Goal: Task Accomplishment & Management: Manage account settings

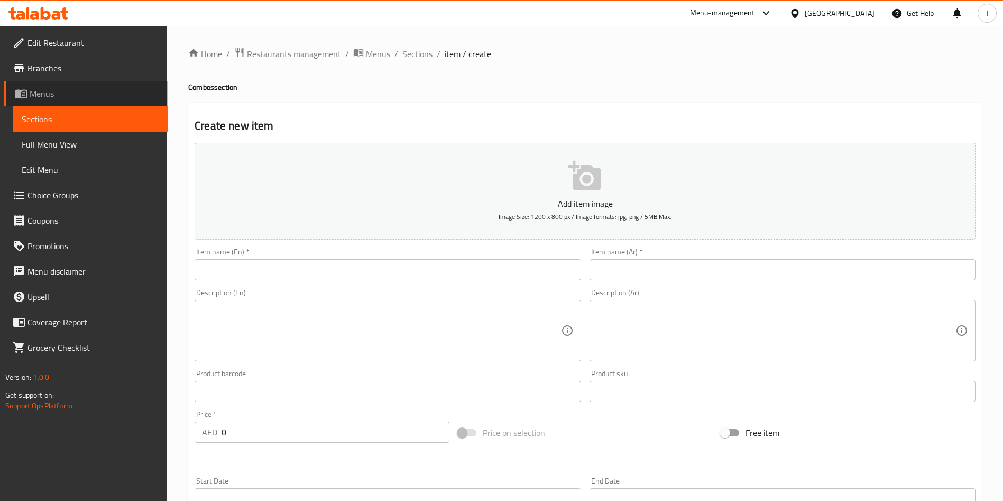
click at [48, 96] on span "Menus" at bounding box center [94, 93] width 129 height 13
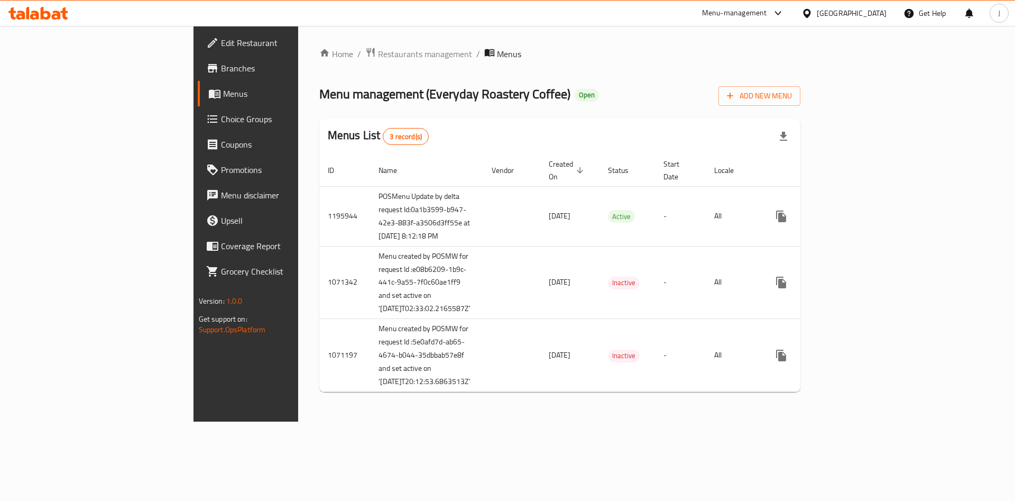
click at [189, 101] on div at bounding box center [507, 250] width 1015 height 501
click at [319, 53] on link "Home" at bounding box center [336, 54] width 34 height 13
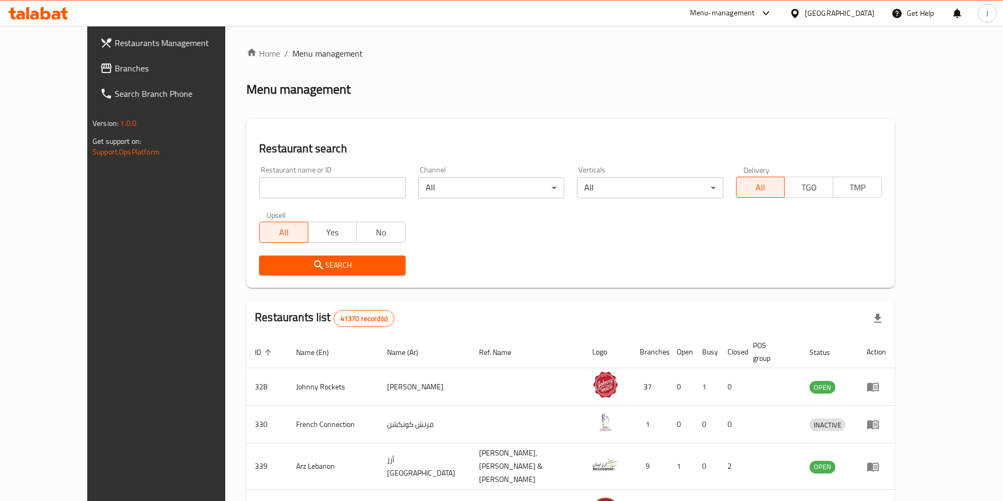
click at [315, 176] on div "Restaurant name or ID Restaurant name or ID" at bounding box center [332, 182] width 146 height 32
click at [311, 188] on input "search" at bounding box center [332, 187] width 146 height 21
paste input "659775"
type input "659775"
click button "Search" at bounding box center [332, 265] width 146 height 20
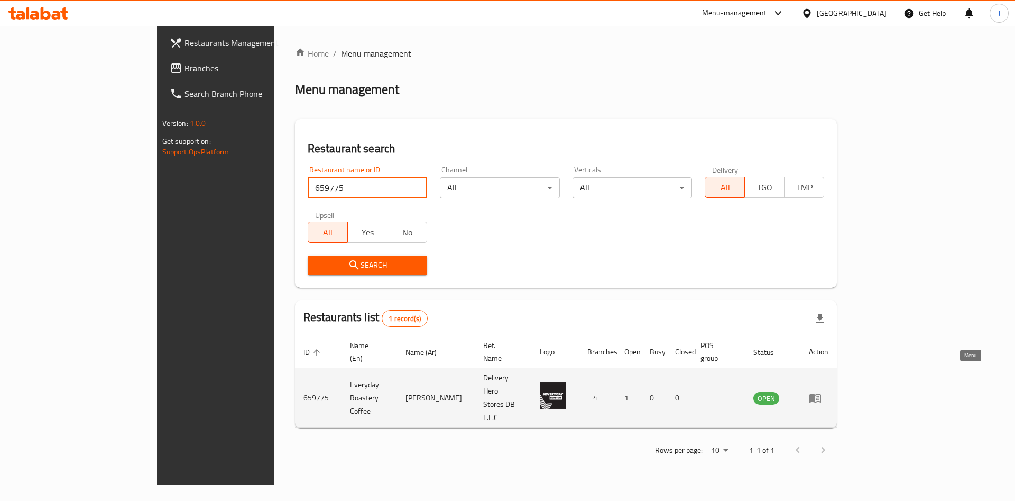
click at [821, 391] on icon "enhanced table" at bounding box center [815, 397] width 13 height 13
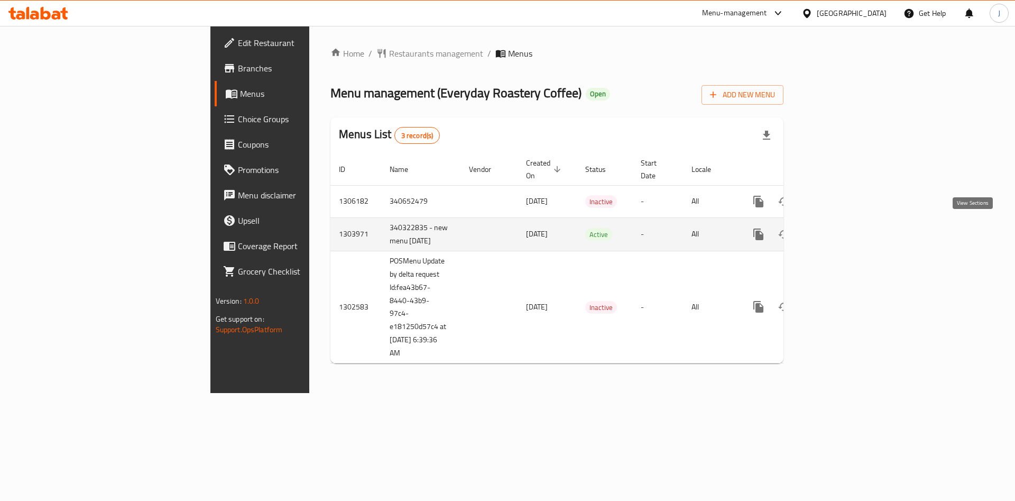
click at [841, 235] on icon "enhanced table" at bounding box center [834, 234] width 13 height 13
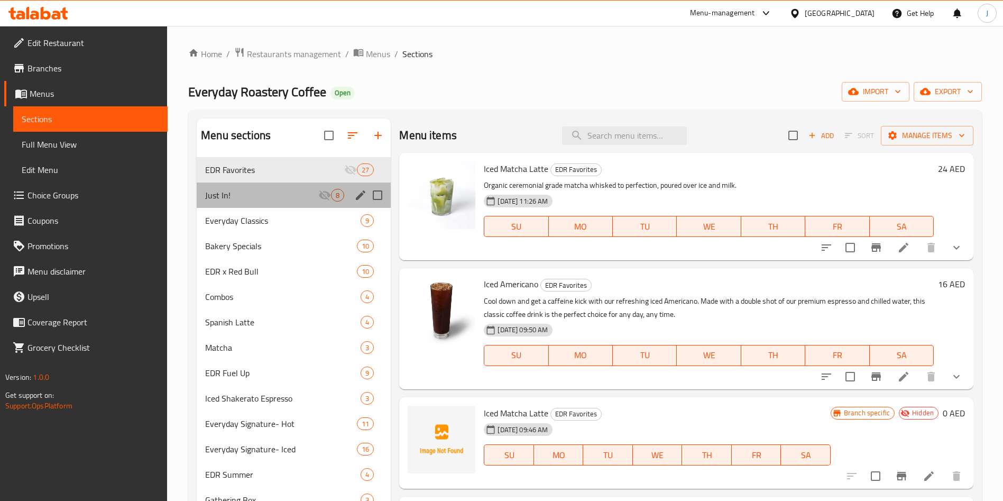
click at [260, 188] on div "Just In! 8" at bounding box center [294, 194] width 194 height 25
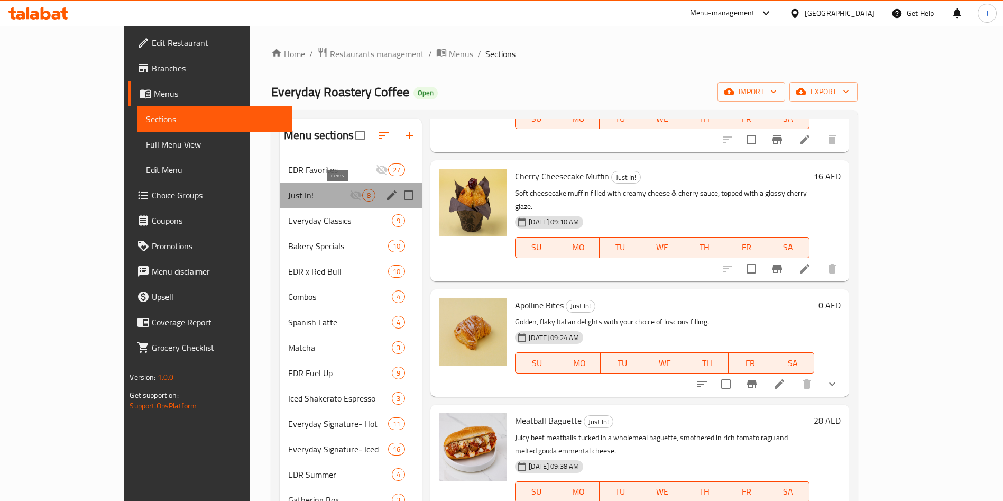
click at [363, 198] on span "8" at bounding box center [369, 195] width 12 height 10
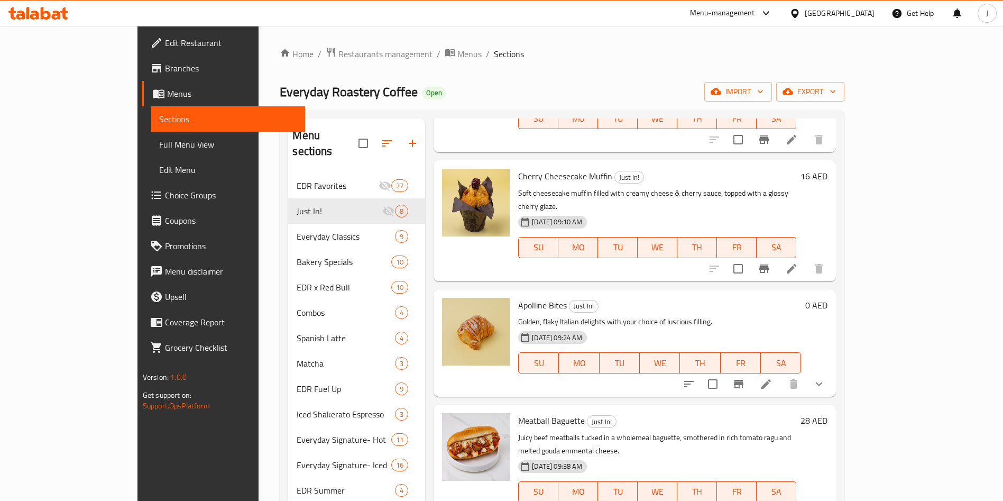
click at [528, 66] on div "Home / Restaurants management / Menus / Sections Everyday Roastery Coffee Open …" at bounding box center [562, 509] width 564 height 925
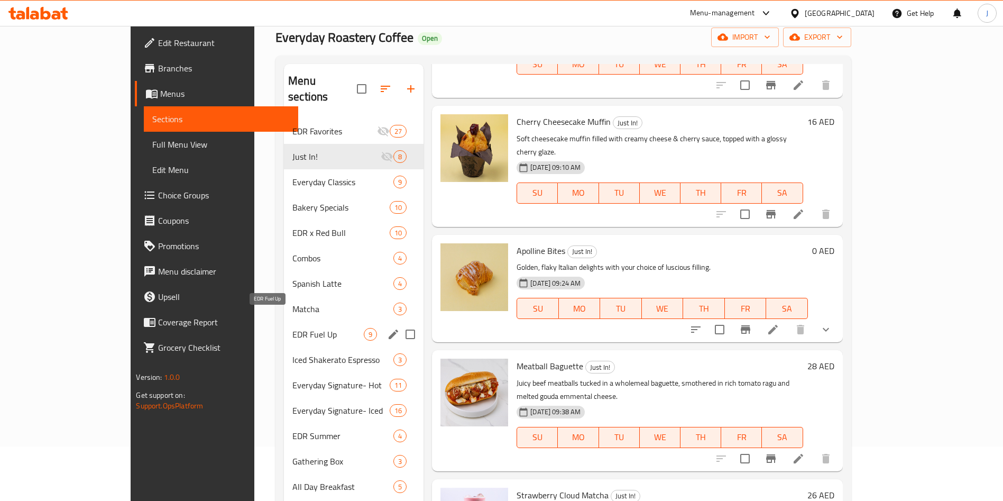
scroll to position [79, 0]
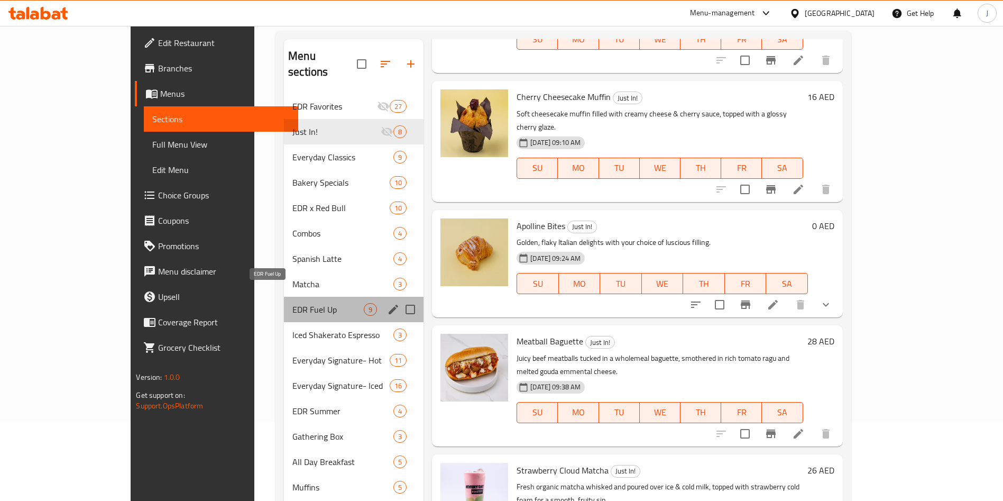
click at [292, 303] on span "EDR Fuel Up" at bounding box center [327, 309] width 71 height 13
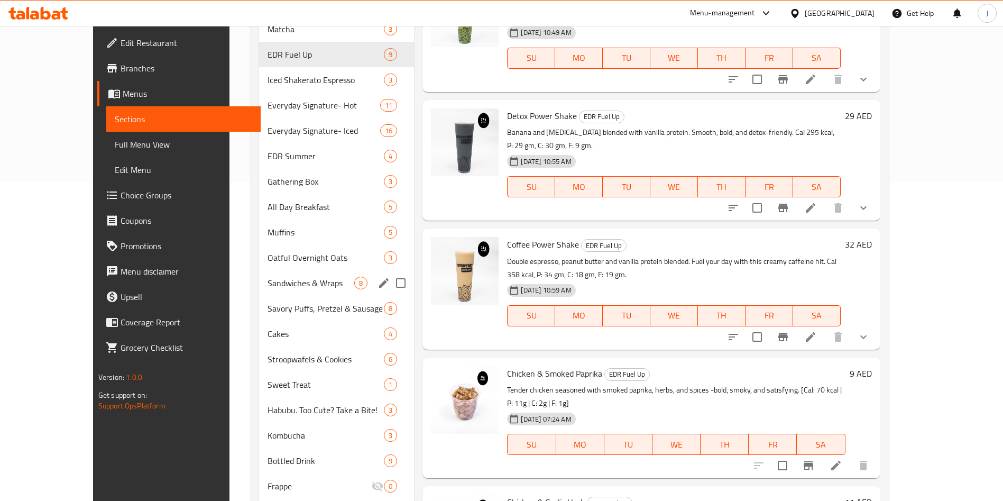
scroll to position [396, 0]
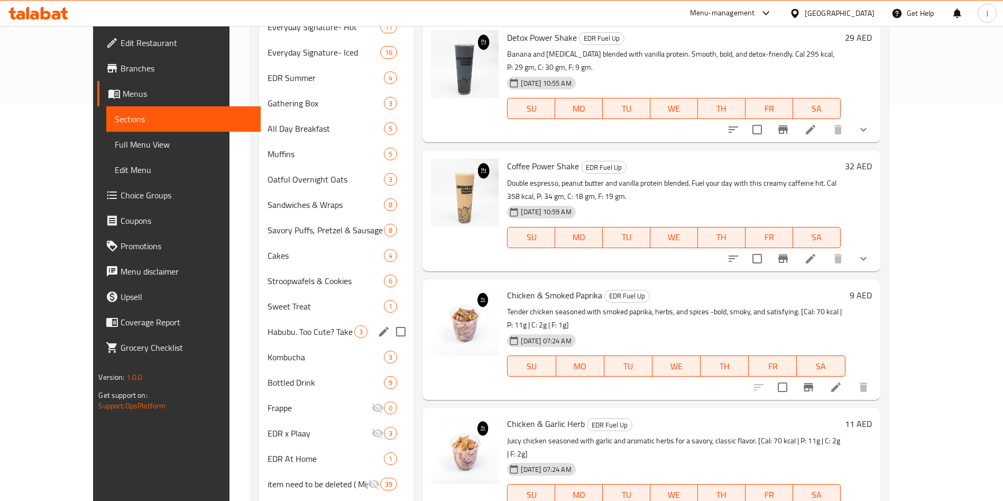
click at [267, 338] on div "Habubu. Too Cute? Take a Bite! 3" at bounding box center [336, 331] width 155 height 25
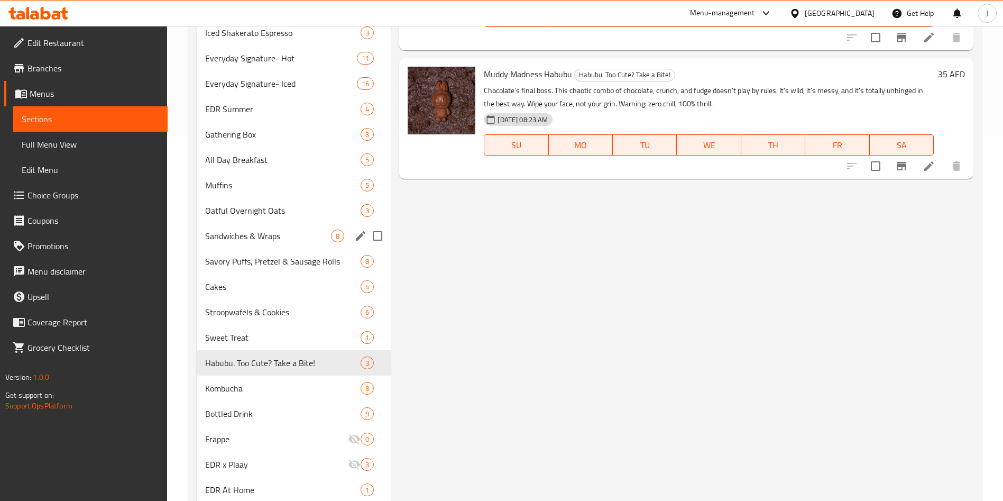
scroll to position [317, 0]
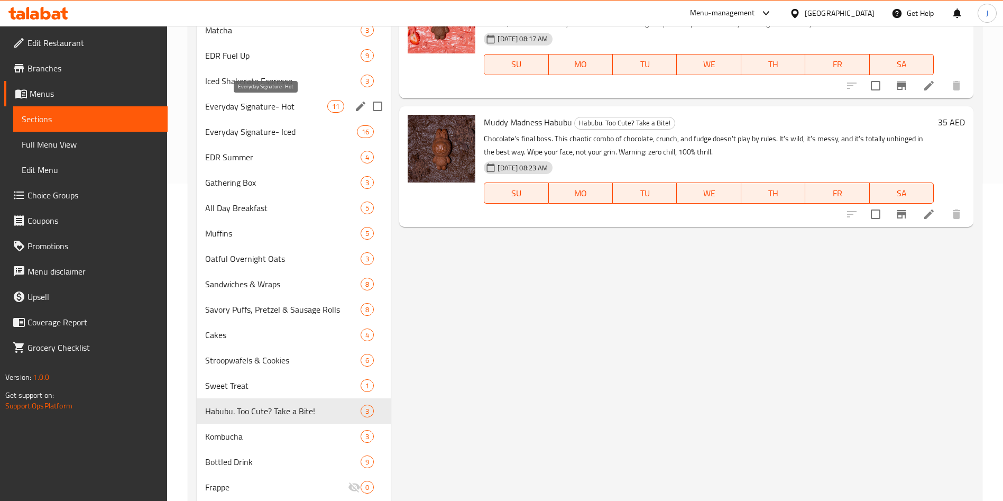
click at [280, 106] on span "Everyday Signature- Hot" at bounding box center [266, 106] width 122 height 13
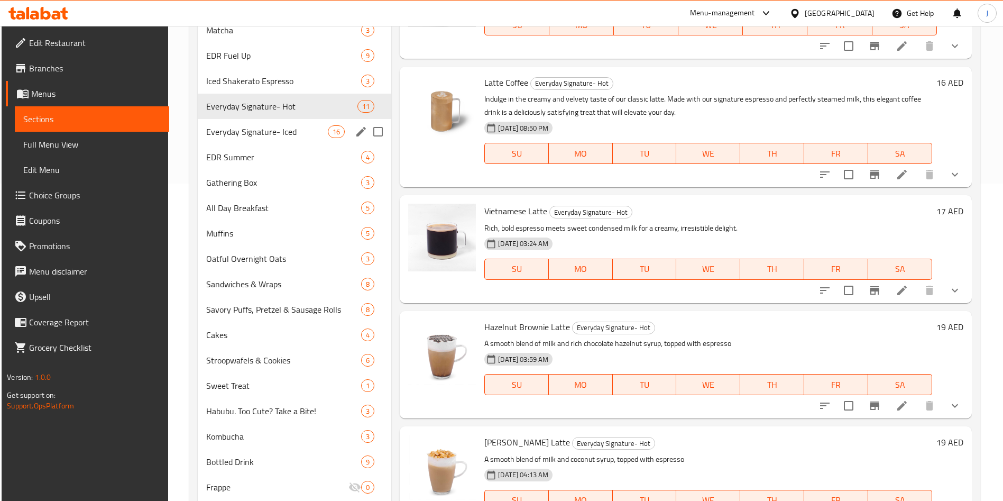
click at [288, 135] on span "Everyday Signature- Iced" at bounding box center [267, 131] width 122 height 13
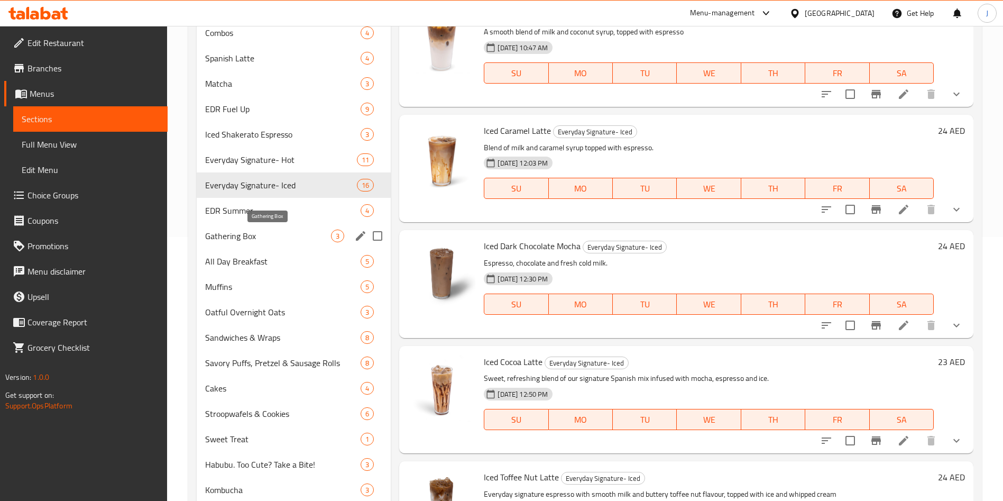
scroll to position [239, 0]
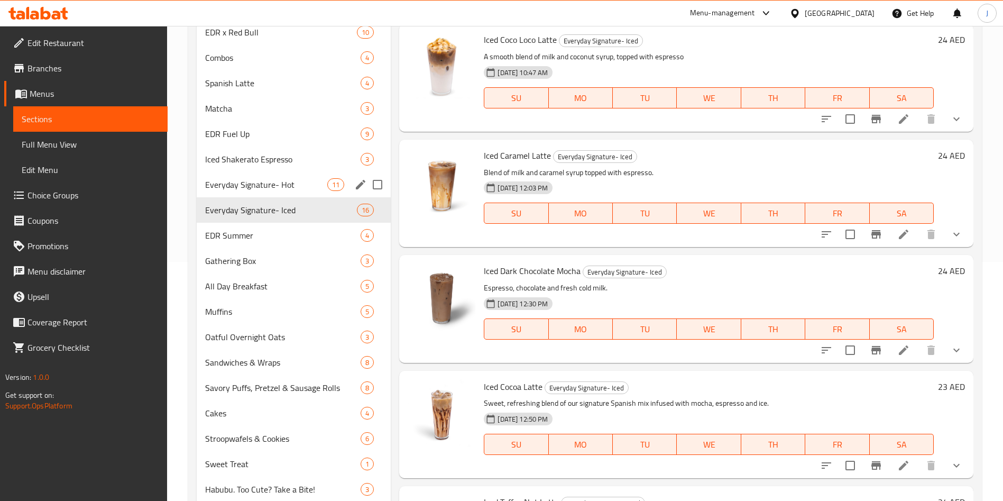
click at [275, 196] on div "Everyday Signature- Hot 11" at bounding box center [294, 184] width 194 height 25
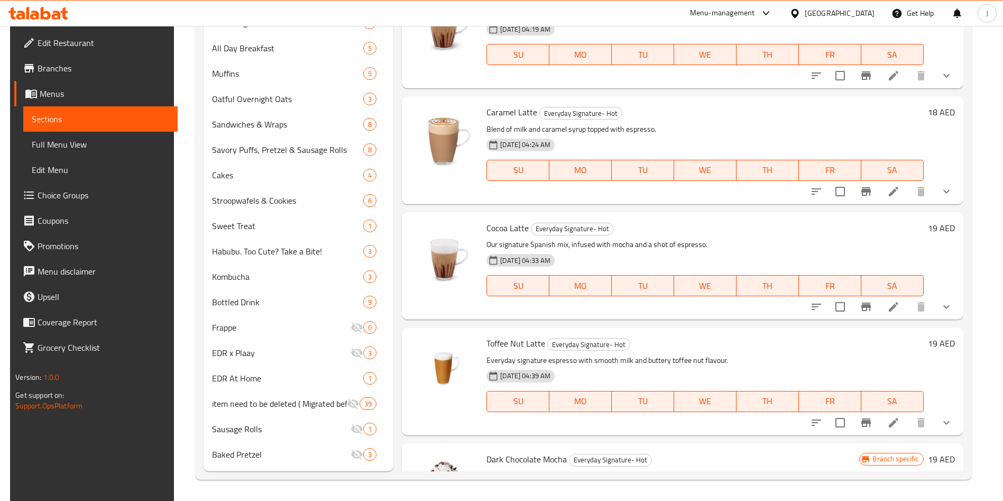
scroll to position [480, 0]
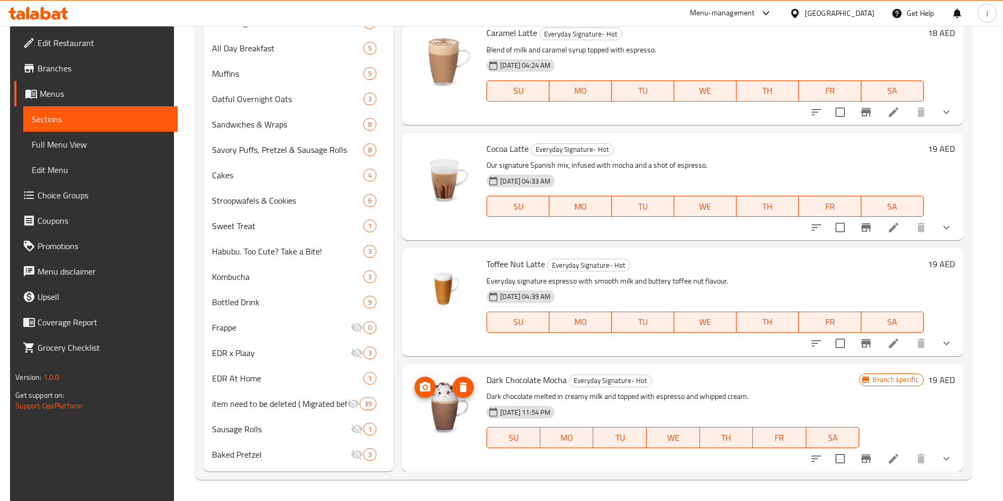
click at [423, 387] on circle "upload picture" at bounding box center [424, 386] width 3 height 3
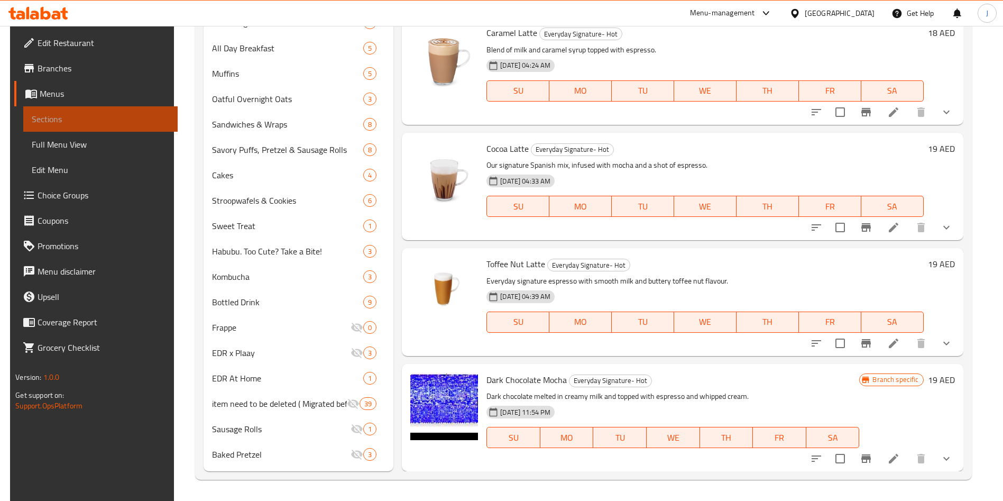
click at [41, 115] on span "Sections" at bounding box center [100, 119] width 137 height 13
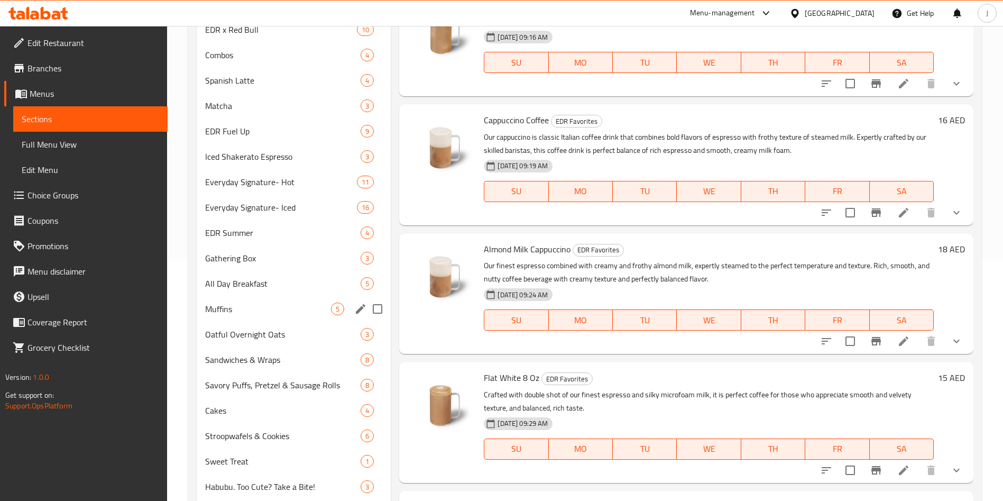
scroll to position [160, 0]
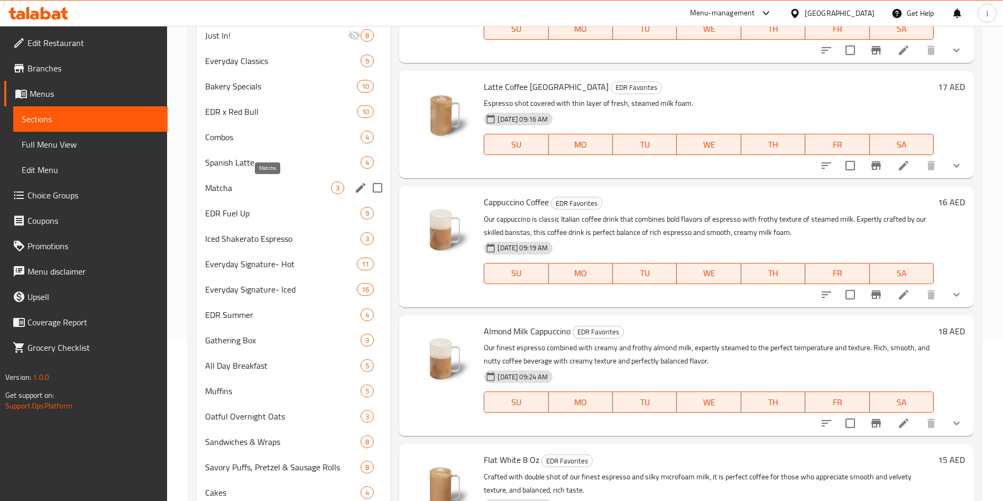
click at [263, 182] on span "Matcha" at bounding box center [268, 187] width 126 height 13
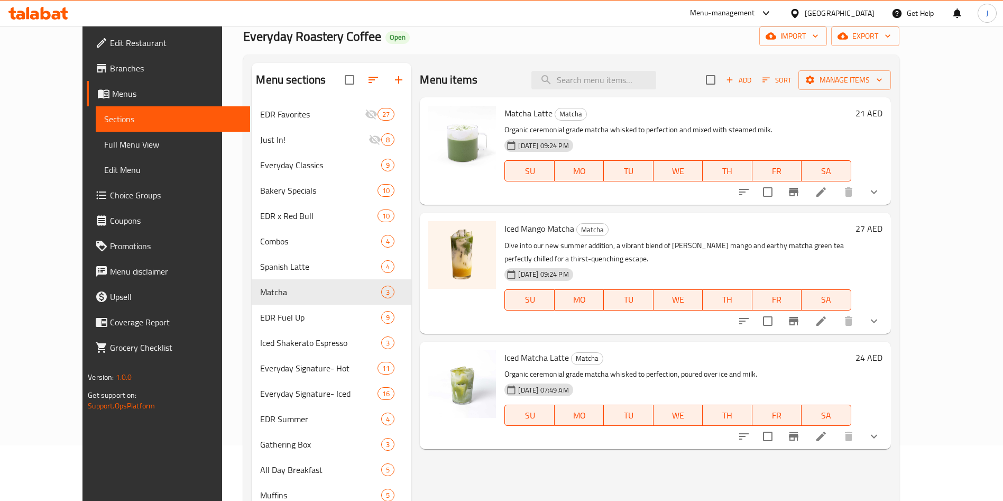
scroll to position [80, 0]
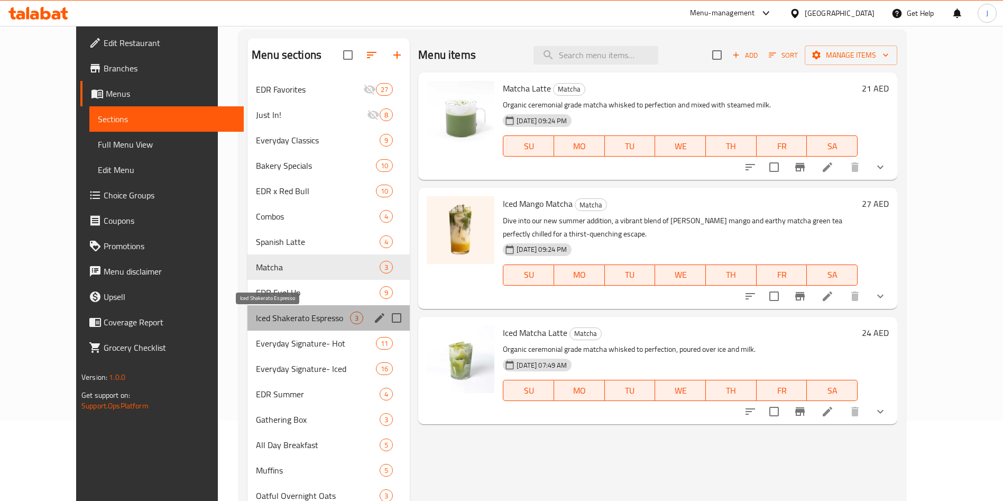
click at [273, 314] on span "Iced Shakerato Espresso" at bounding box center [303, 317] width 94 height 13
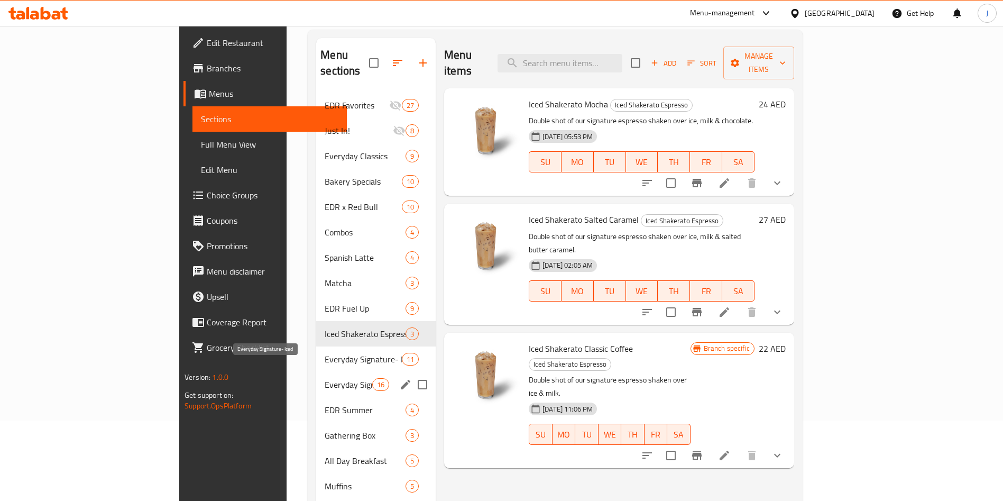
click at [325, 378] on span "Everyday Signature- Iced" at bounding box center [349, 384] width 48 height 13
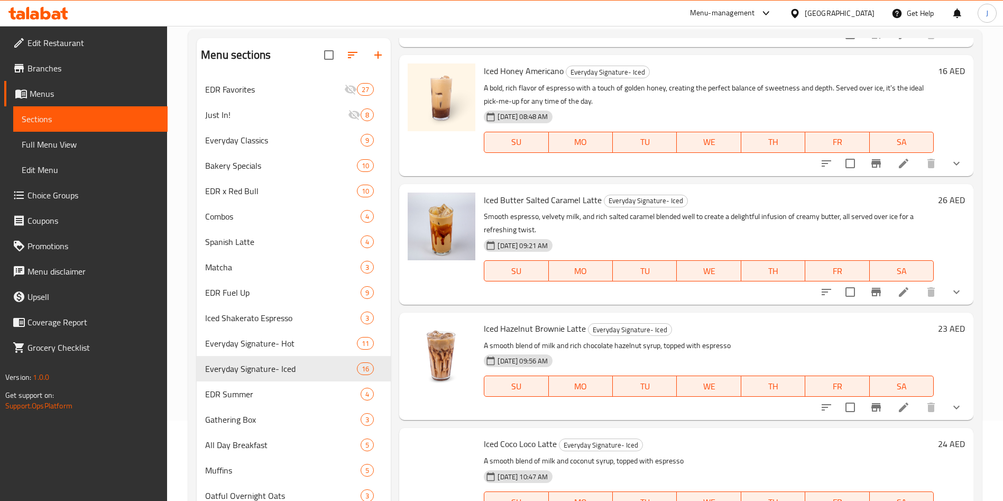
scroll to position [951, 0]
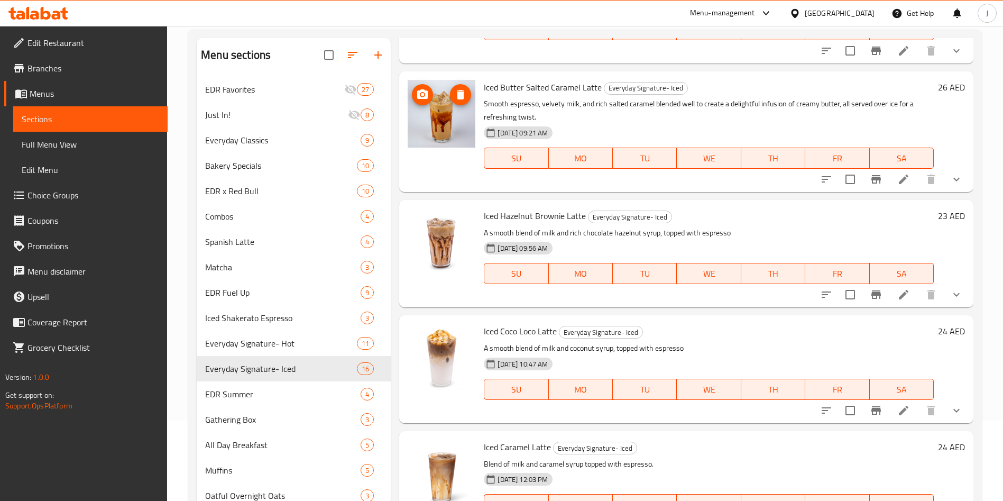
click at [419, 99] on icon "upload picture" at bounding box center [422, 94] width 13 height 13
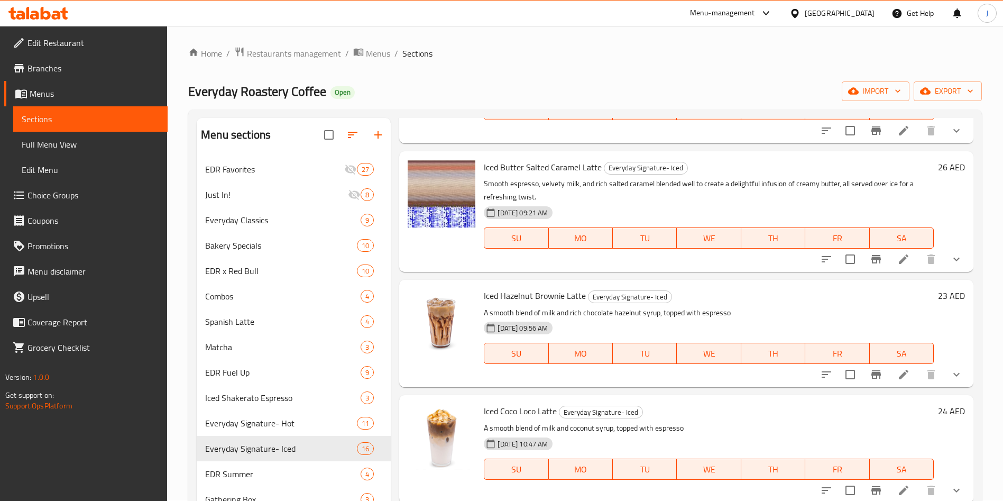
scroll to position [0, 0]
click at [217, 54] on link "Home" at bounding box center [205, 54] width 34 height 13
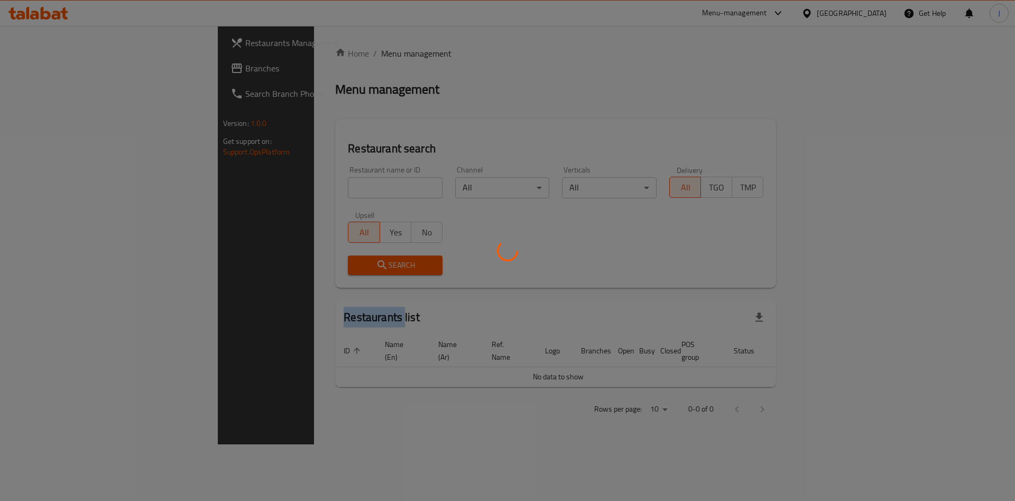
click at [253, 187] on div at bounding box center [507, 250] width 1015 height 501
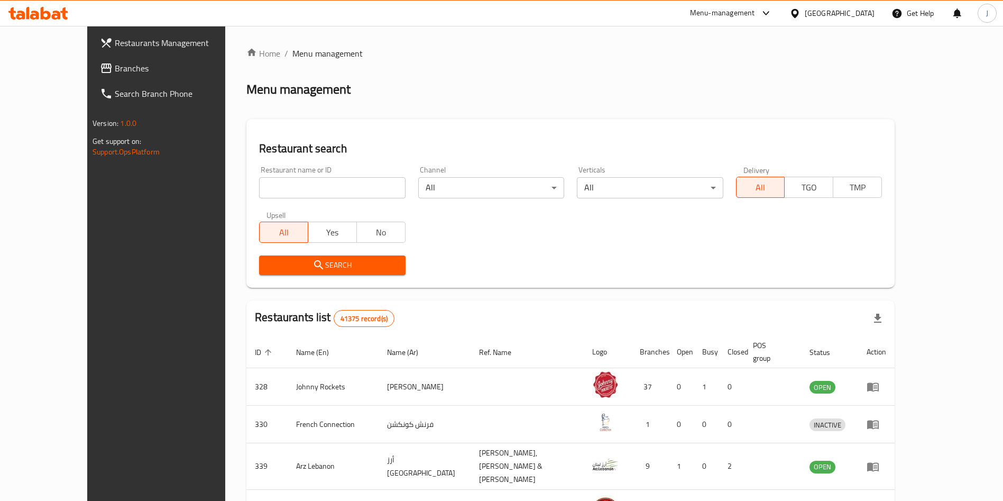
click at [261, 190] on input "search" at bounding box center [332, 187] width 146 height 21
paste input "670444"
type input "670444"
click button "Search" at bounding box center [332, 265] width 146 height 20
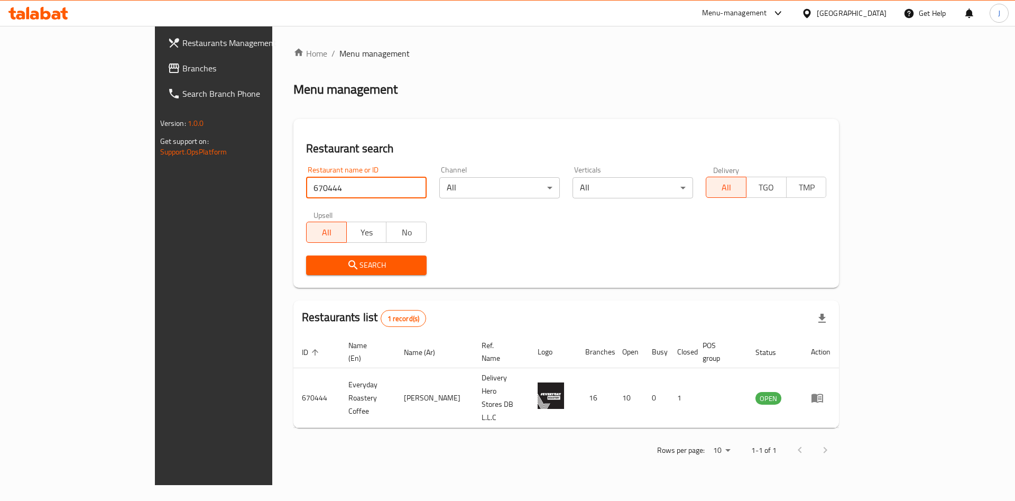
click at [314, 270] on span "Search" at bounding box center [366, 264] width 104 height 13
click at [314, 267] on span "Search" at bounding box center [366, 264] width 104 height 13
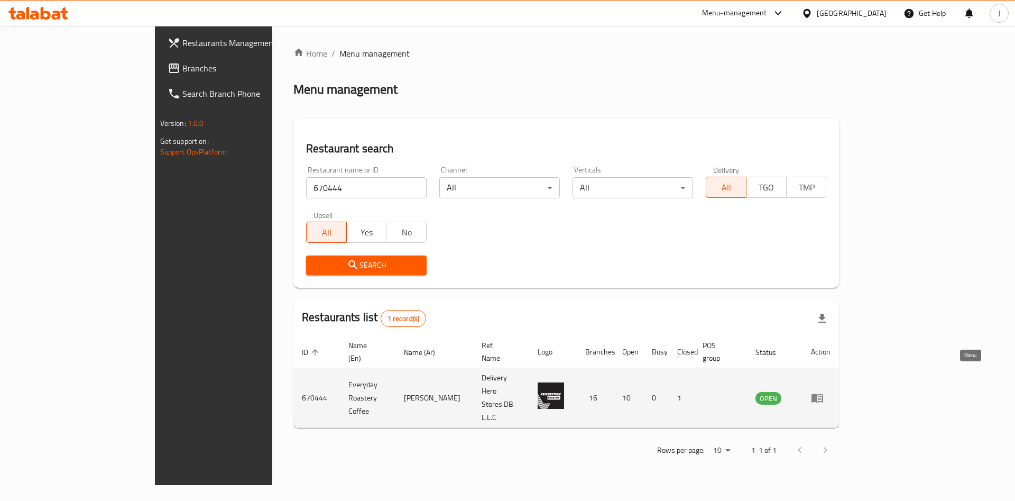
click at [830, 391] on link "enhanced table" at bounding box center [821, 397] width 20 height 13
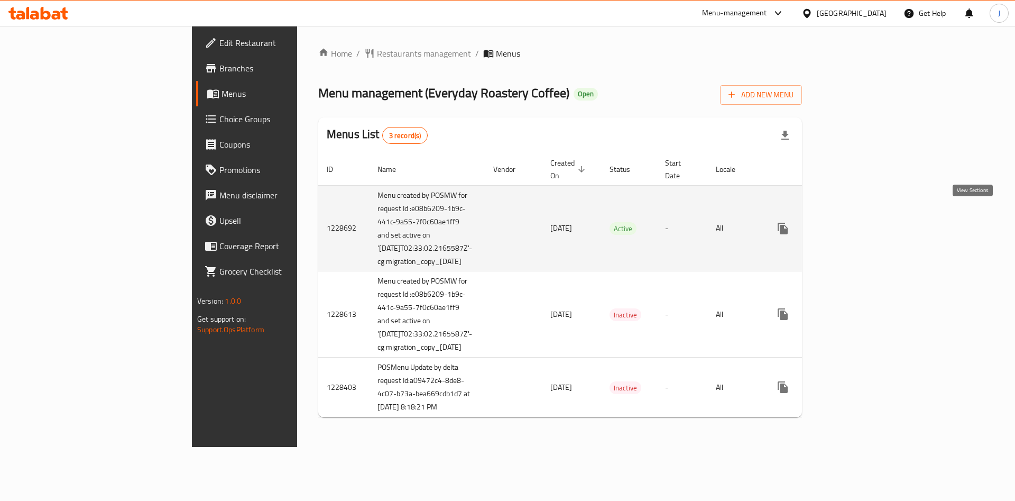
click at [872, 224] on link "enhanced table" at bounding box center [858, 228] width 25 height 25
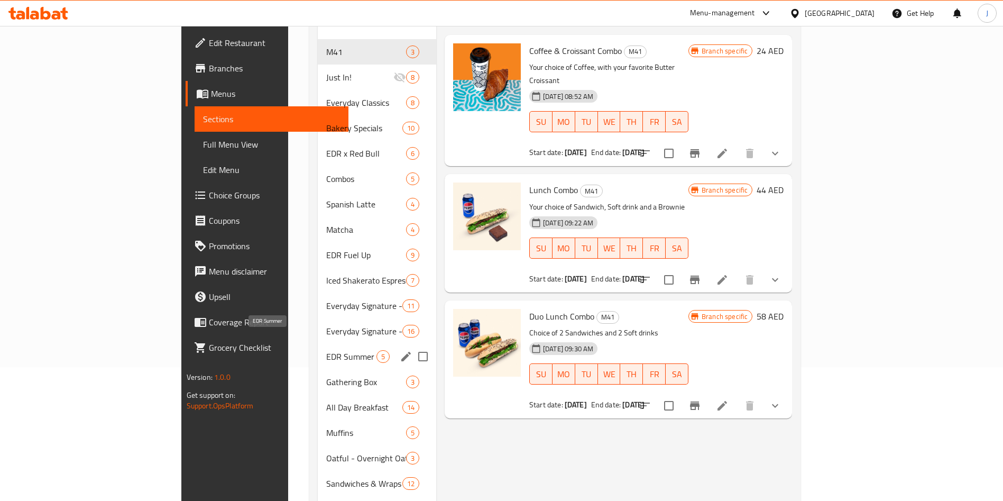
scroll to position [159, 0]
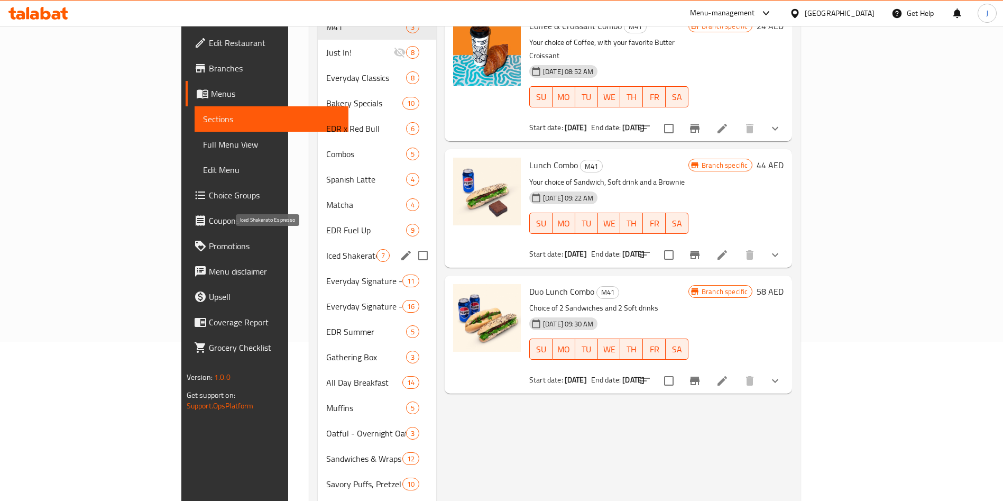
click at [326, 249] on span "Iced Shakerato Espresso" at bounding box center [351, 255] width 50 height 13
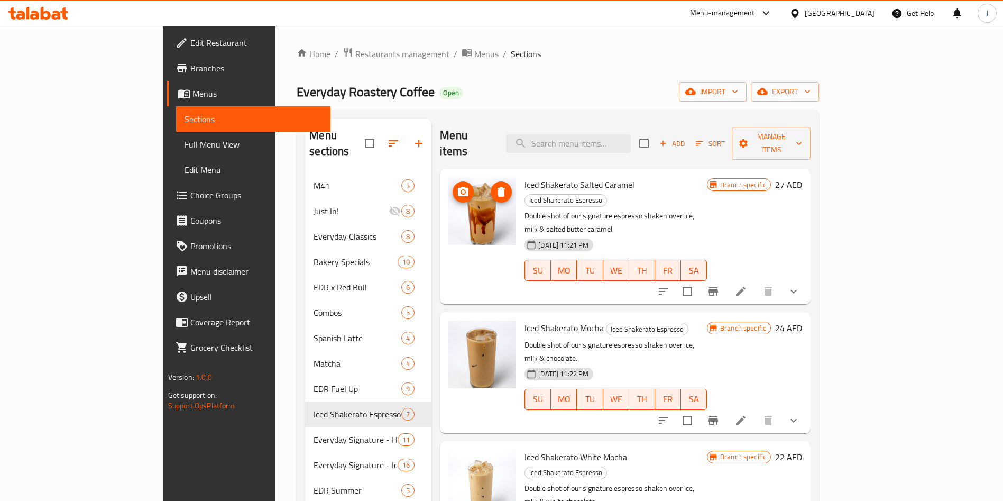
click at [457, 186] on icon "upload picture" at bounding box center [463, 192] width 13 height 13
click at [458, 187] on icon "upload picture" at bounding box center [463, 192] width 11 height 10
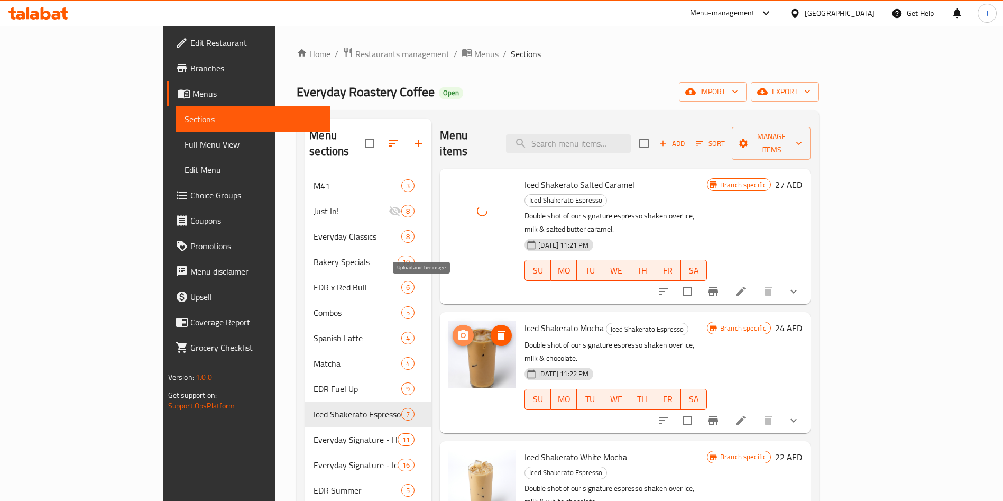
click at [458, 330] on icon "upload picture" at bounding box center [463, 335] width 11 height 10
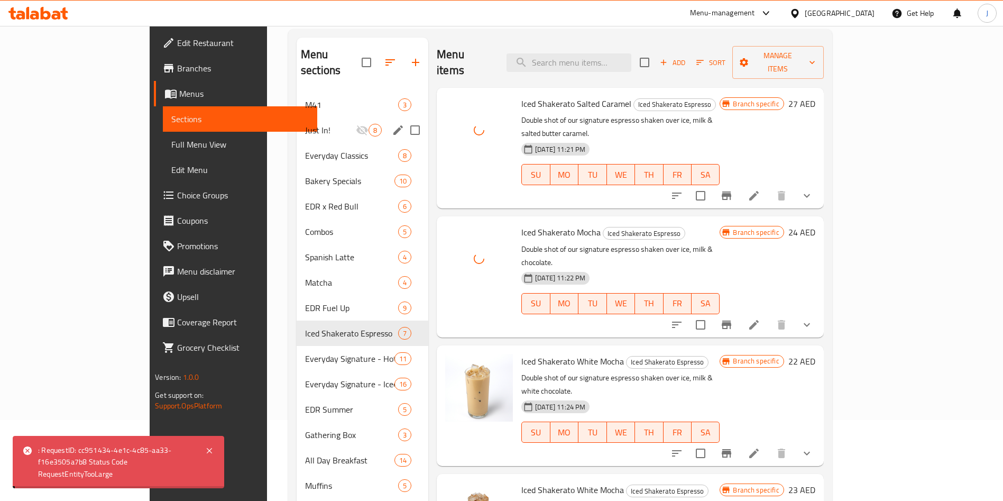
scroll to position [159, 0]
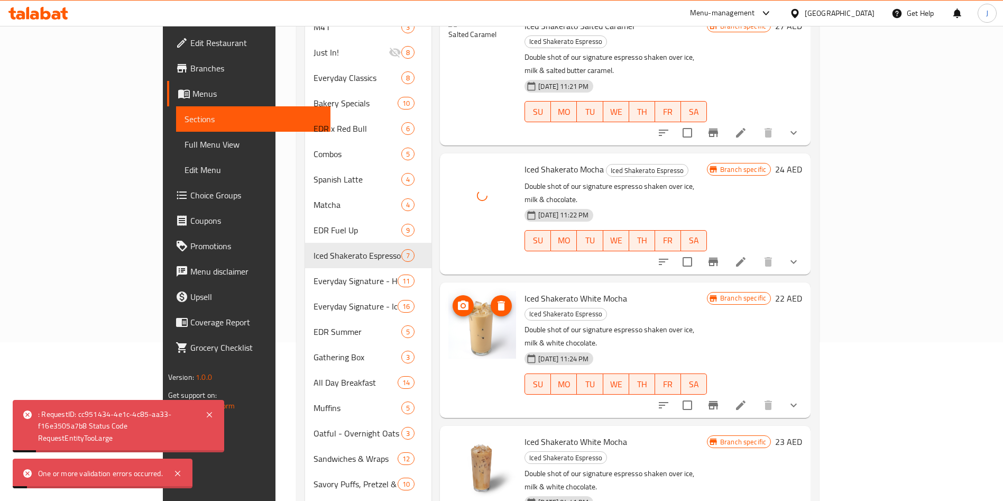
click at [458, 300] on icon "upload picture" at bounding box center [463, 305] width 11 height 10
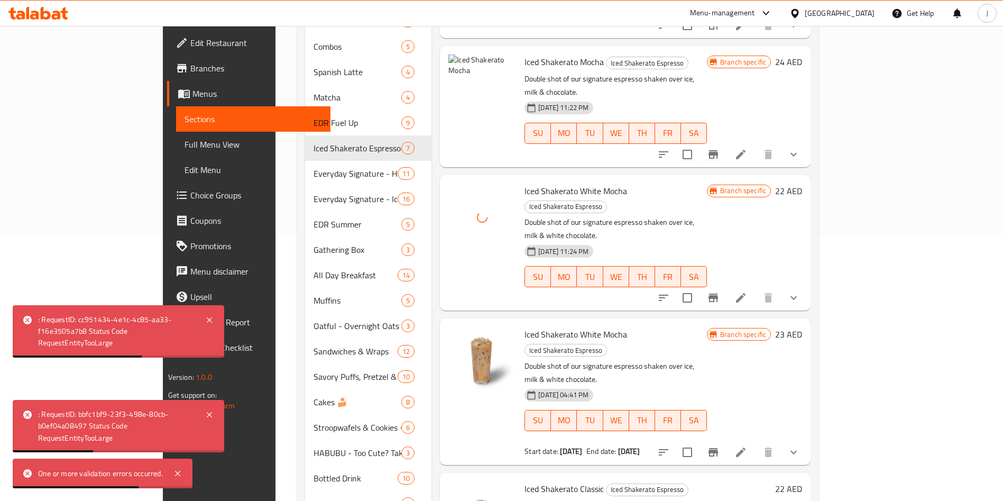
scroll to position [476, 0]
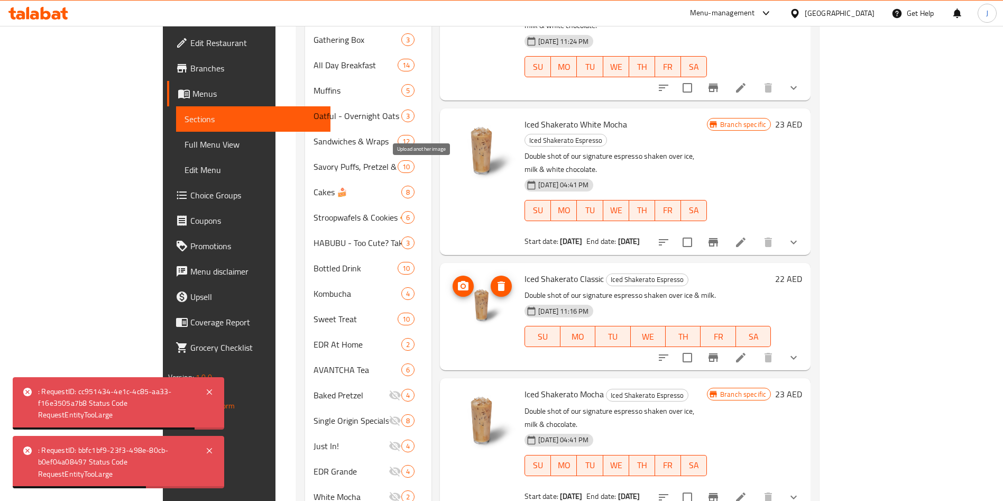
click at [458, 281] on icon "upload picture" at bounding box center [463, 286] width 11 height 10
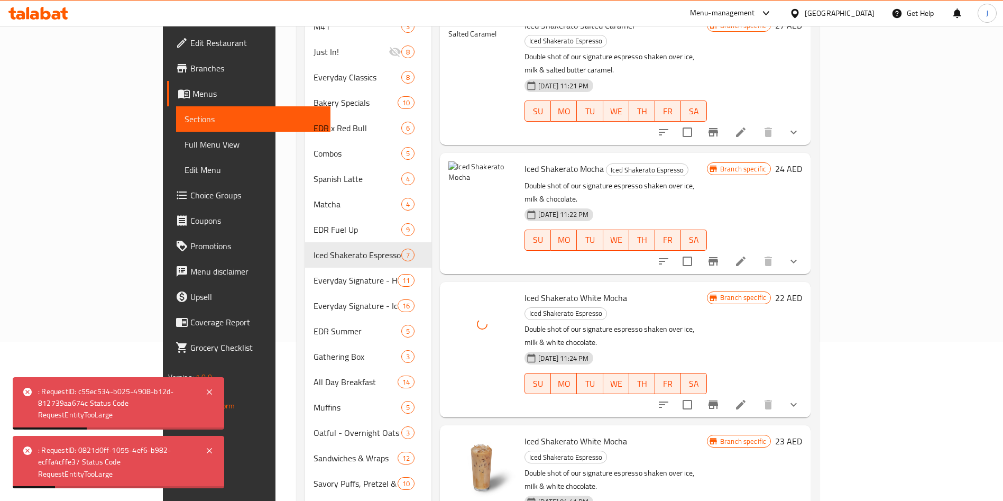
scroll to position [0, 0]
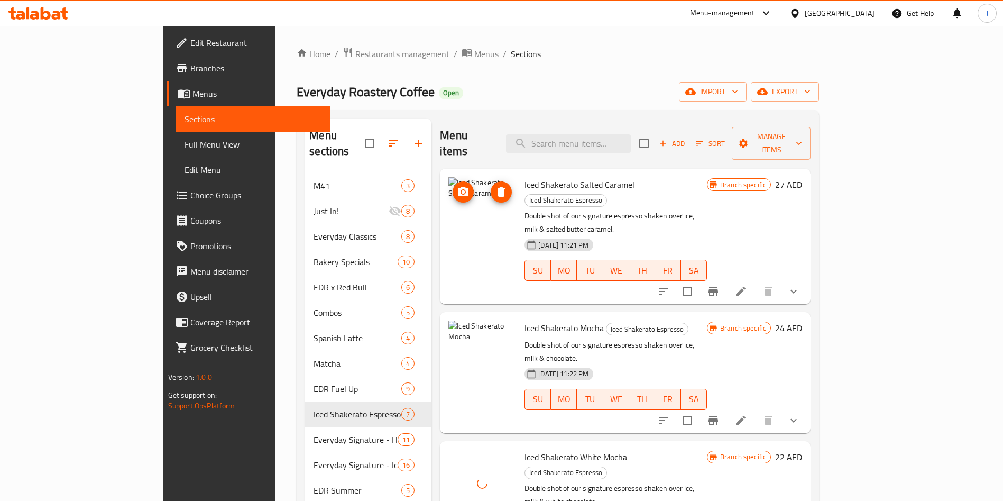
click at [448, 177] on img at bounding box center [482, 211] width 68 height 68
click at [452, 186] on span "upload picture" at bounding box center [462, 192] width 21 height 13
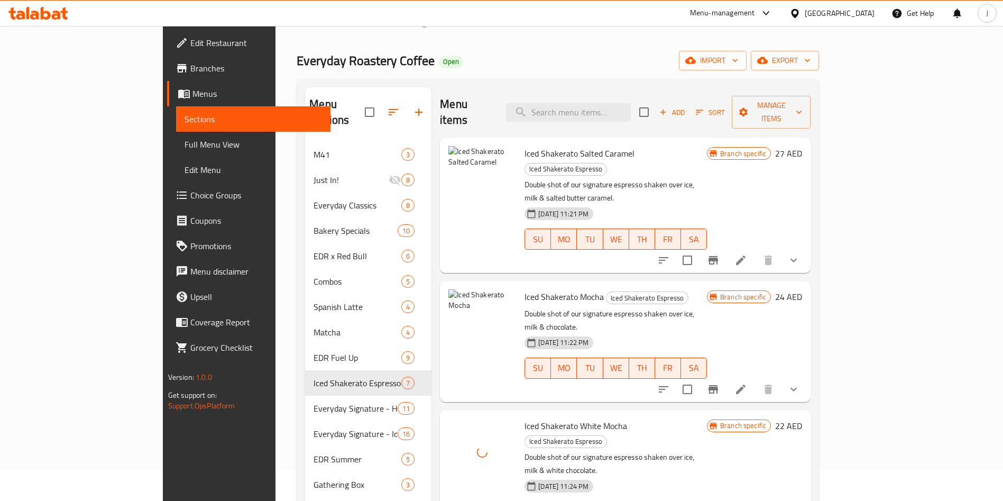
scroll to position [79, 0]
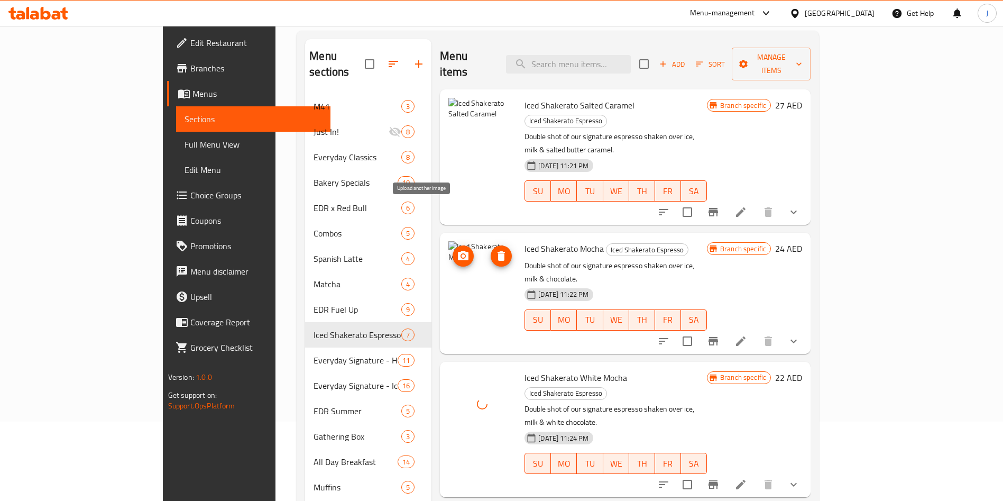
click at [461, 254] on circle "upload picture" at bounding box center [462, 255] width 3 height 3
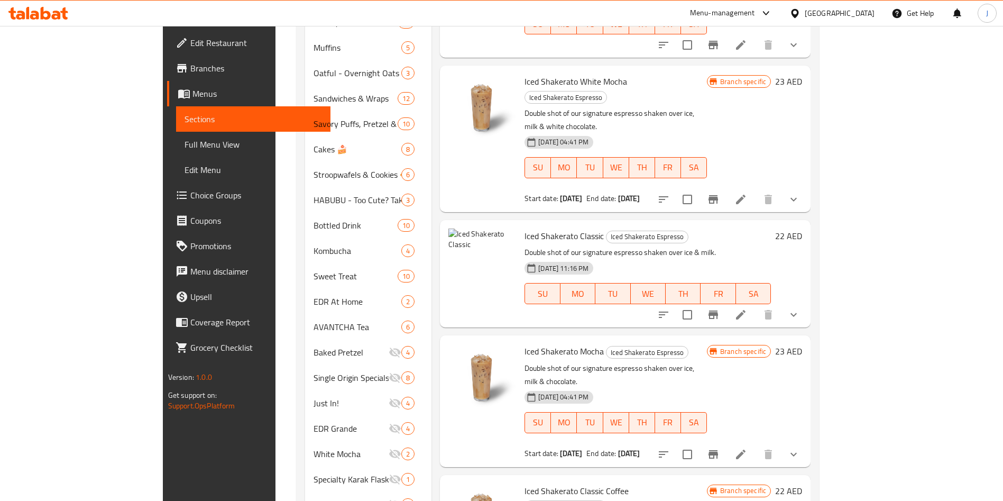
scroll to position [518, 0]
click at [444, 225] on div at bounding box center [482, 274] width 76 height 99
click at [458, 238] on icon "upload picture" at bounding box center [463, 243] width 11 height 10
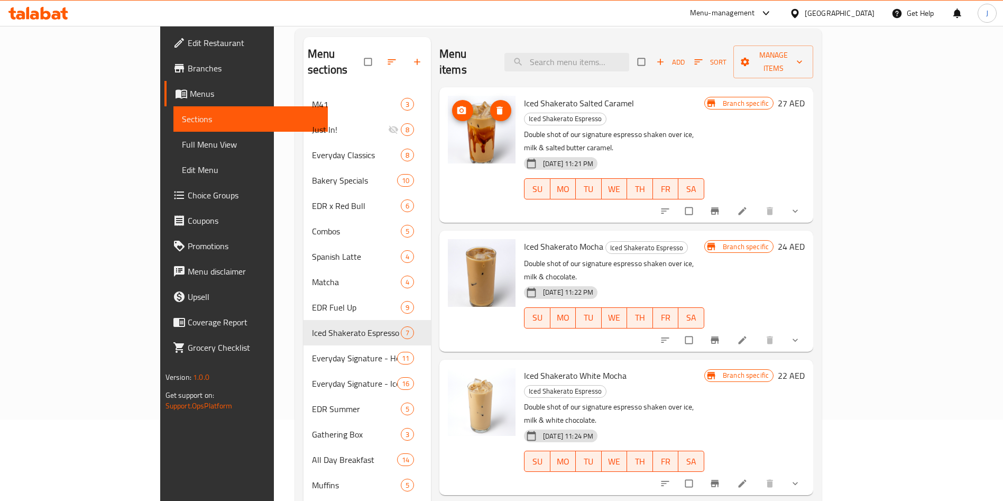
scroll to position [159, 0]
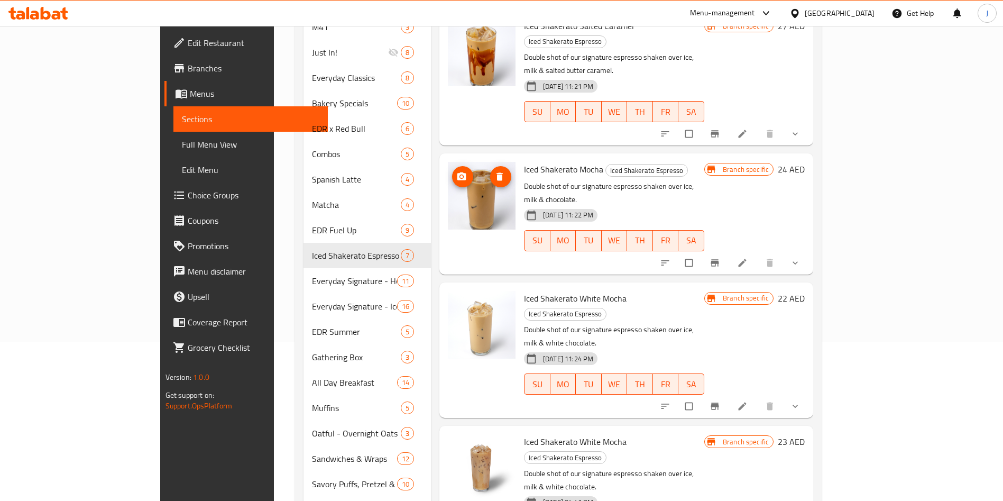
click at [448, 162] on img at bounding box center [482, 196] width 68 height 68
click at [457, 172] on icon "upload picture" at bounding box center [461, 176] width 9 height 8
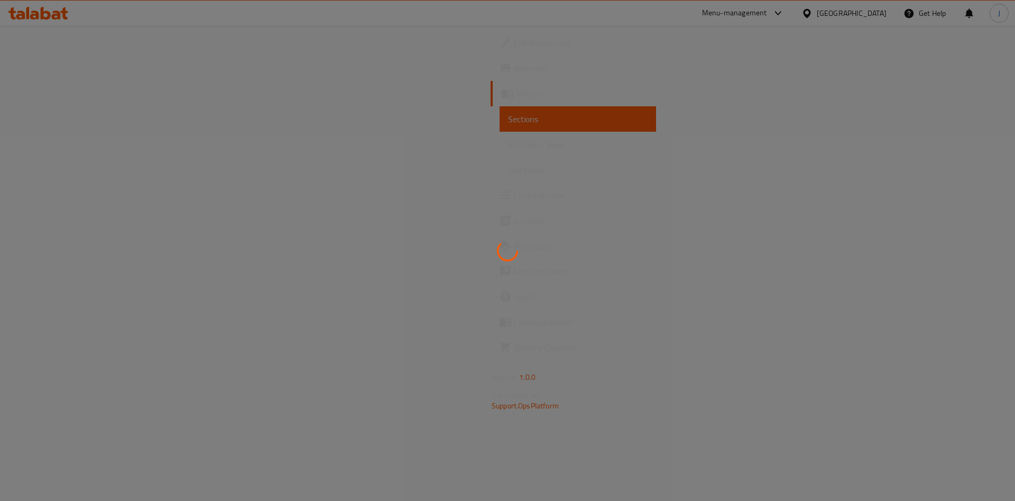
click at [36, 87] on div at bounding box center [507, 250] width 1015 height 501
click at [41, 89] on div at bounding box center [507, 250] width 1015 height 501
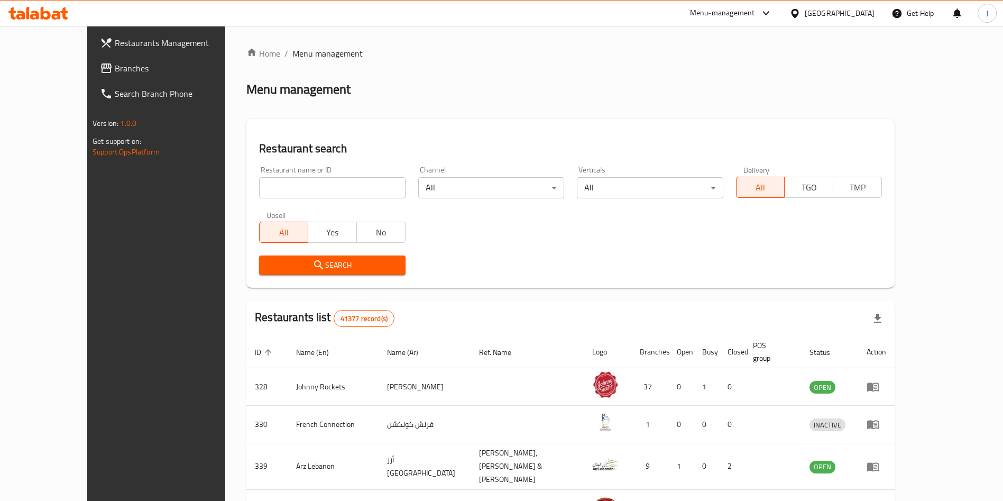
click at [803, 86] on div "Menu management" at bounding box center [570, 89] width 648 height 17
click at [300, 201] on div "Restaurant name or ID Restaurant name or ID" at bounding box center [332, 182] width 159 height 45
click at [291, 193] on input "search" at bounding box center [332, 187] width 146 height 21
type input "670444"
click at [293, 259] on span "Search" at bounding box center [331, 264] width 129 height 13
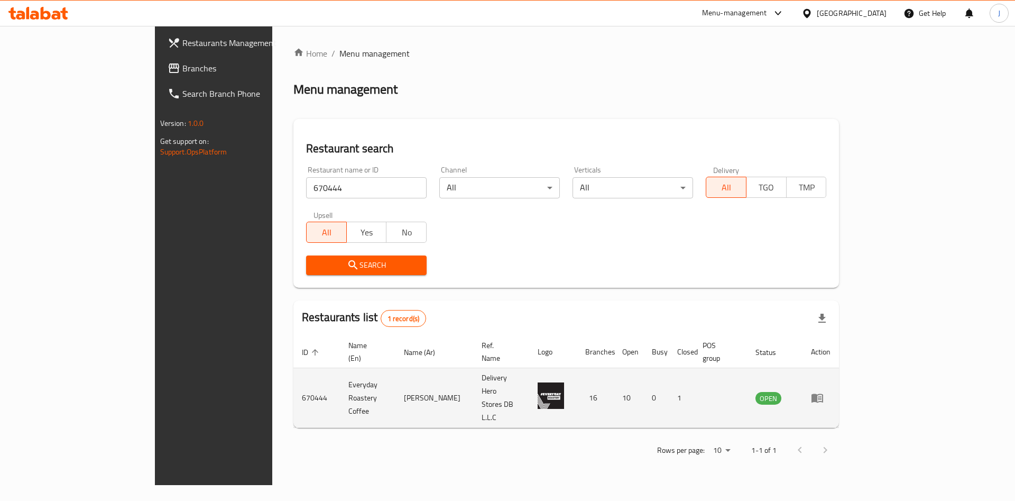
click at [839, 383] on td "enhanced table" at bounding box center [820, 398] width 36 height 60
drag, startPoint x: 963, startPoint y: 381, endPoint x: 974, endPoint y: 380, distance: 11.1
click at [830, 391] on link "enhanced table" at bounding box center [821, 397] width 20 height 13
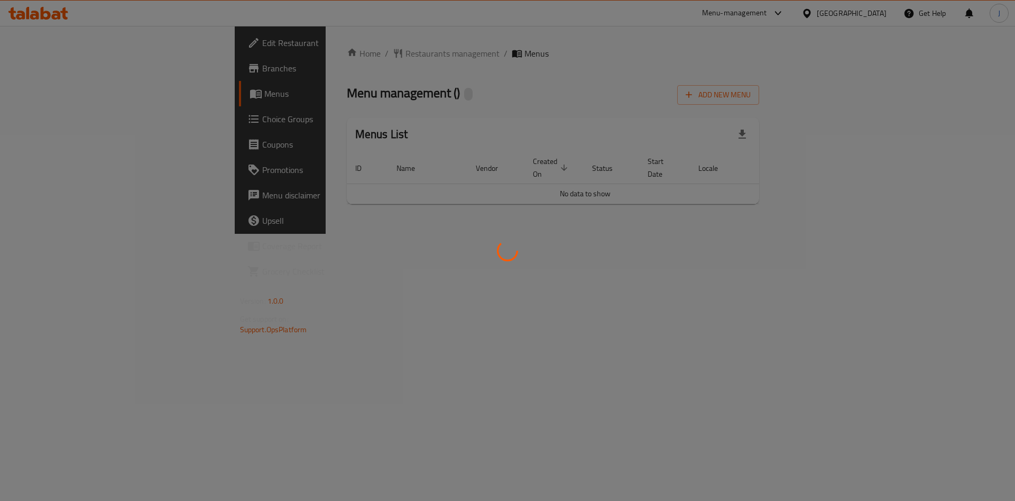
click at [972, 375] on div at bounding box center [507, 250] width 1015 height 501
click at [48, 95] on div at bounding box center [507, 250] width 1015 height 501
click at [56, 99] on div at bounding box center [507, 250] width 1015 height 501
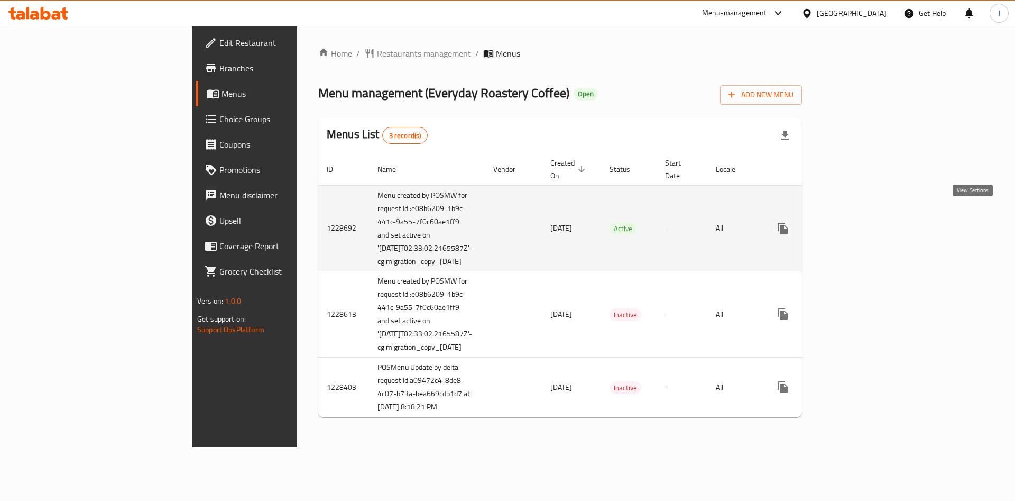
click at [865, 222] on icon "enhanced table" at bounding box center [859, 228] width 13 height 13
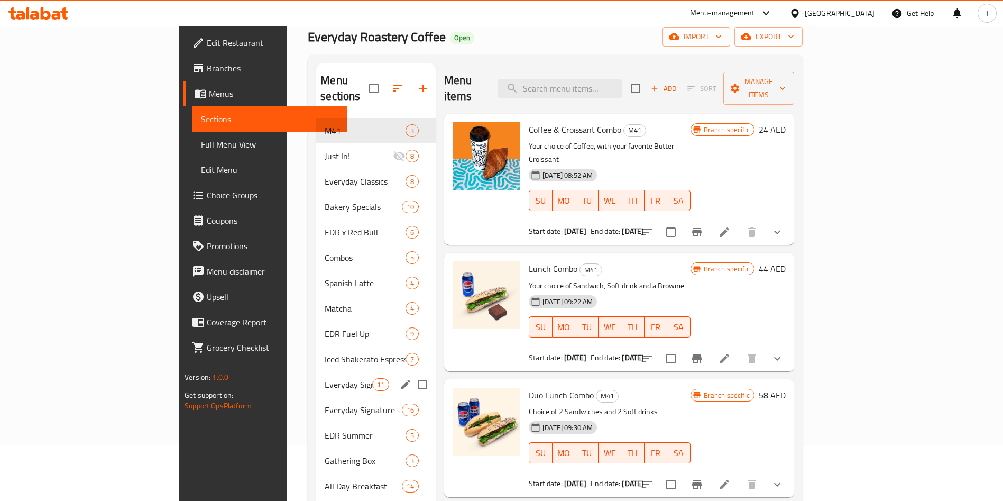
scroll to position [79, 0]
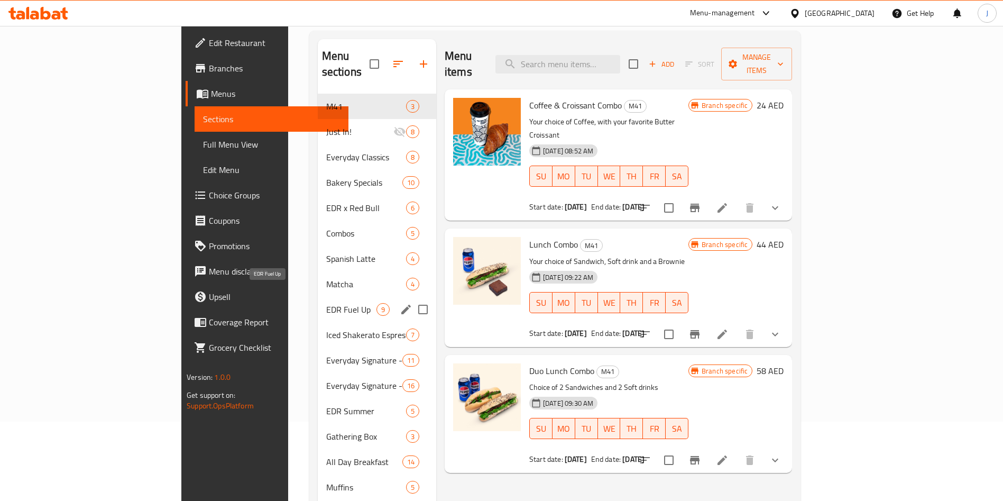
click at [326, 303] on span "EDR Fuel Up" at bounding box center [351, 309] width 50 height 13
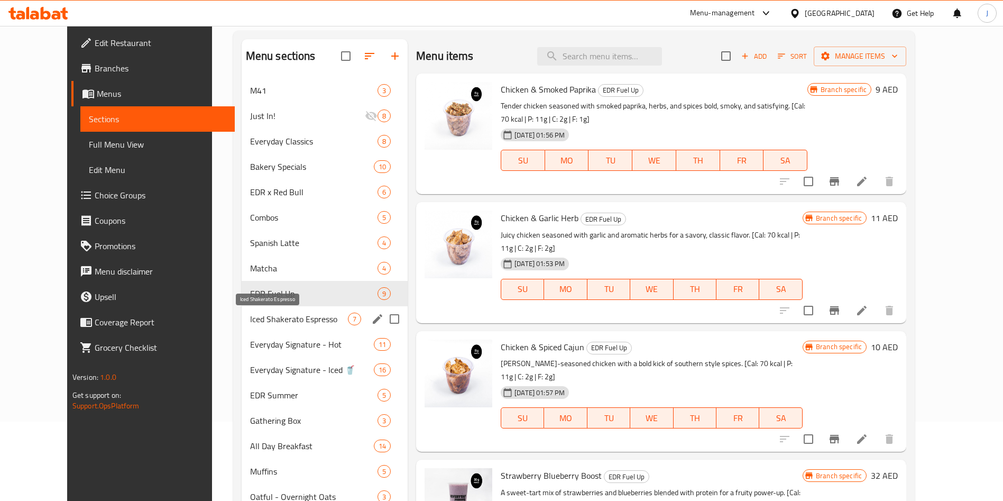
click at [285, 326] on div "Iced Shakerato Espresso 7" at bounding box center [325, 318] width 166 height 25
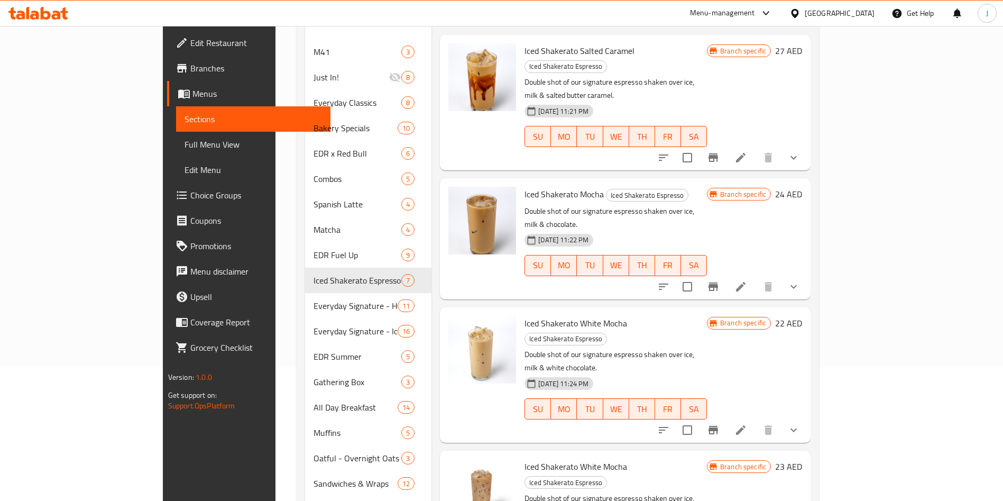
scroll to position [159, 0]
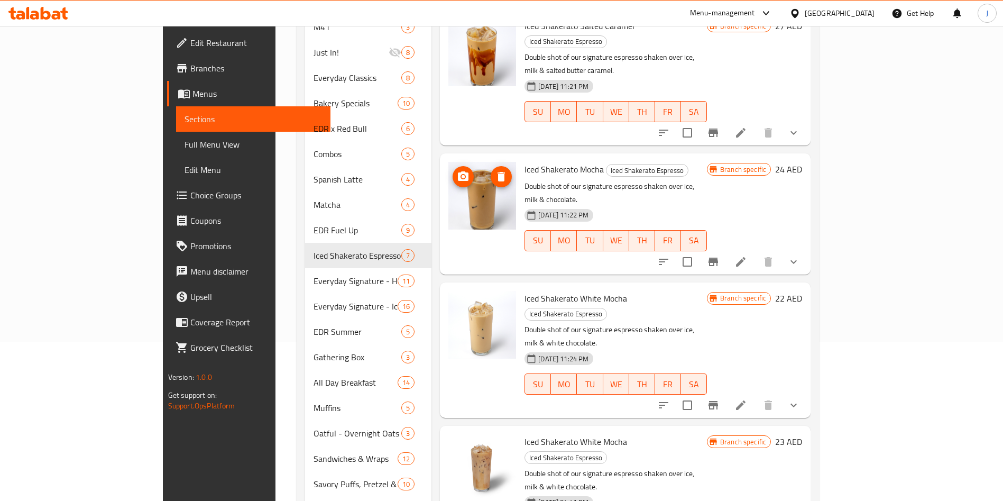
click at [458, 171] on icon "upload picture" at bounding box center [463, 176] width 11 height 10
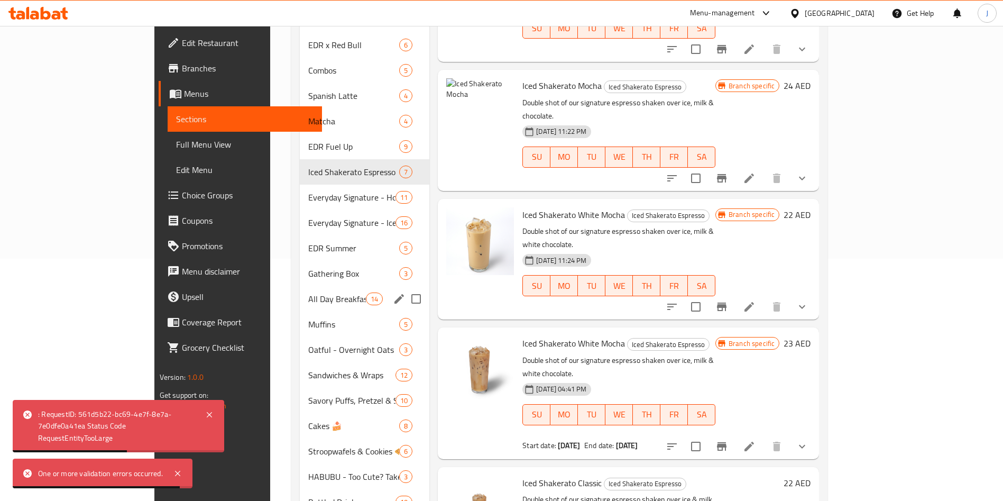
scroll to position [244, 0]
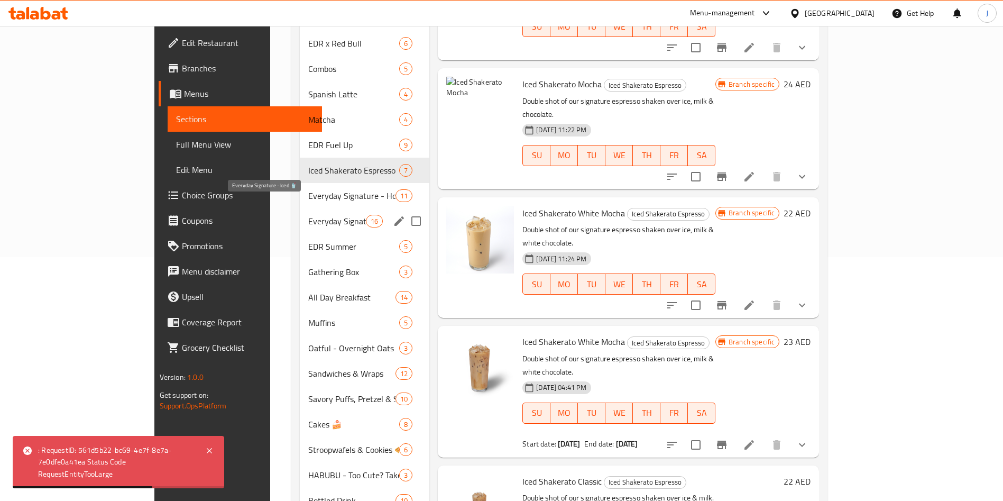
click at [308, 215] on span "Everyday Signature - Iced 🥤" at bounding box center [337, 221] width 58 height 13
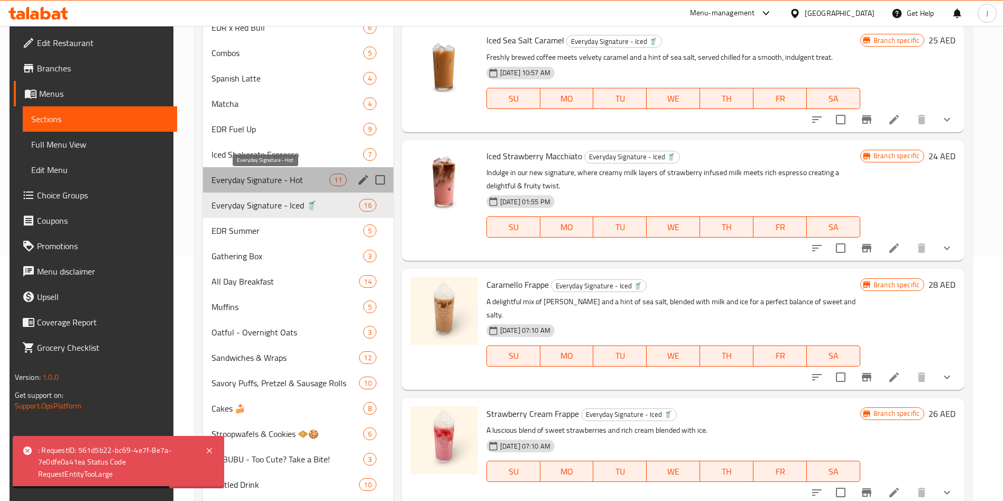
click at [283, 182] on span "Everyday Signature - Hot" at bounding box center [270, 179] width 118 height 13
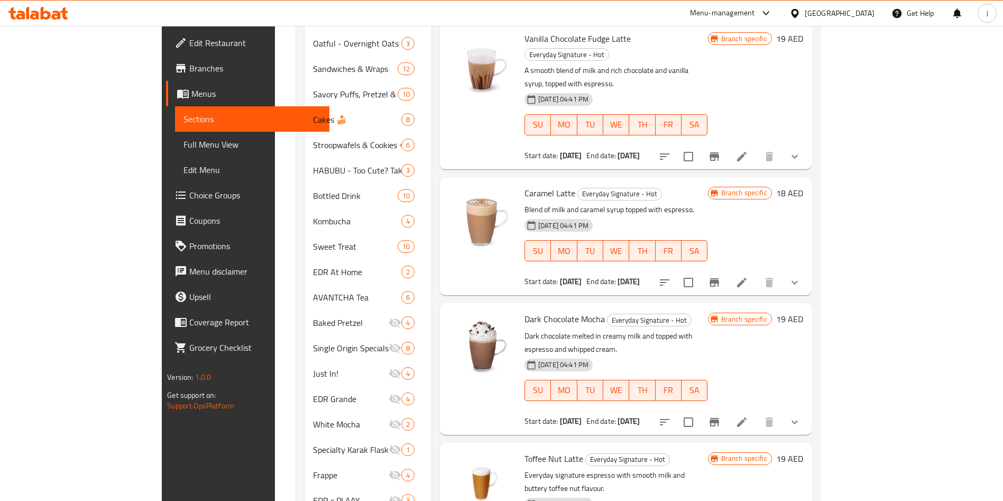
scroll to position [558, 0]
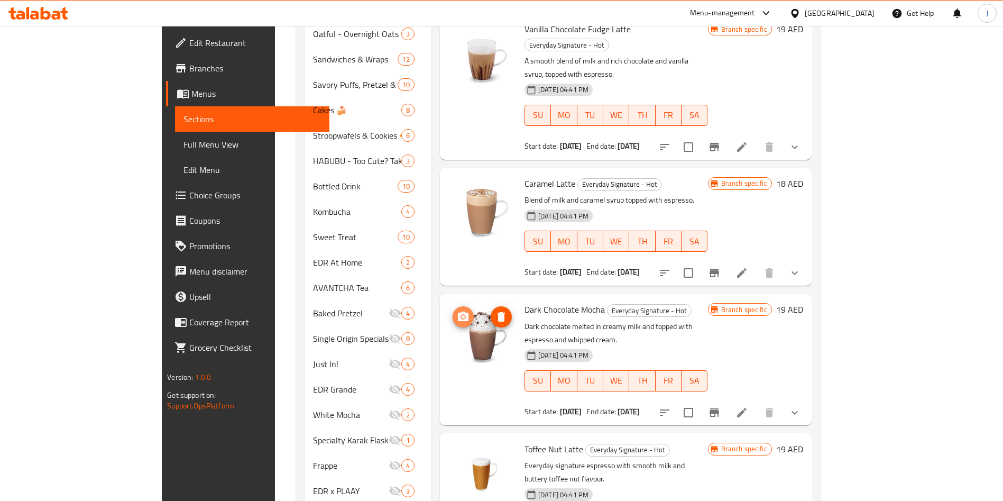
click at [458, 311] on icon "upload picture" at bounding box center [463, 316] width 11 height 10
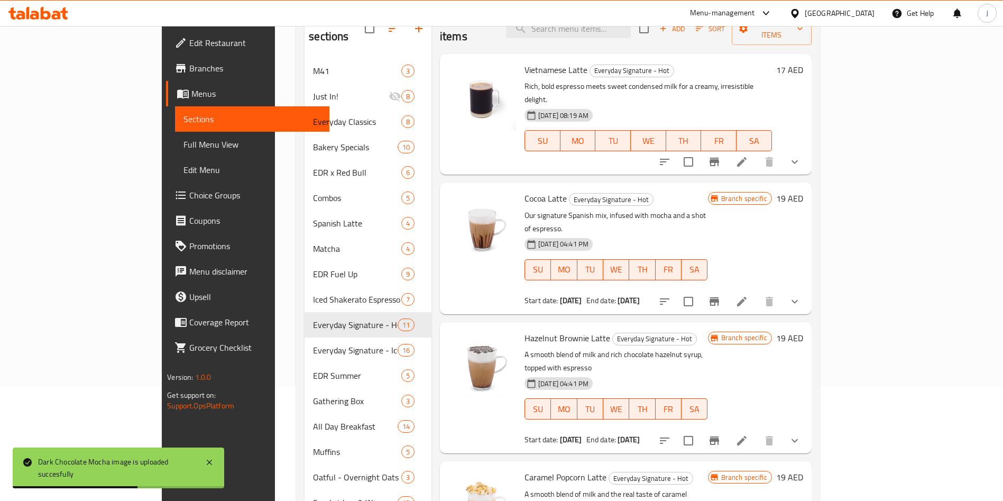
scroll to position [0, 0]
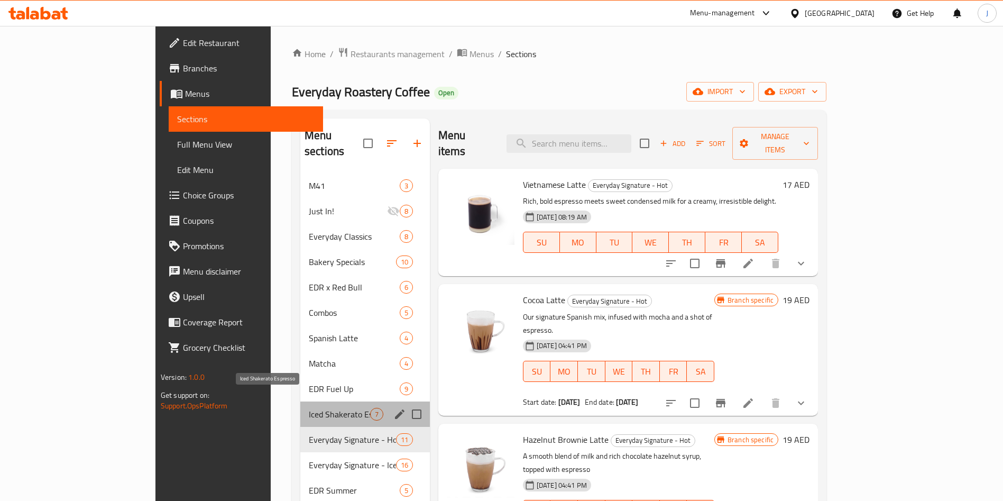
click at [309, 407] on span "Iced Shakerato Espresso" at bounding box center [339, 413] width 61 height 13
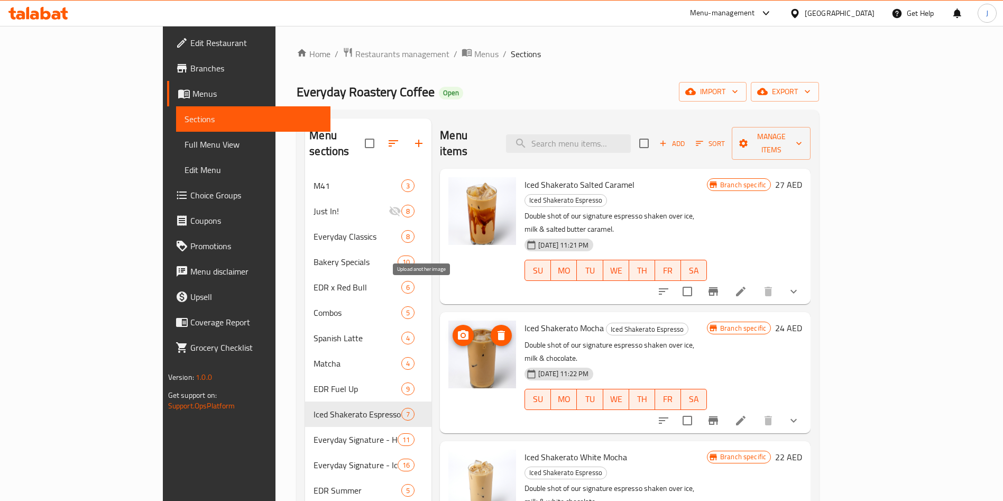
click at [452, 329] on span "upload picture" at bounding box center [462, 335] width 21 height 13
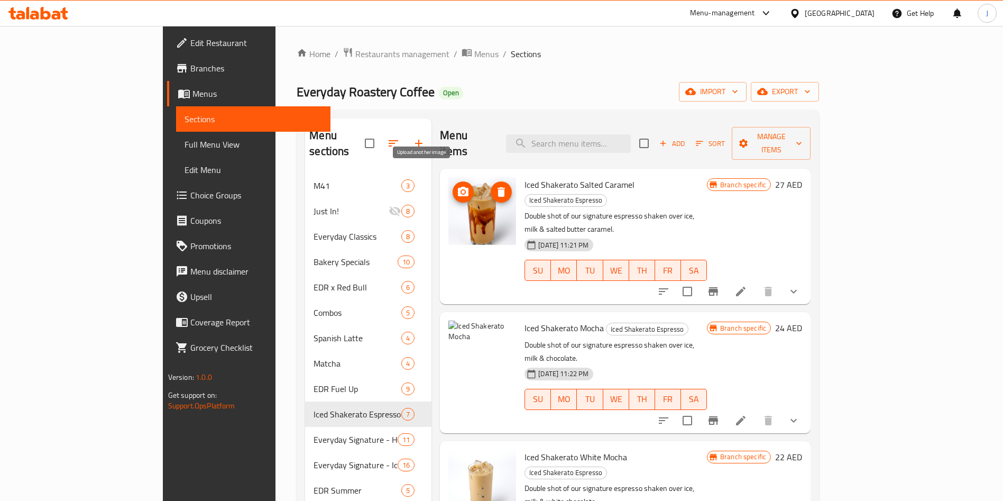
click at [458, 187] on icon "upload picture" at bounding box center [463, 192] width 11 height 10
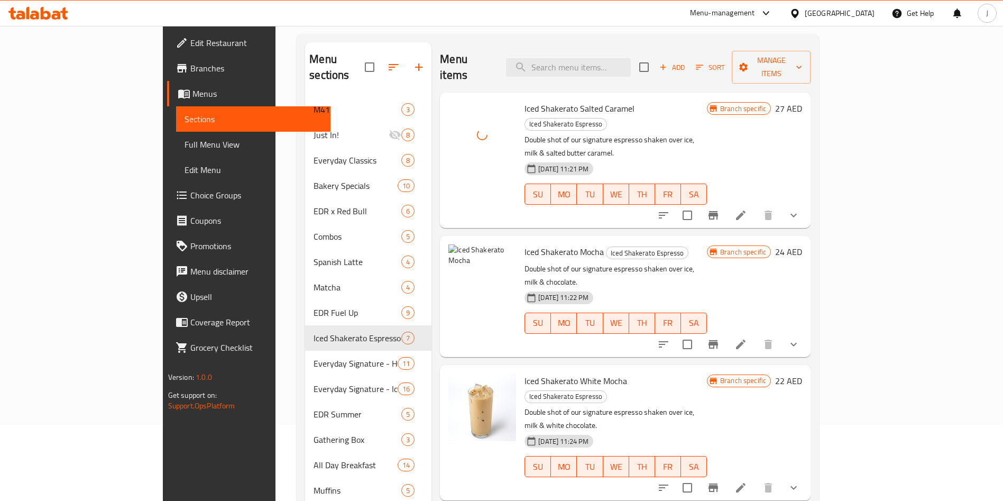
scroll to position [77, 0]
click at [458, 253] on icon "upload picture" at bounding box center [463, 258] width 11 height 10
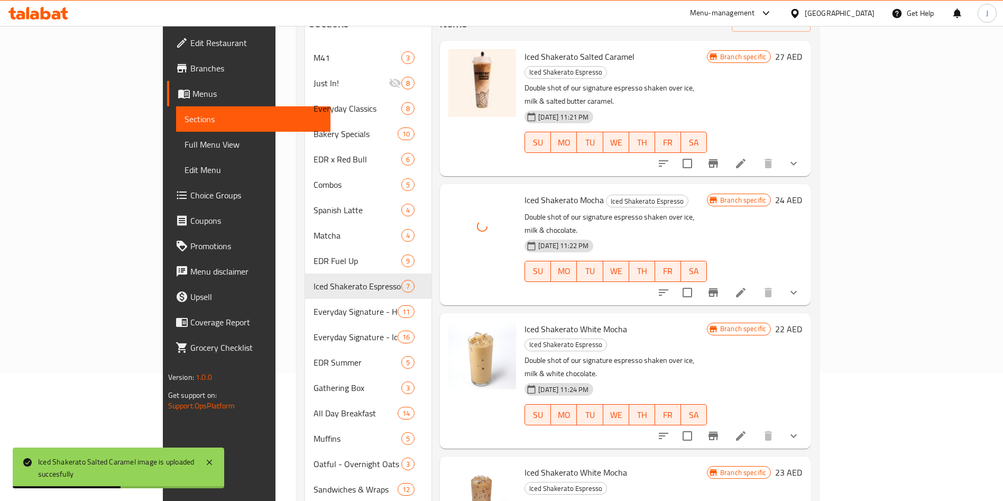
scroll to position [128, 0]
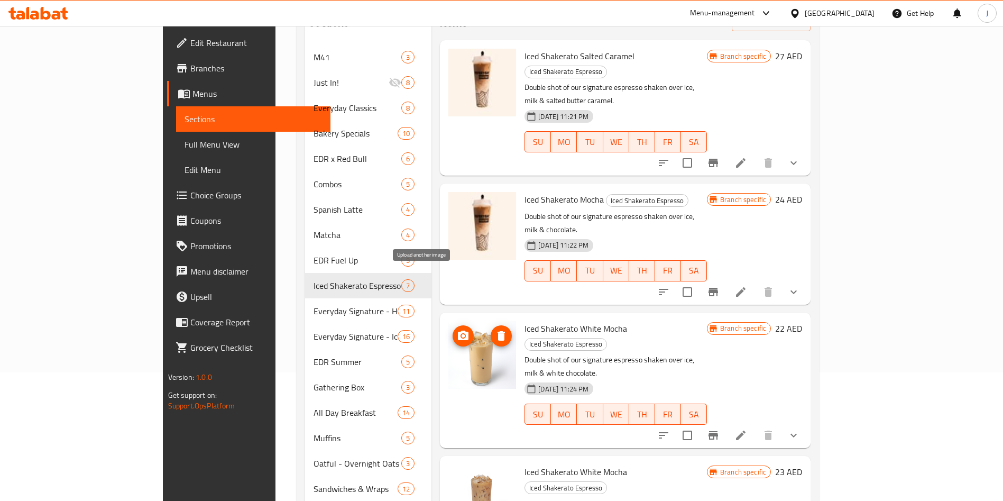
click at [458, 330] on icon "upload picture" at bounding box center [463, 335] width 11 height 10
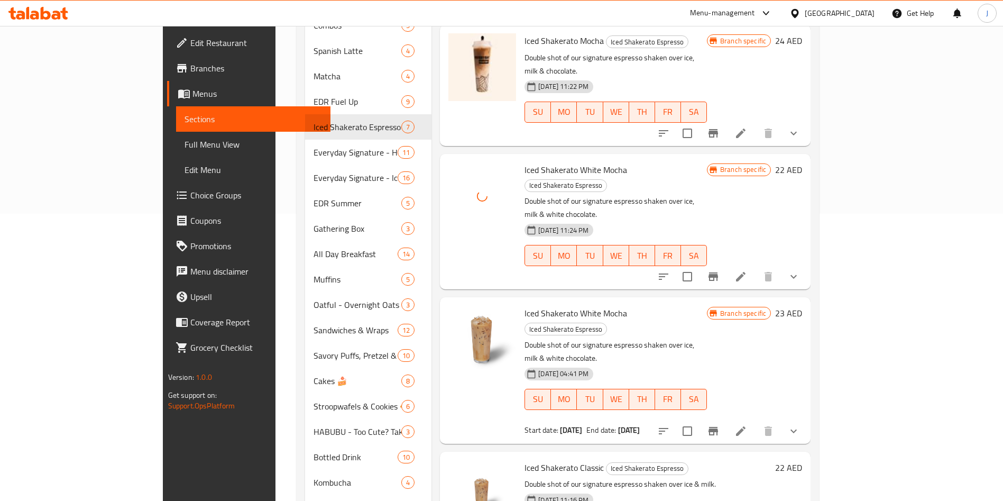
scroll to position [289, 0]
click at [458, 313] on icon "upload picture" at bounding box center [463, 318] width 11 height 10
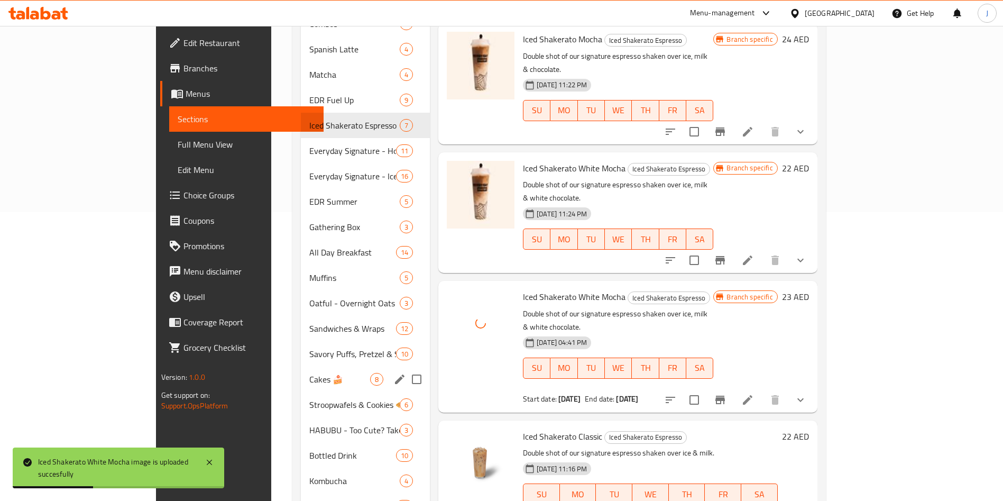
scroll to position [415, 0]
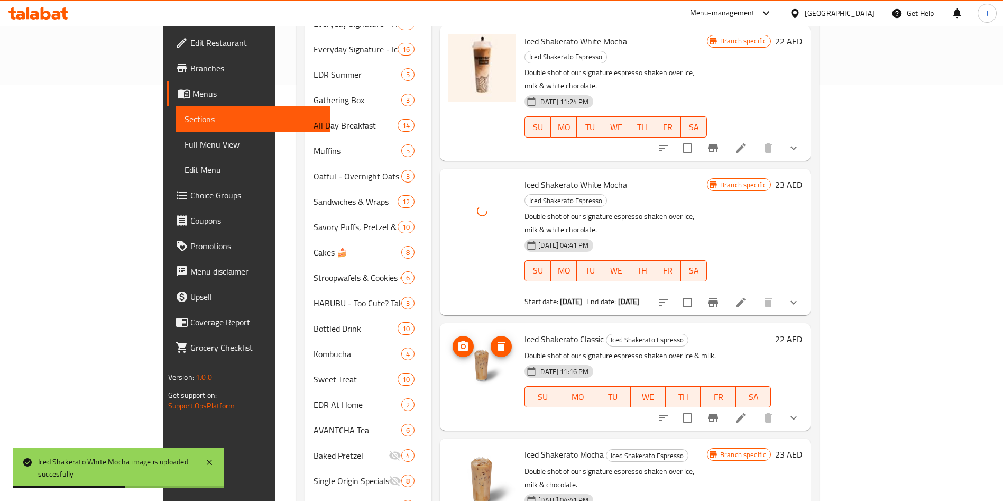
click at [448, 331] on img at bounding box center [482, 365] width 68 height 68
click at [457, 340] on icon "upload picture" at bounding box center [463, 346] width 13 height 13
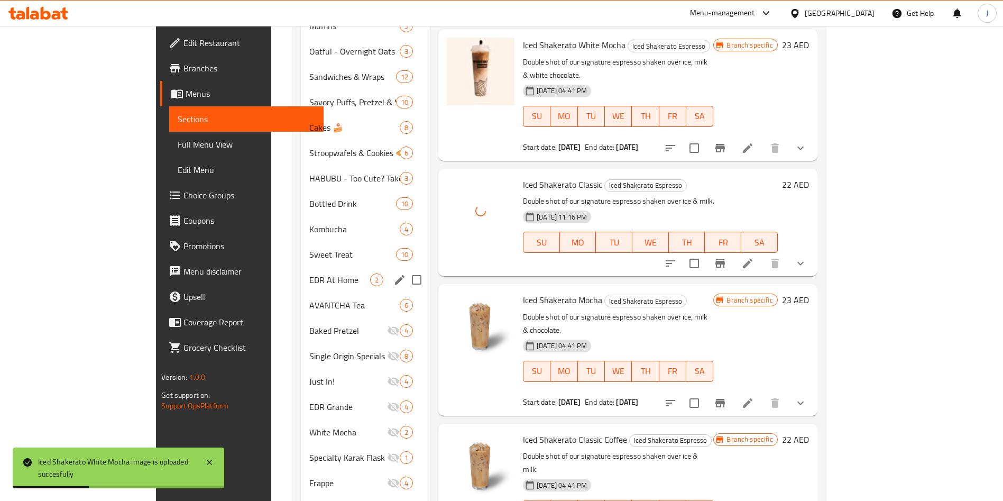
scroll to position [546, 0]
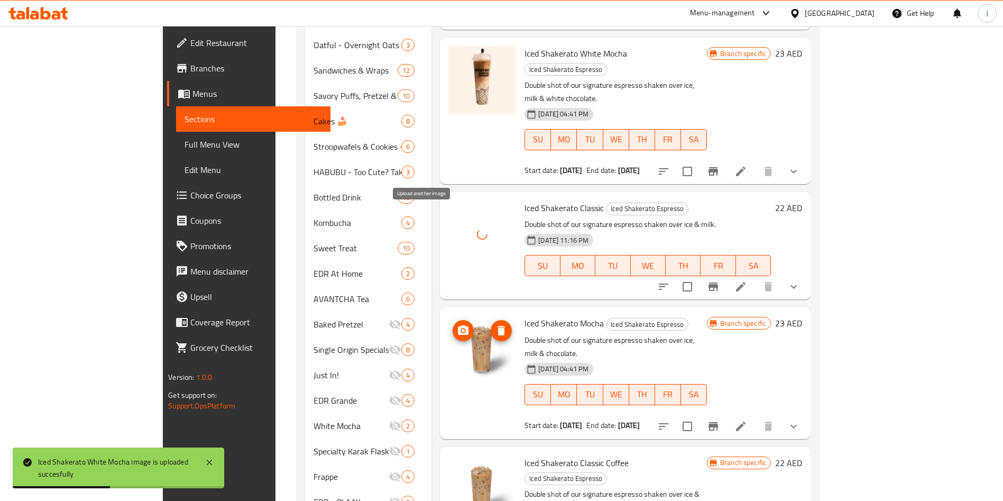
click at [457, 324] on icon "upload picture" at bounding box center [463, 330] width 13 height 13
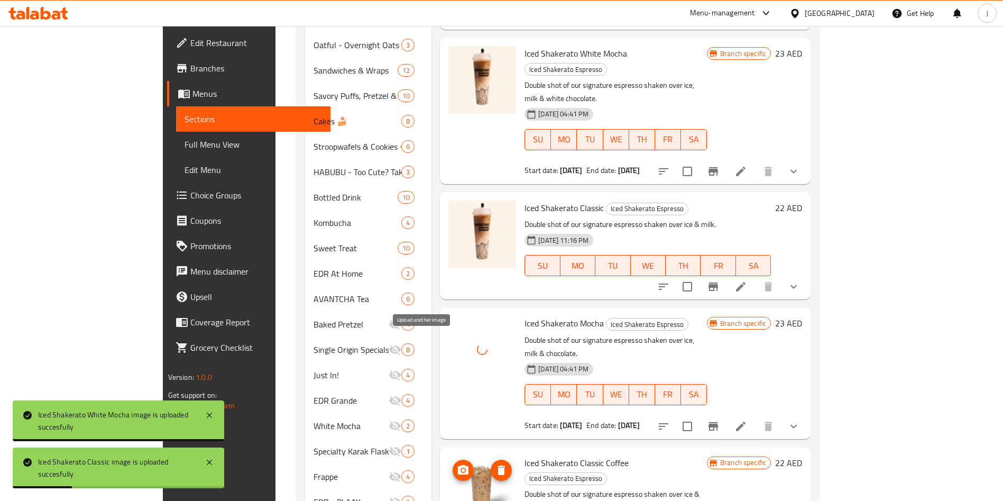
click at [458, 465] on icon "upload picture" at bounding box center [463, 470] width 11 height 10
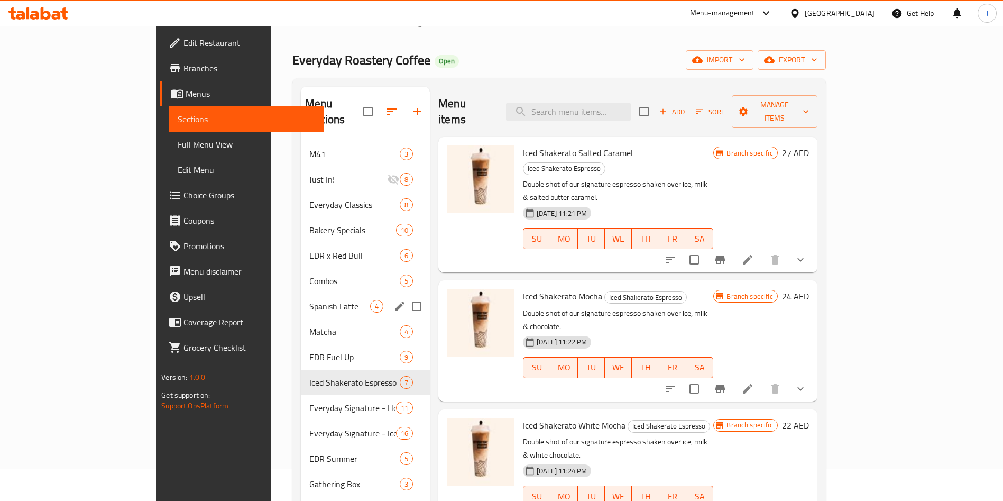
scroll to position [0, 0]
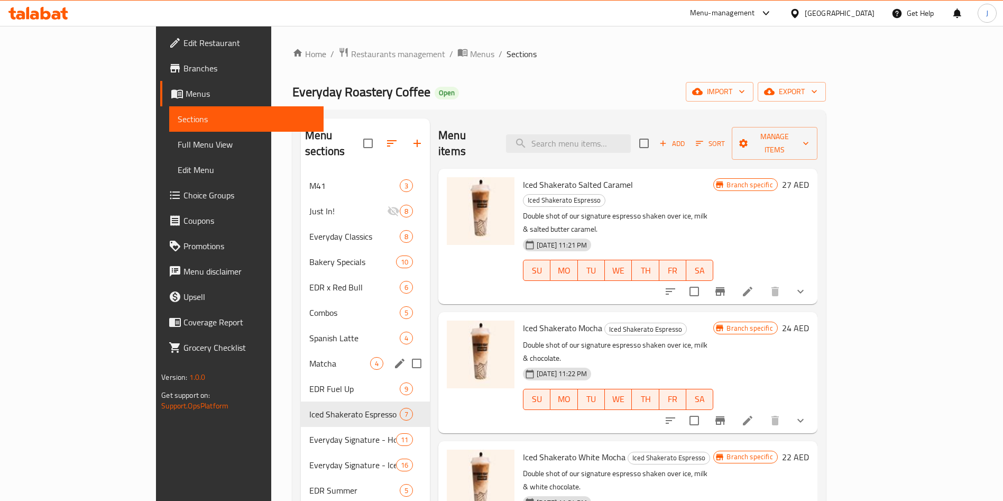
click at [301, 350] on div "Matcha 4" at bounding box center [365, 362] width 129 height 25
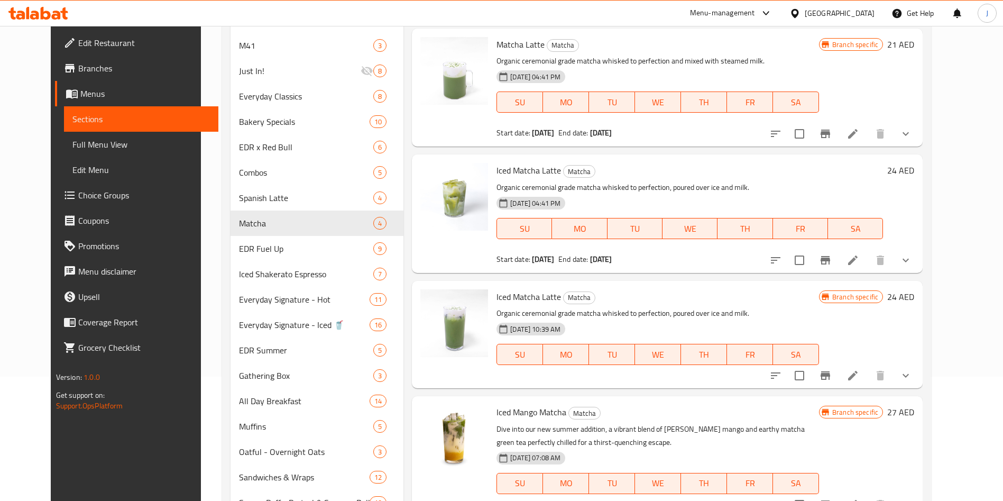
scroll to position [79, 0]
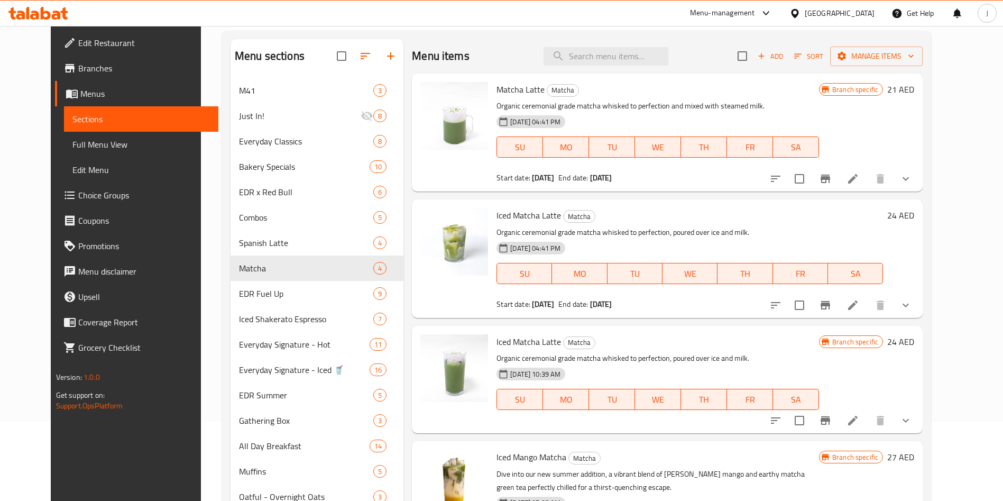
click at [918, 302] on button "show more" at bounding box center [905, 304] width 25 height 25
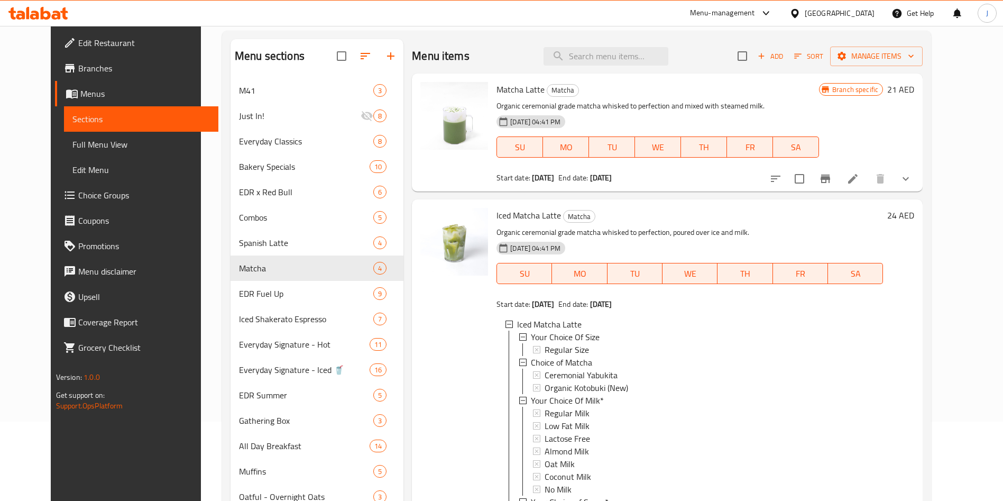
click at [914, 317] on div "24 AED" at bounding box center [898, 387] width 31 height 359
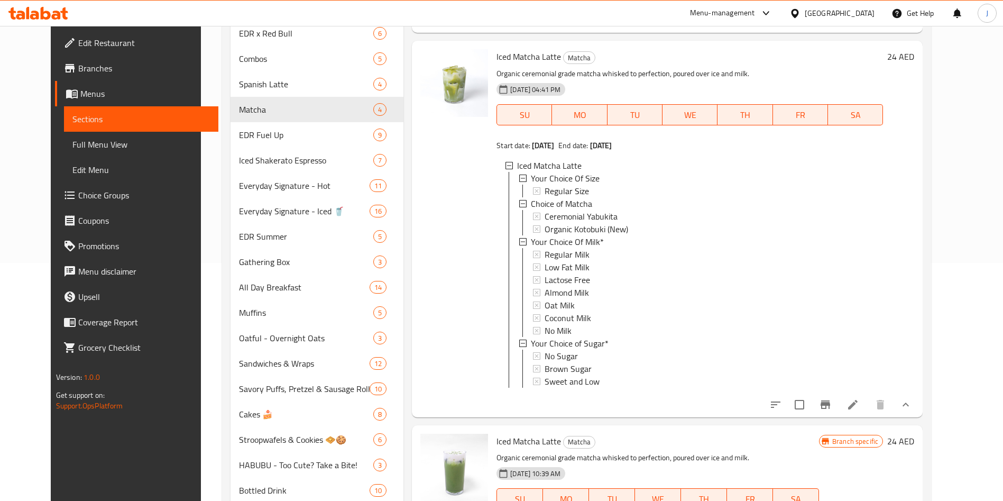
scroll to position [317, 0]
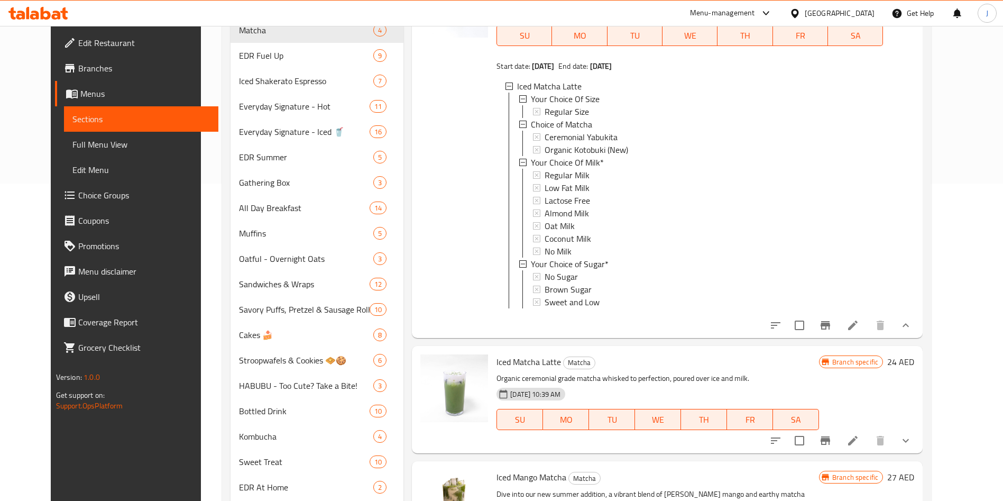
click at [912, 331] on icon "show more" at bounding box center [905, 325] width 13 height 13
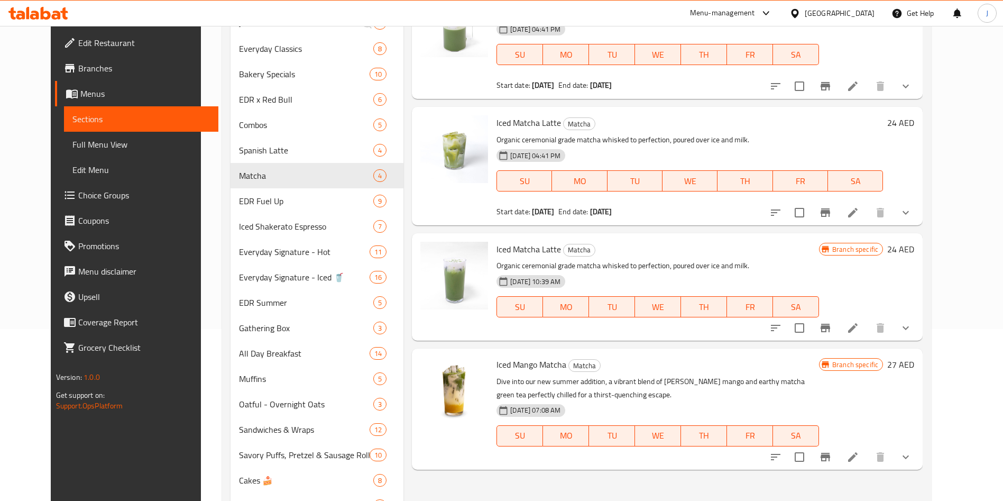
scroll to position [171, 0]
click at [810, 330] on input "checkbox" at bounding box center [799, 329] width 22 height 22
checkbox input "true"
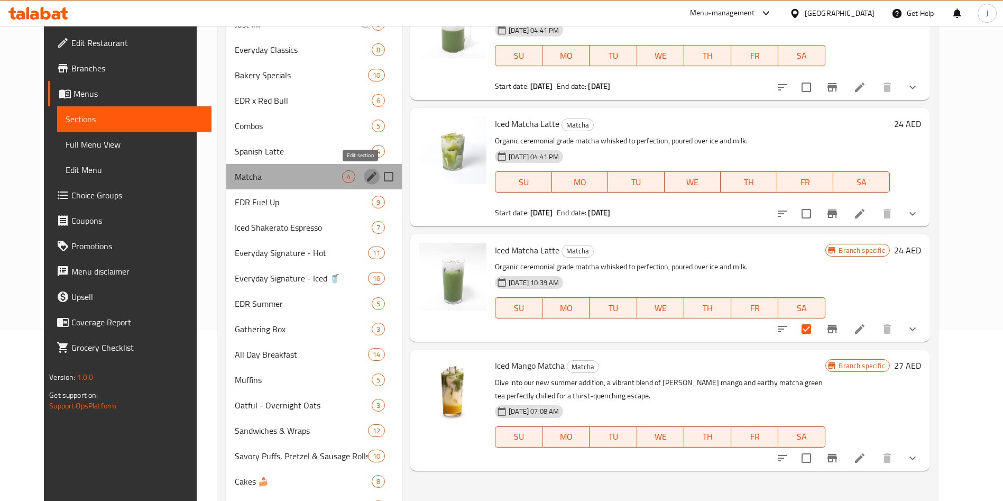
click at [367, 178] on icon "edit" at bounding box center [372, 177] width 10 height 10
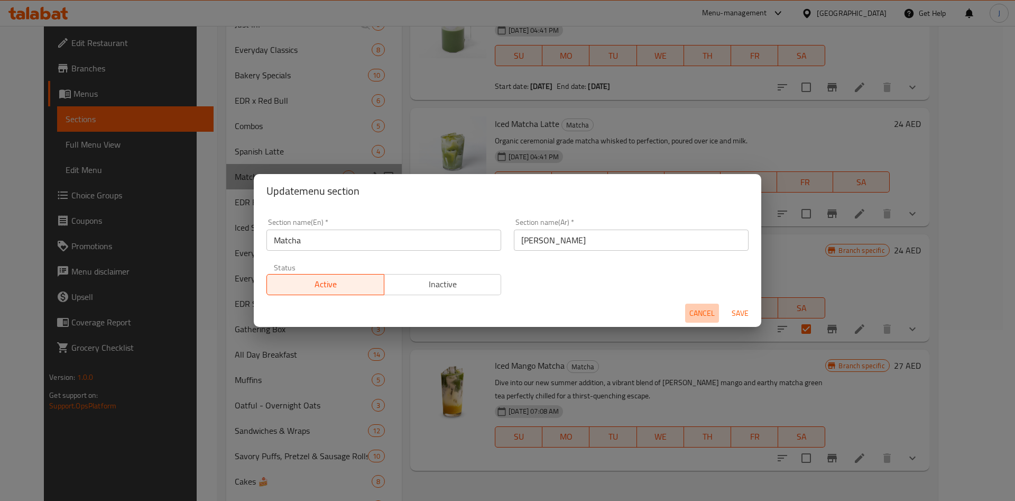
click at [707, 316] on span "Cancel" at bounding box center [701, 313] width 25 height 13
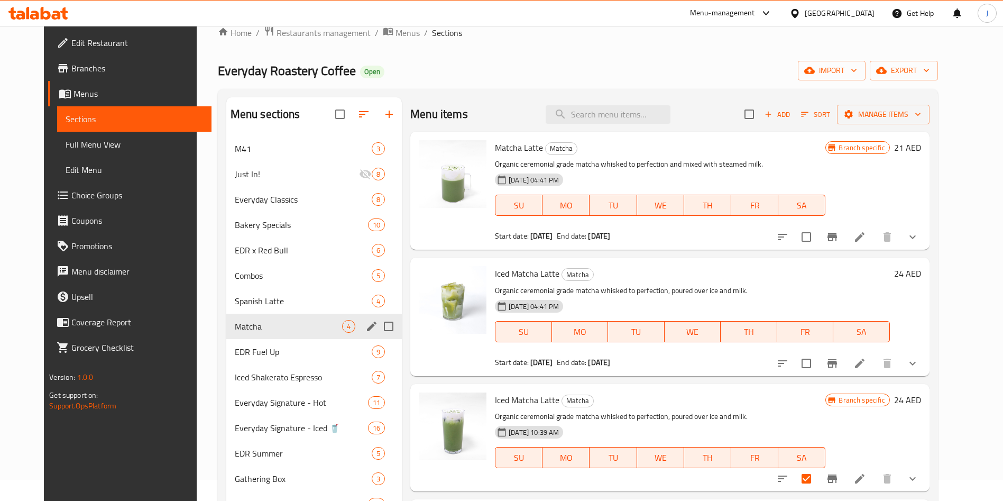
scroll to position [0, 0]
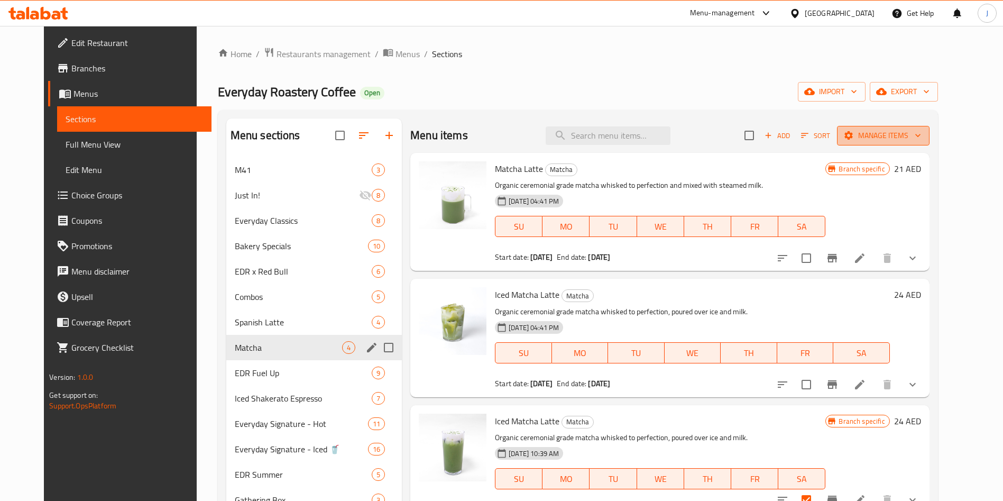
click at [911, 135] on span "Manage items" at bounding box center [883, 135] width 76 height 13
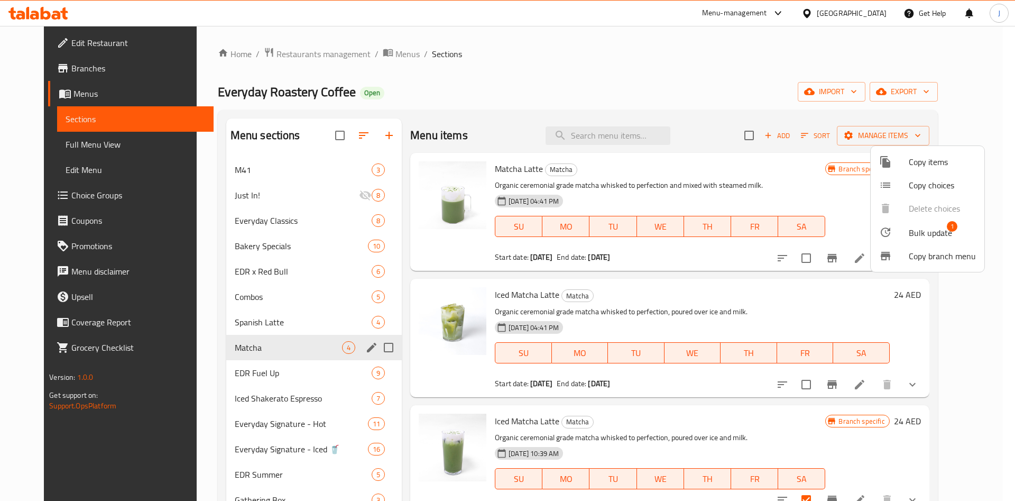
click at [731, 67] on div at bounding box center [507, 250] width 1015 height 501
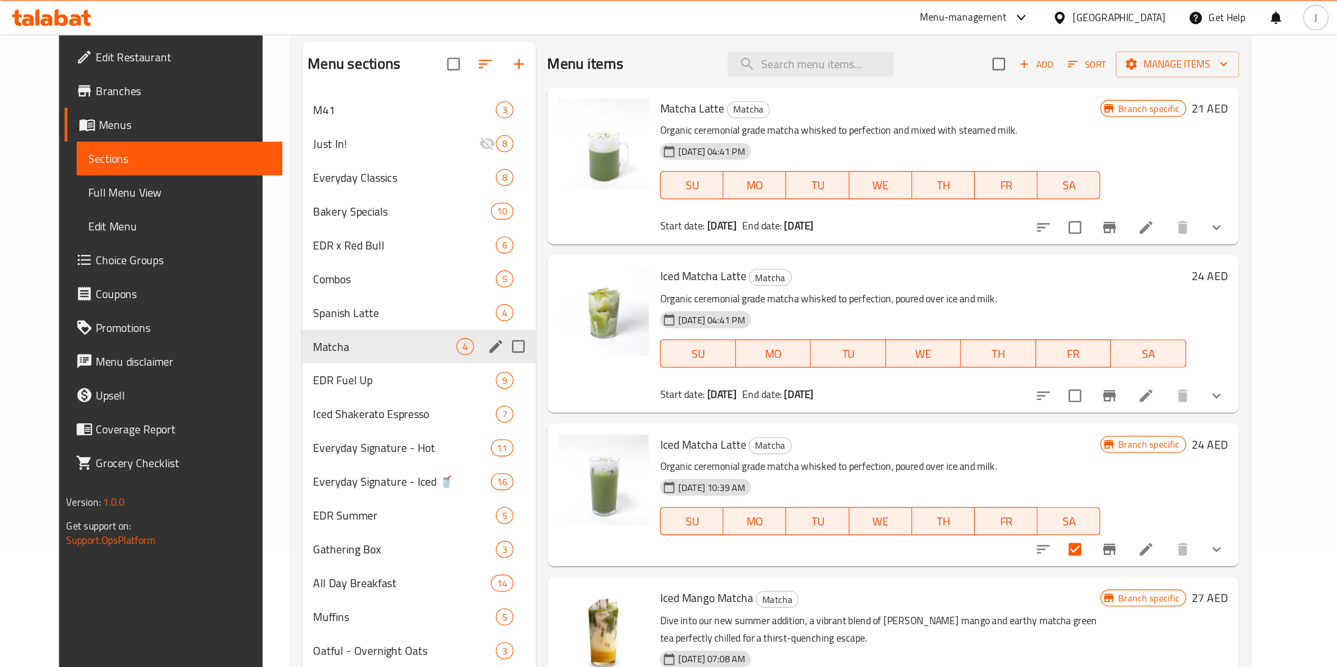
scroll to position [87, 0]
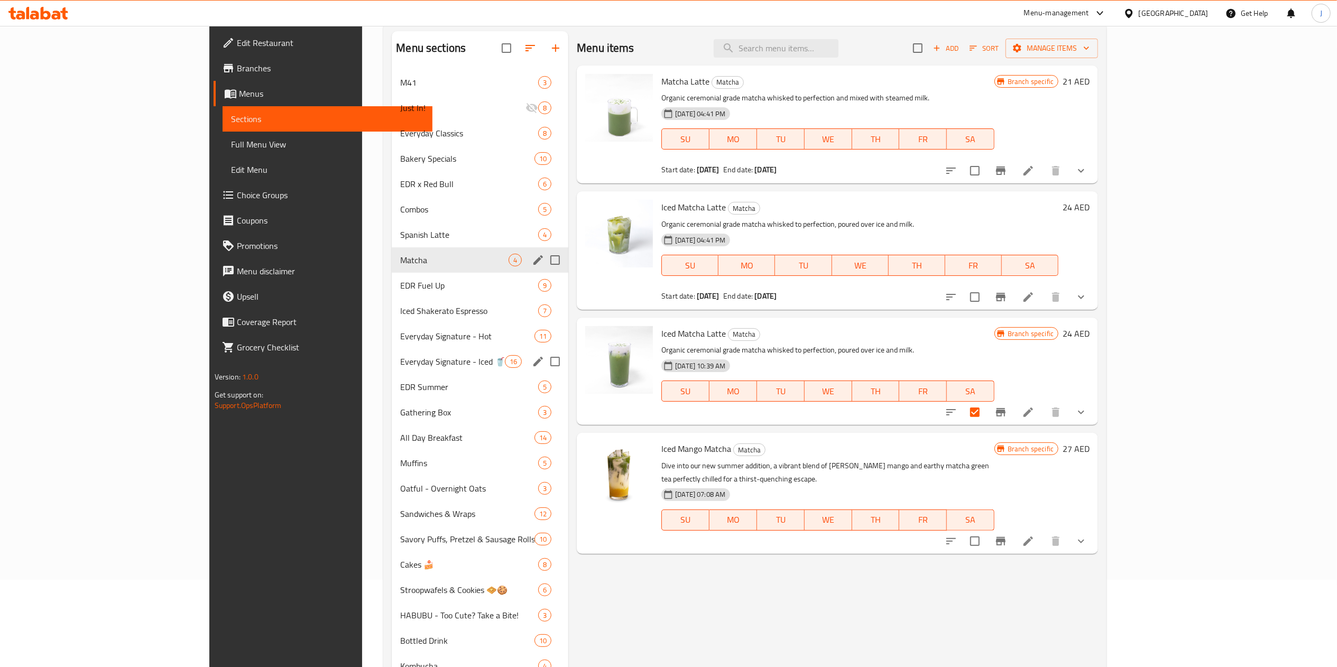
click at [400, 357] on span "Everyday Signature - Iced 🥤" at bounding box center [452, 361] width 105 height 13
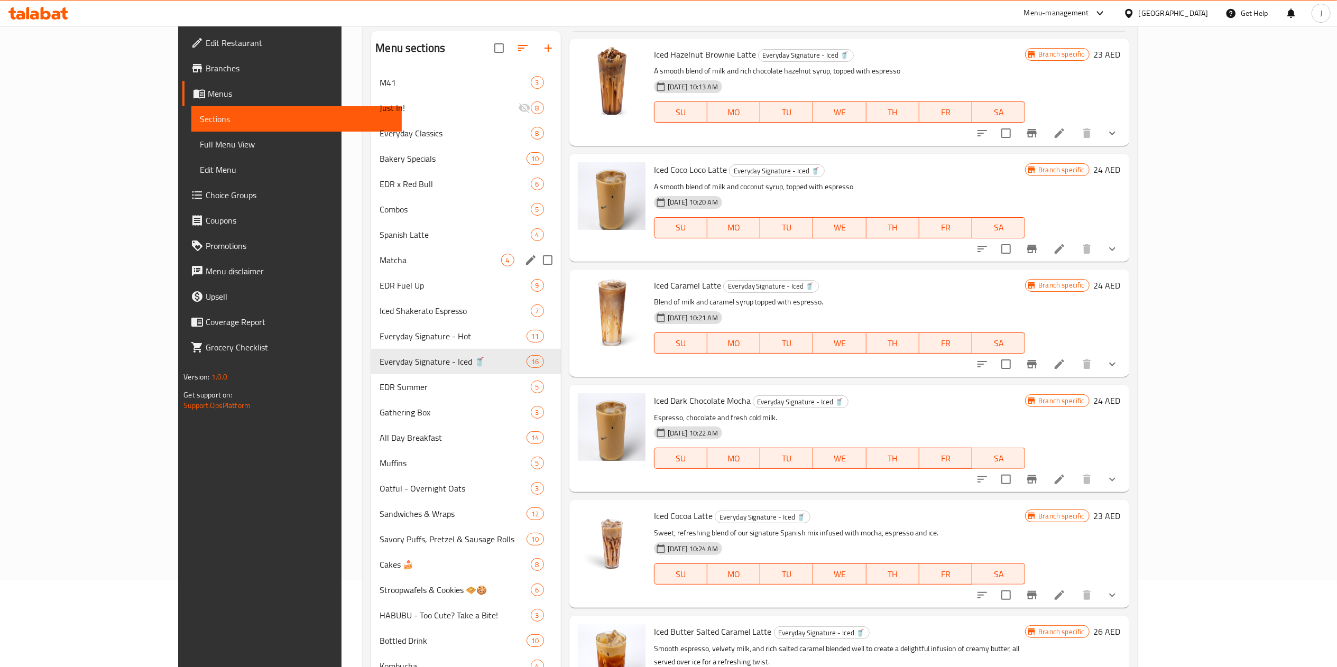
scroll to position [765, 0]
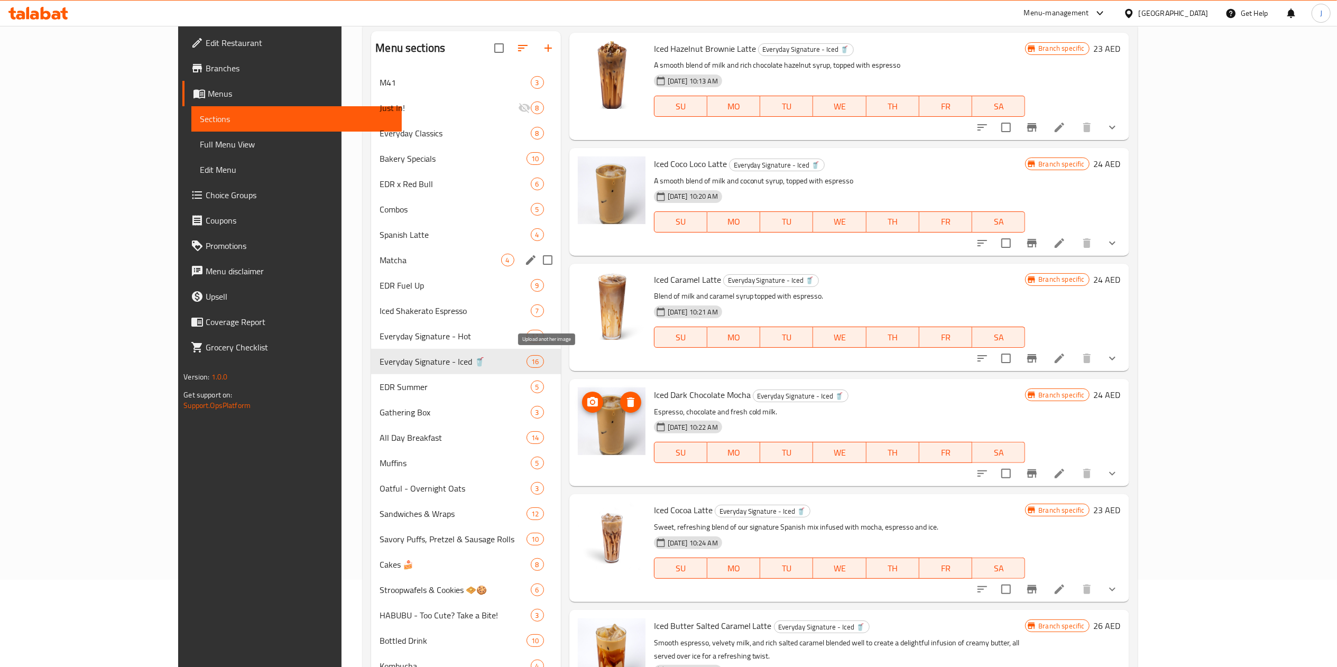
click at [586, 396] on icon "upload picture" at bounding box center [592, 402] width 13 height 13
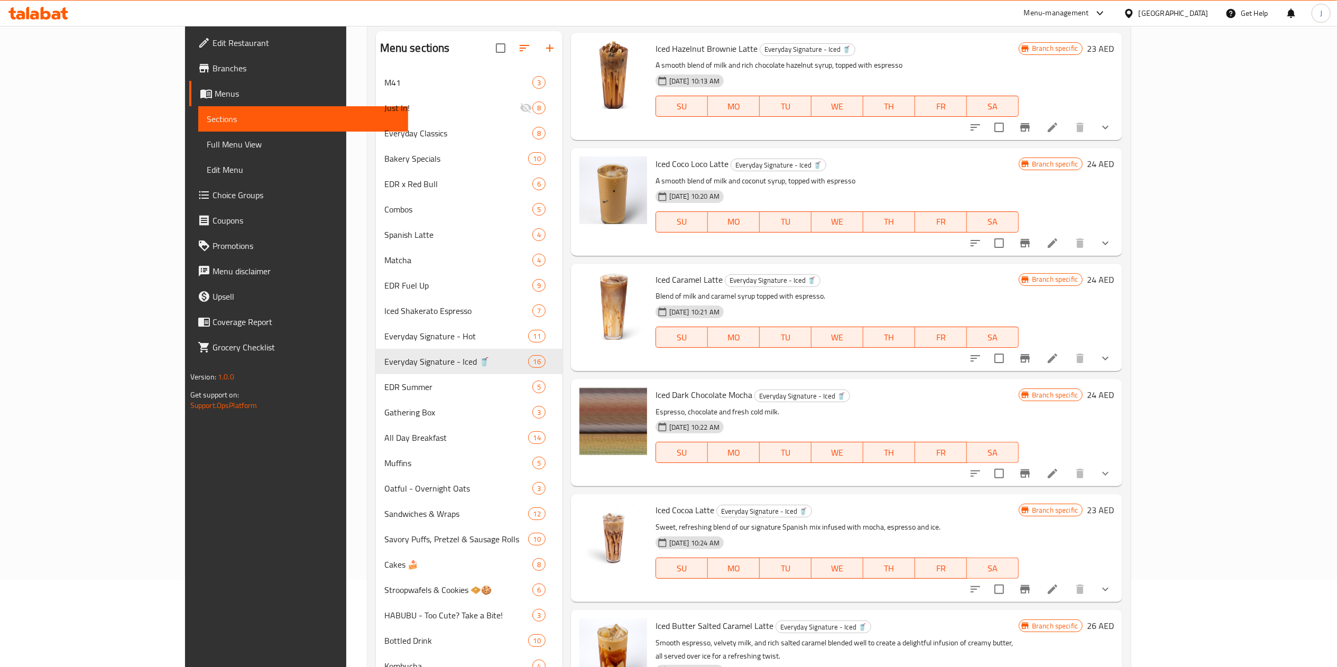
scroll to position [0, 0]
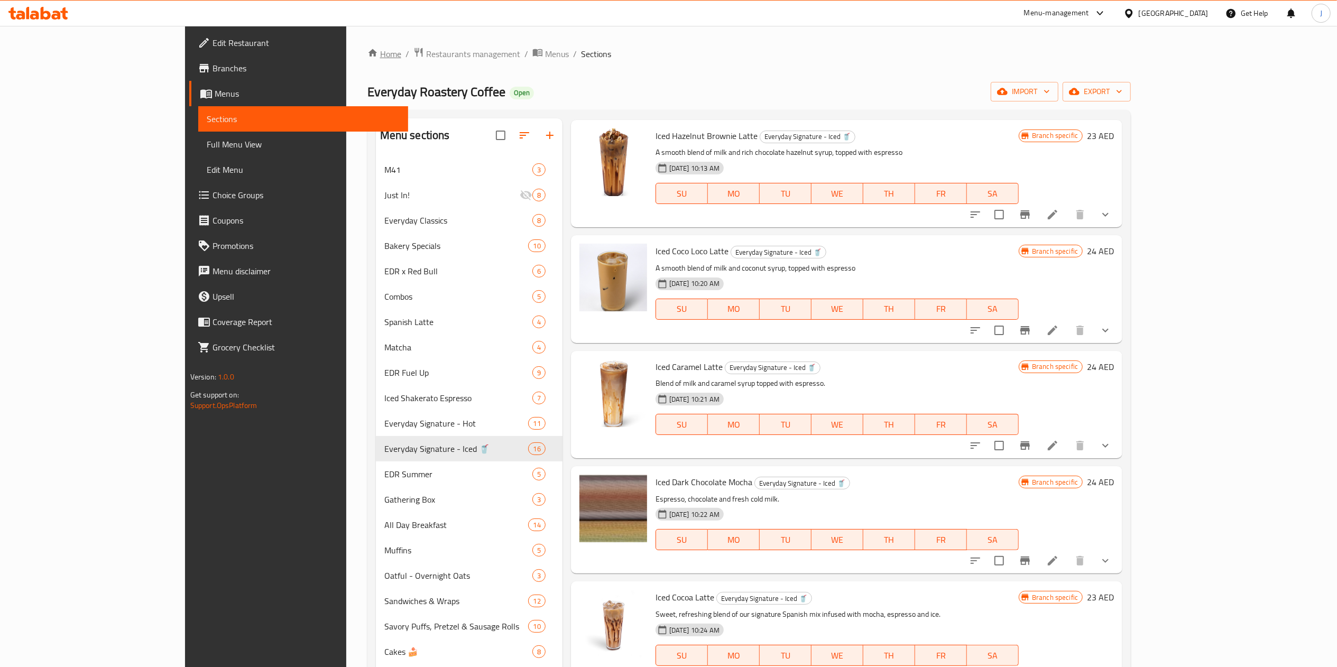
click at [367, 54] on link "Home" at bounding box center [384, 54] width 34 height 13
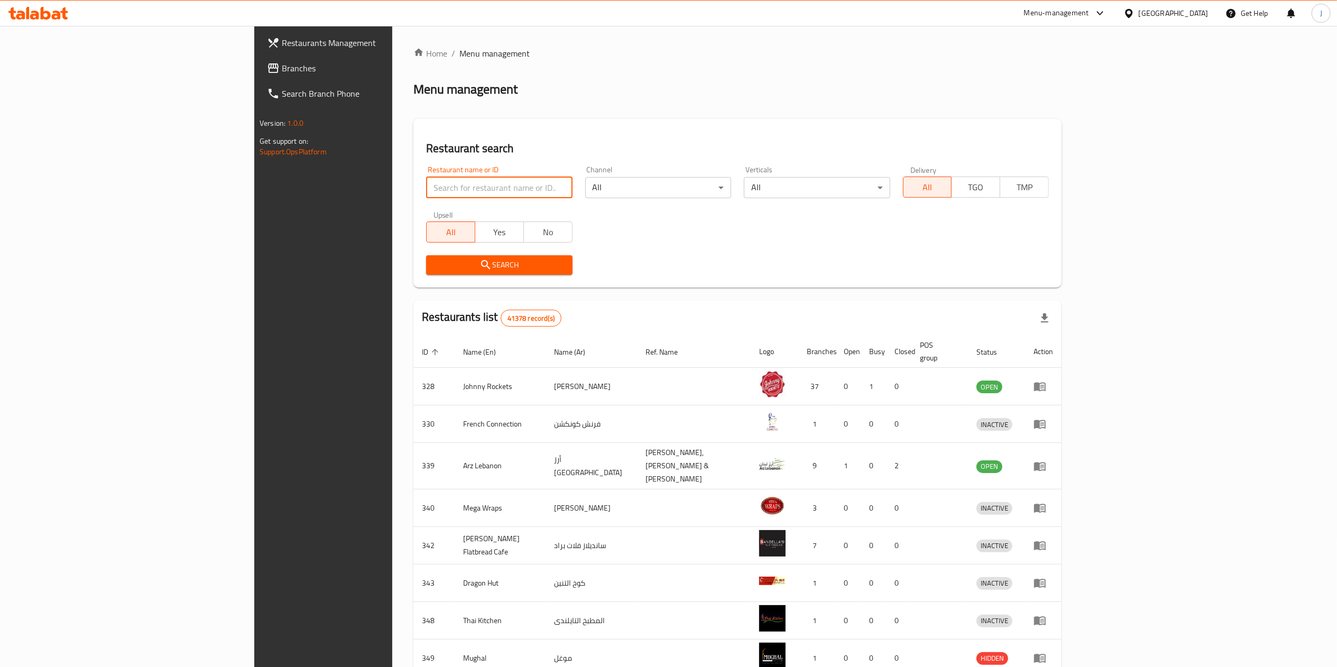
click at [426, 181] on input "search" at bounding box center [499, 187] width 146 height 21
paste input "603153"
type input "603153"
click at [434, 265] on span "Search" at bounding box center [498, 264] width 129 height 13
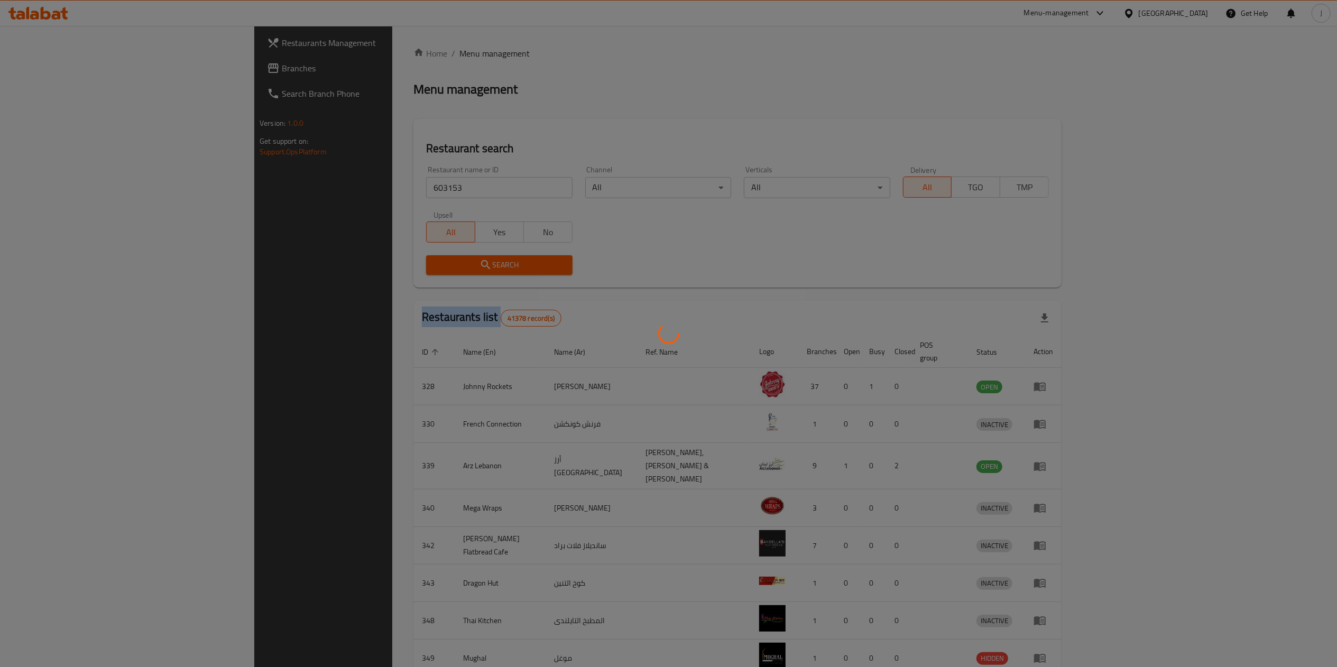
click at [334, 265] on div at bounding box center [668, 333] width 1337 height 667
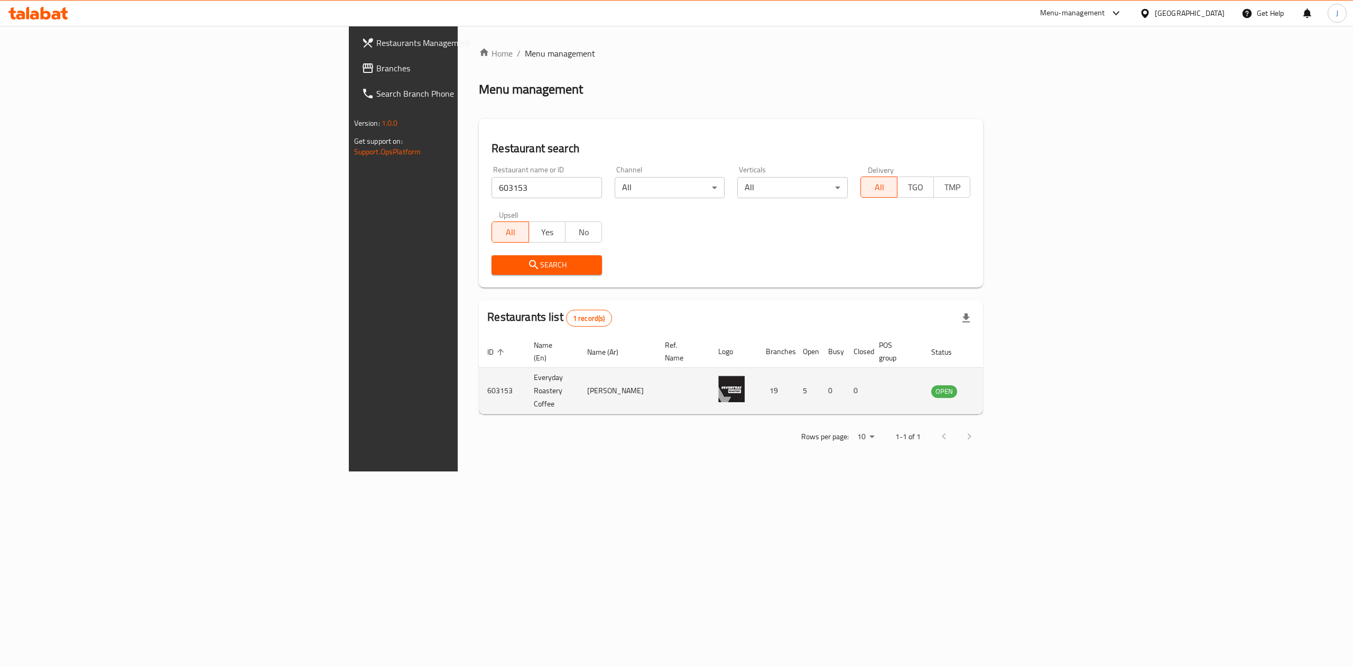
click at [1015, 370] on td "enhanced table" at bounding box center [996, 391] width 36 height 47
click at [999, 385] on icon "enhanced table" at bounding box center [993, 391] width 13 height 13
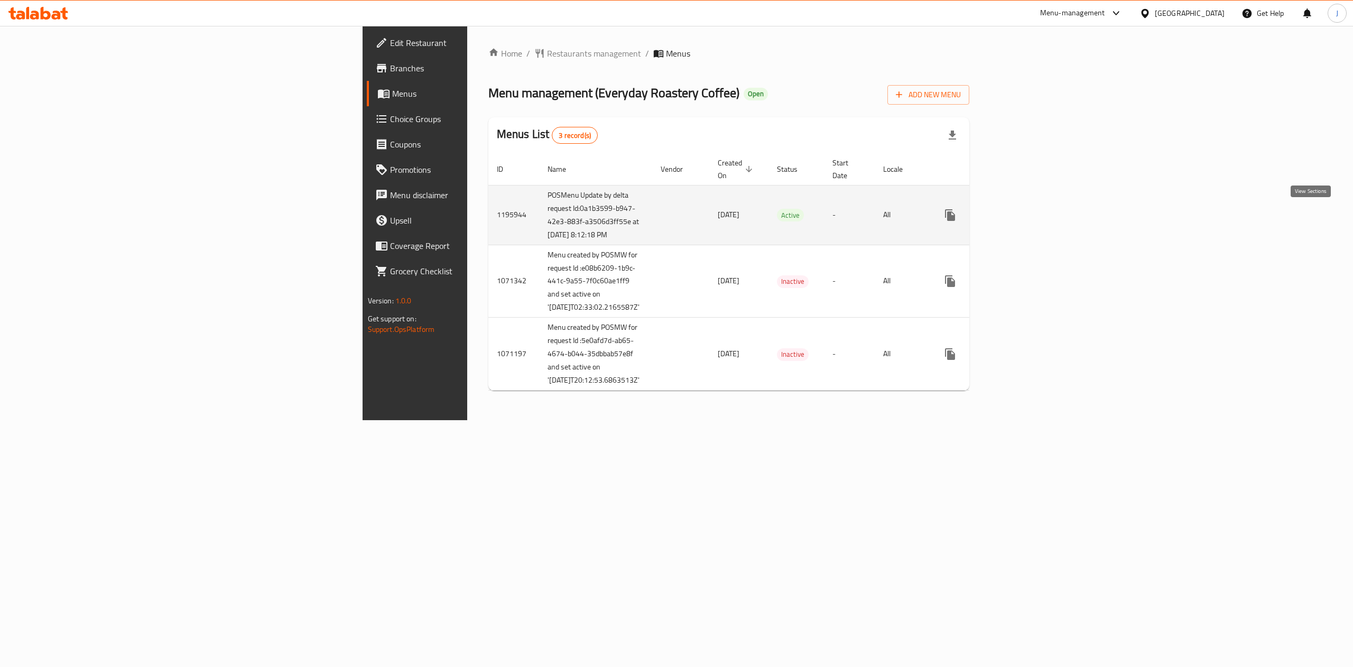
click at [1033, 215] on icon "enhanced table" at bounding box center [1026, 215] width 13 height 13
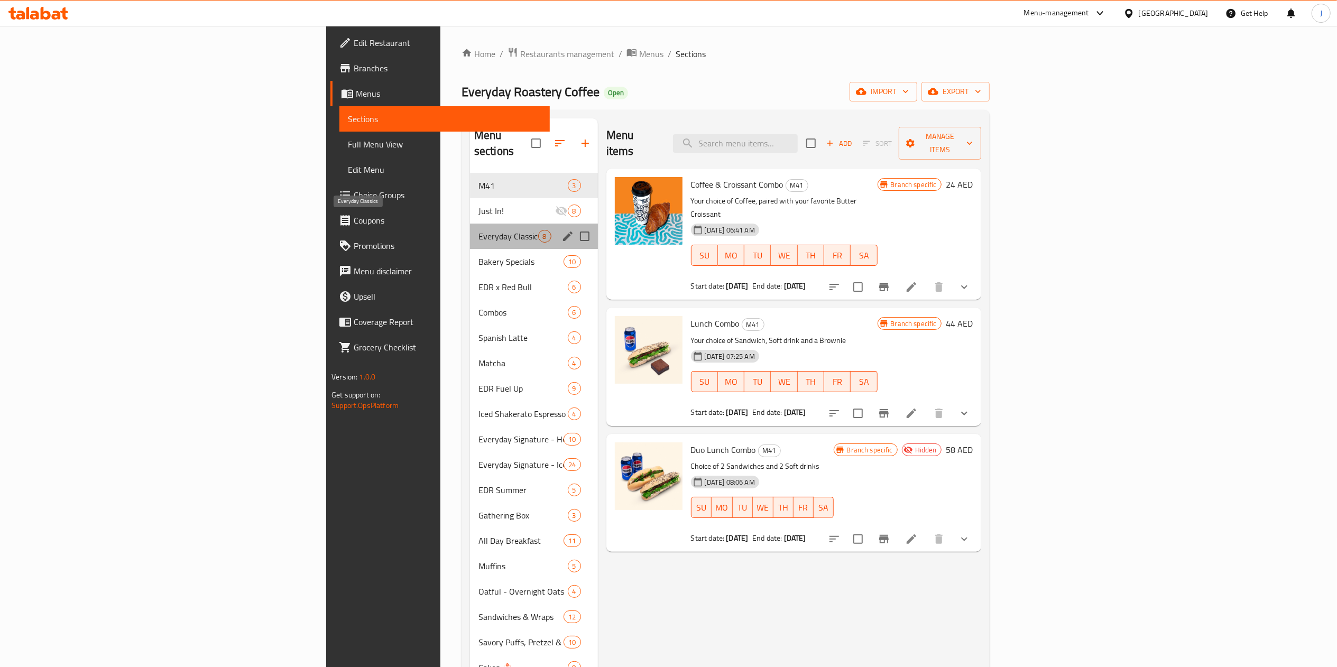
click at [478, 230] on span "Everyday Classics" at bounding box center [508, 236] width 60 height 13
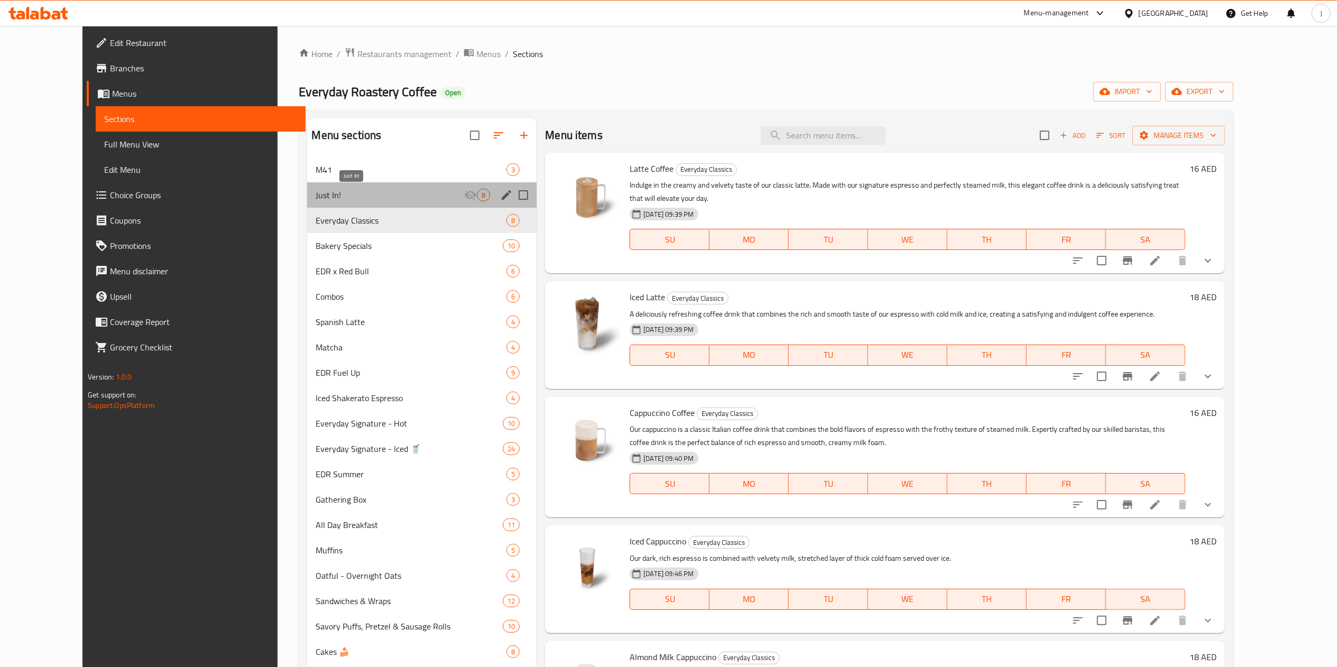
click at [316, 190] on span "Just In!" at bounding box center [390, 195] width 149 height 13
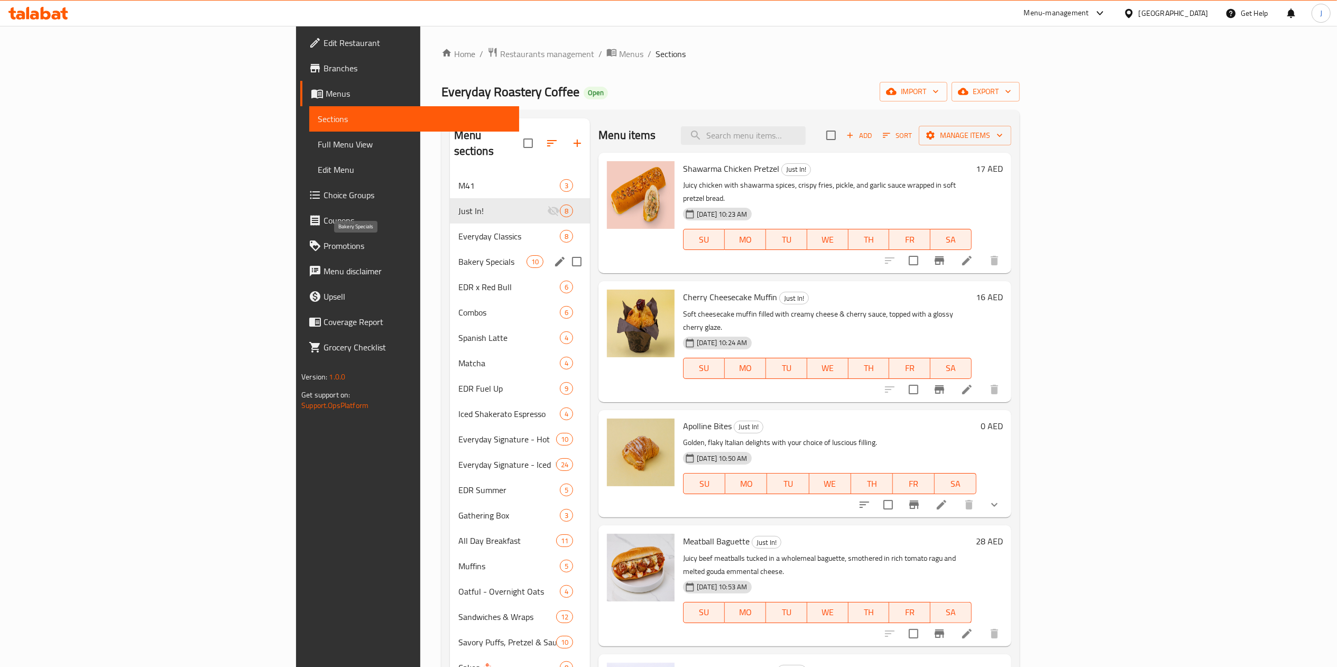
click at [458, 255] on span "Bakery Specials" at bounding box center [492, 261] width 68 height 13
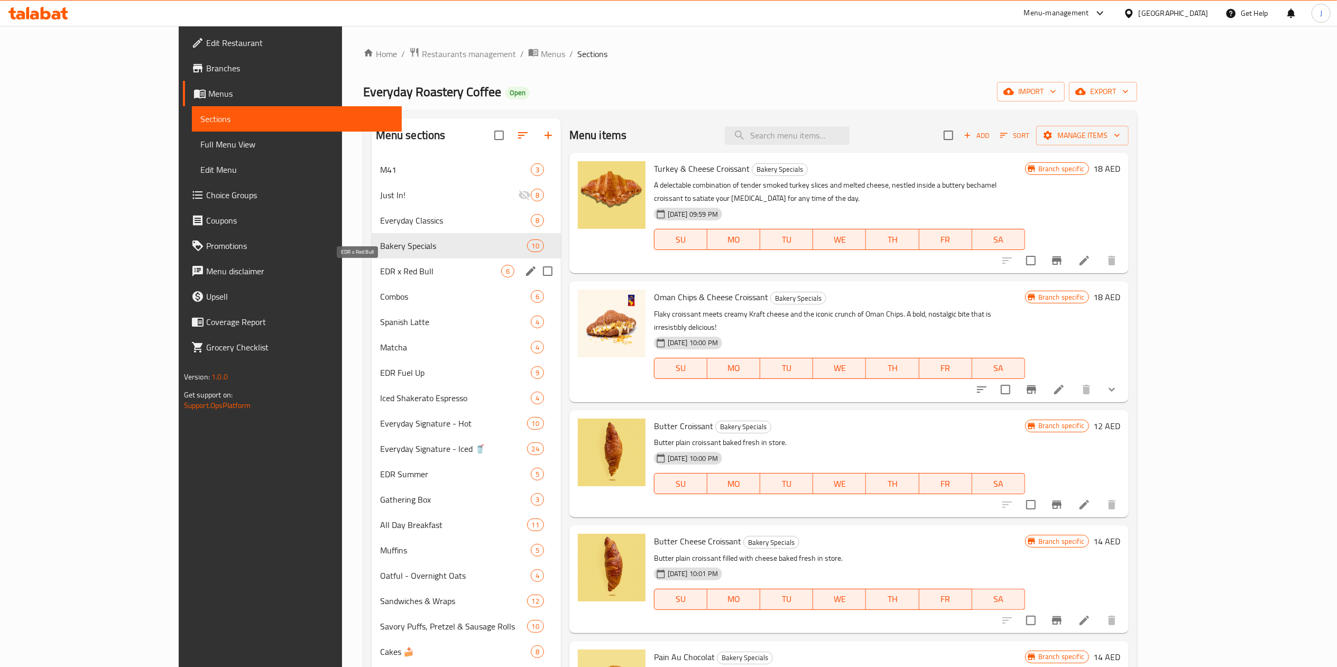
click at [372, 279] on div "EDR x Red Bull 6" at bounding box center [466, 270] width 189 height 25
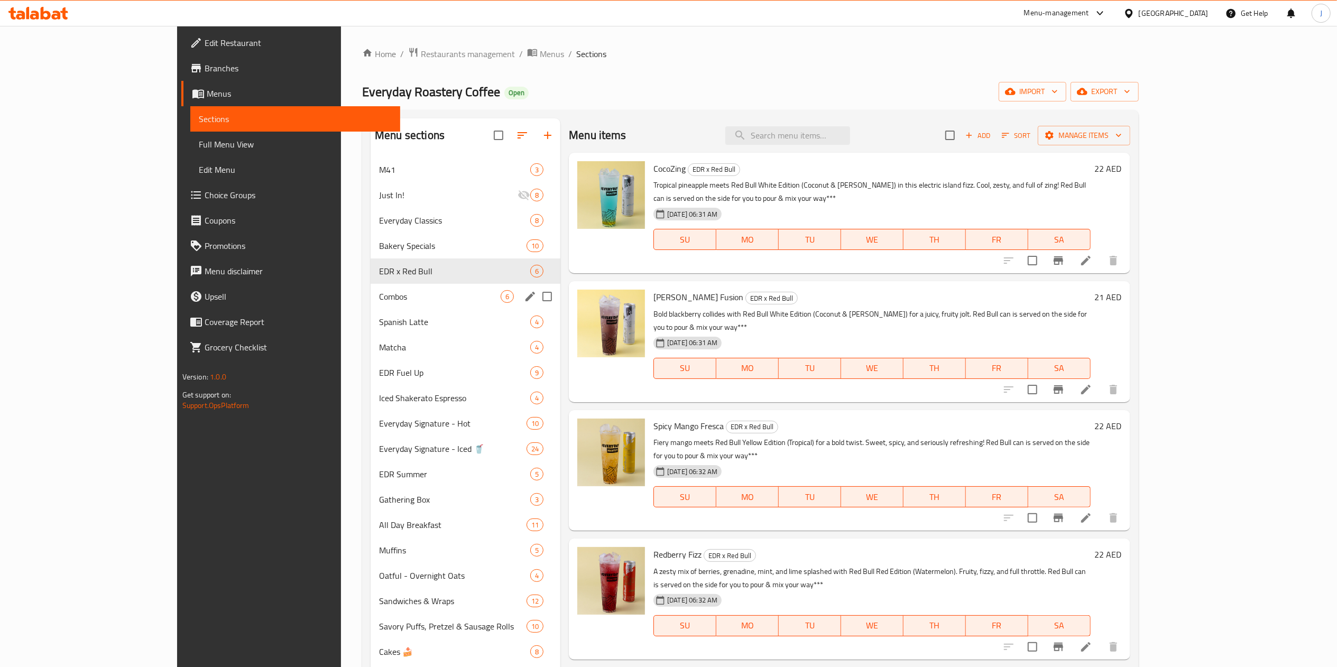
click at [379, 291] on span "Combos" at bounding box center [440, 296] width 122 height 13
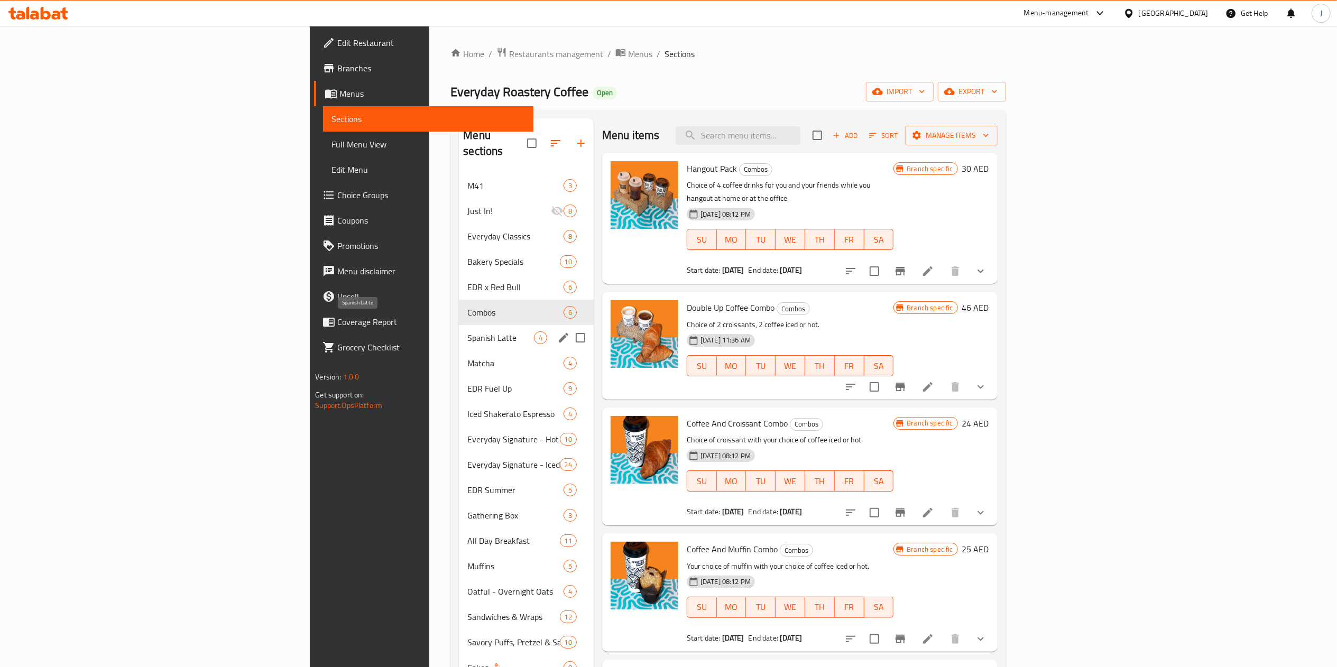
click at [467, 331] on span "Spanish Latte" at bounding box center [500, 337] width 66 height 13
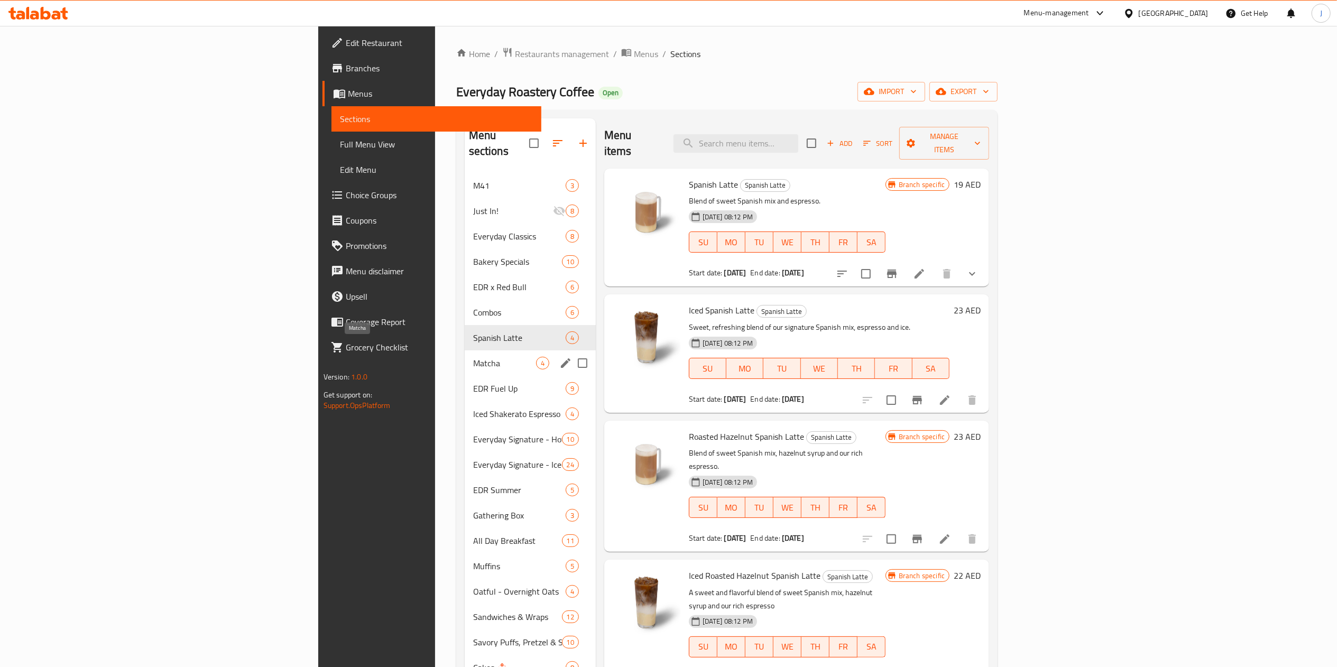
click at [473, 357] on span "Matcha" at bounding box center [504, 363] width 63 height 13
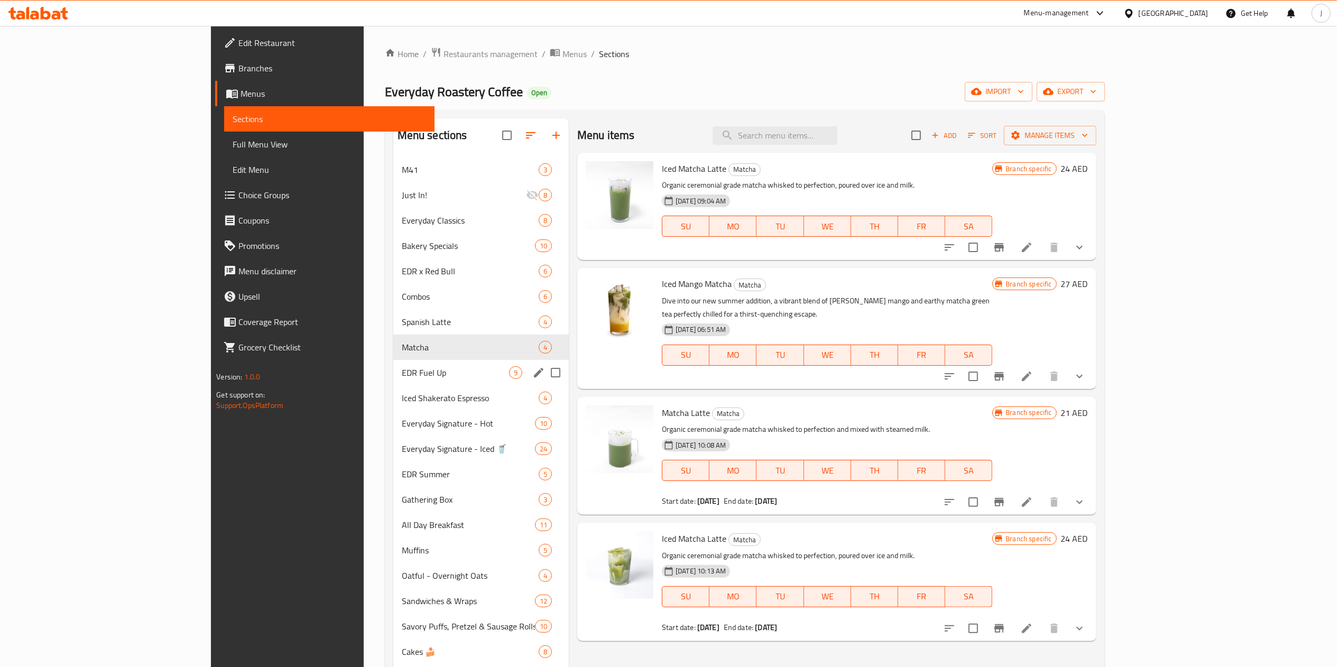
click at [402, 376] on span "EDR Fuel Up" at bounding box center [455, 372] width 107 height 13
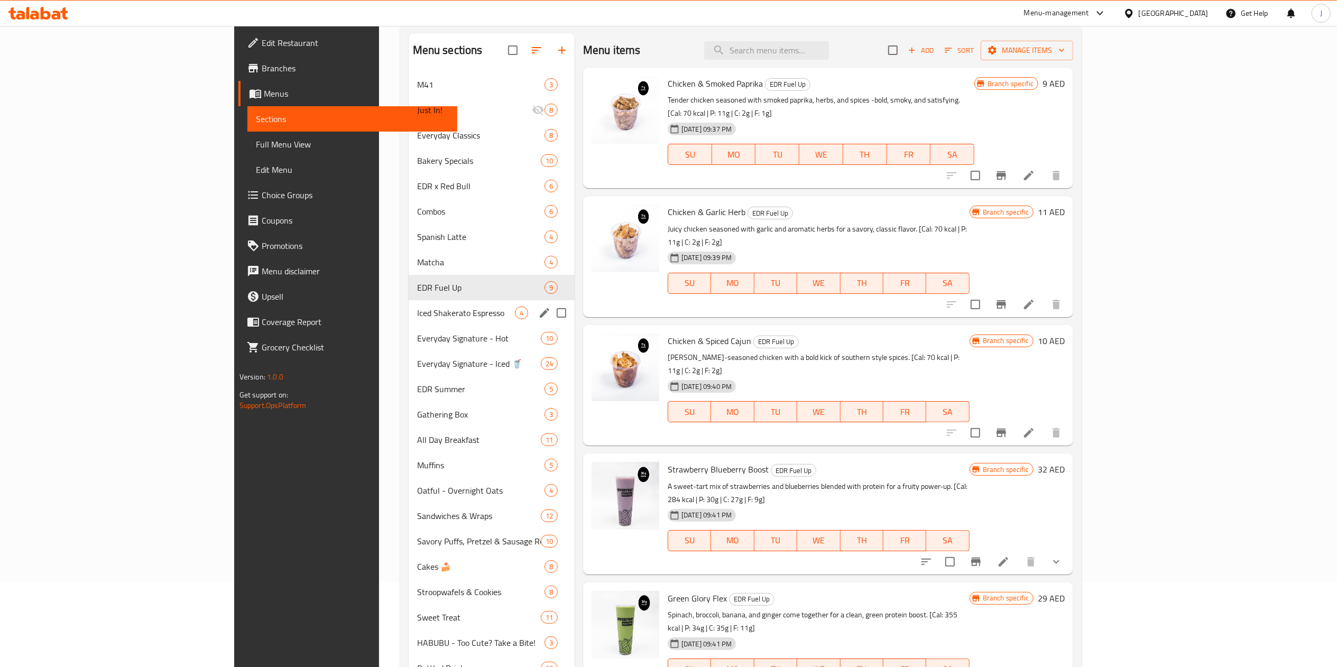
scroll to position [106, 0]
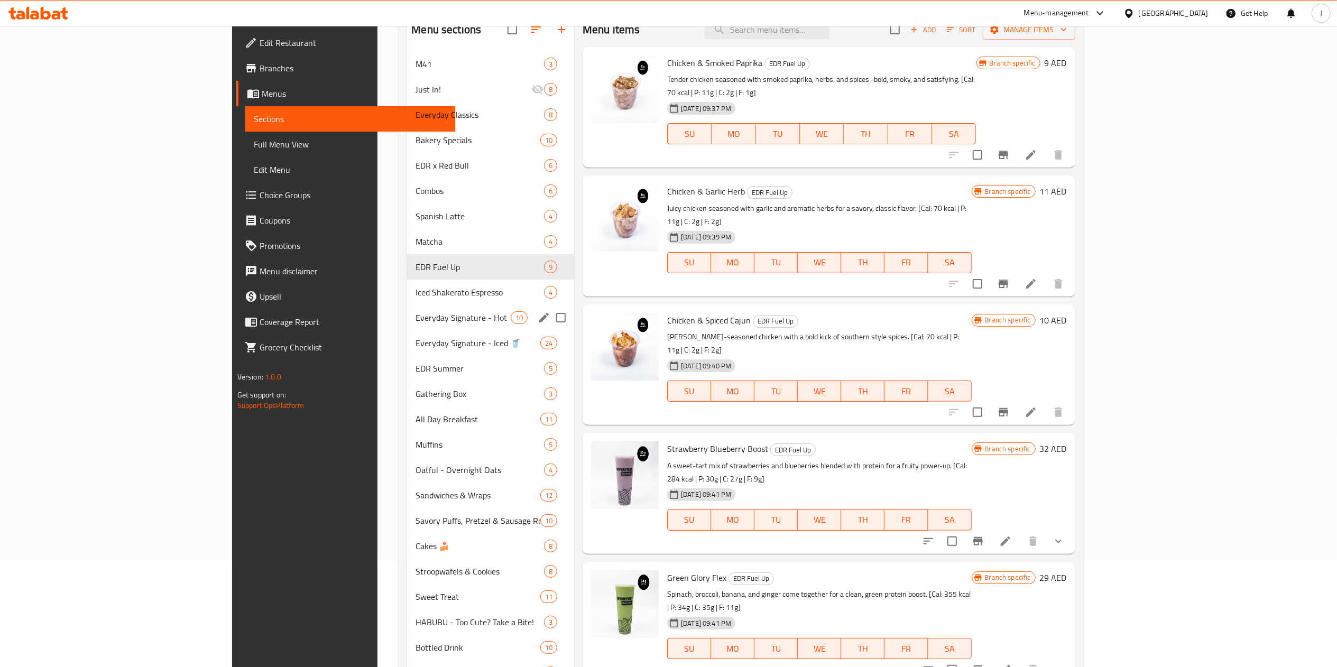
click at [415, 295] on span "Iced Shakerato Espresso" at bounding box center [479, 292] width 128 height 13
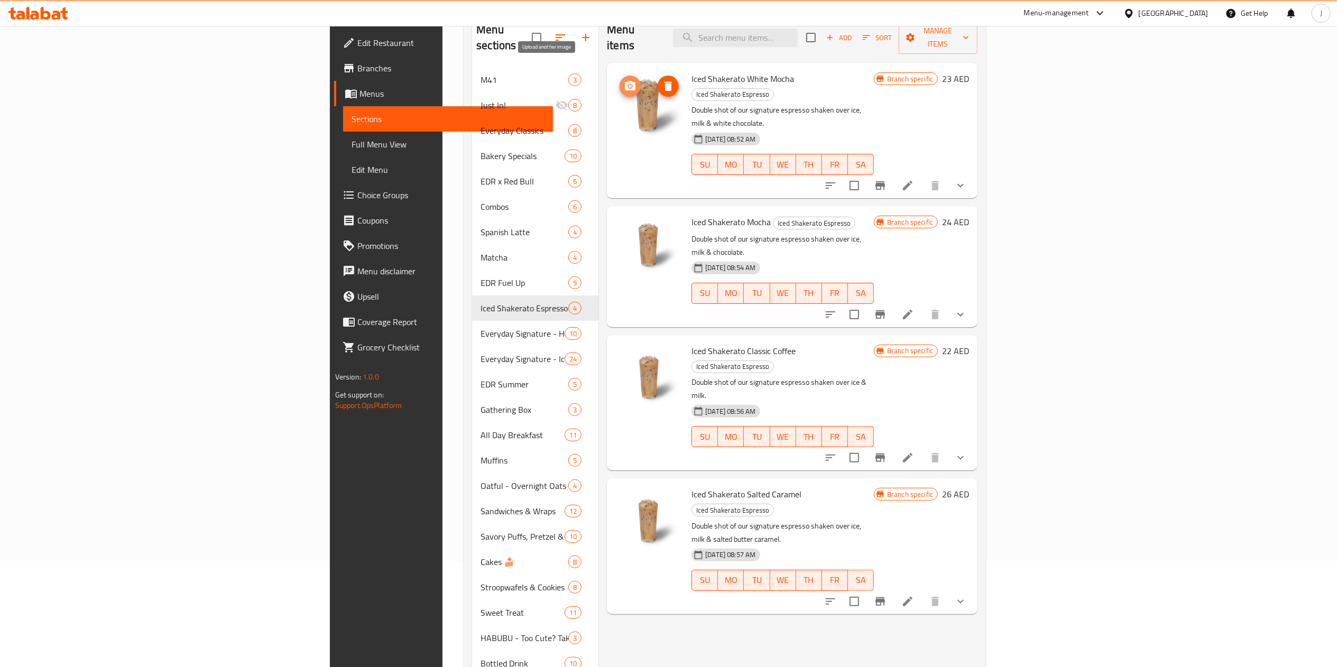
click at [619, 78] on button "upload picture" at bounding box center [629, 86] width 21 height 21
click at [625, 224] on icon "upload picture" at bounding box center [630, 229] width 11 height 10
click at [619, 352] on span "upload picture" at bounding box center [629, 358] width 21 height 13
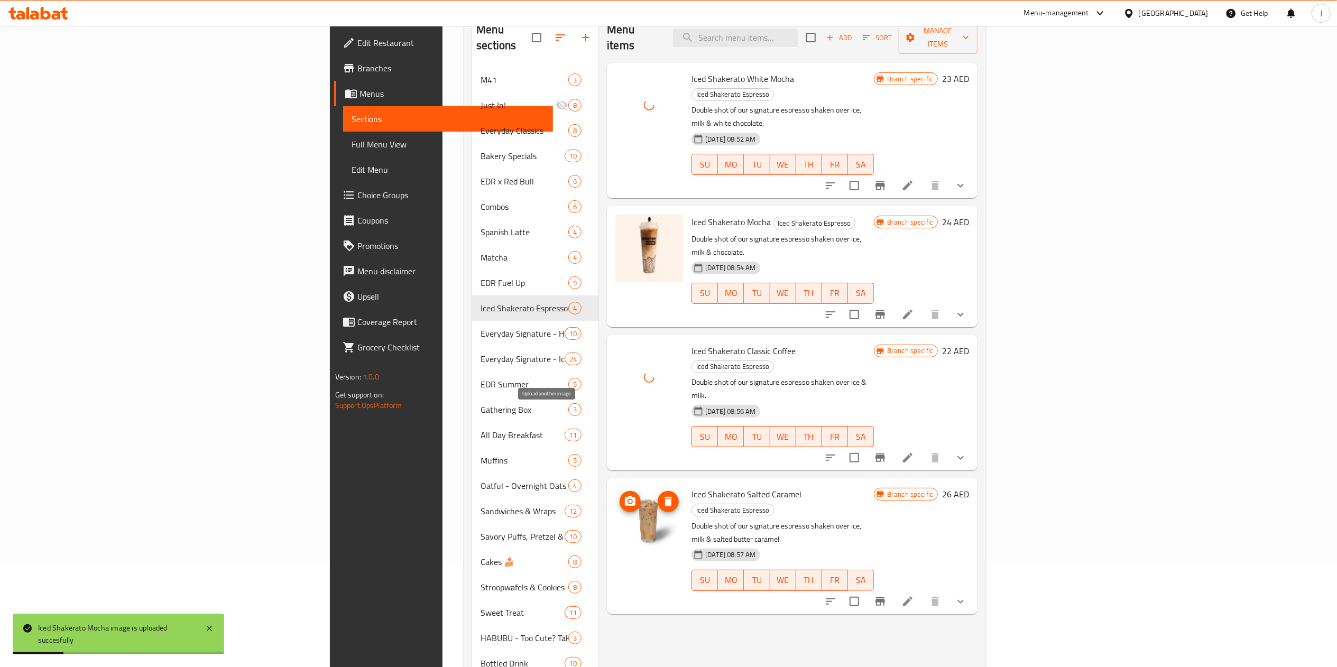
click at [624, 495] on icon "upload picture" at bounding box center [630, 501] width 13 height 13
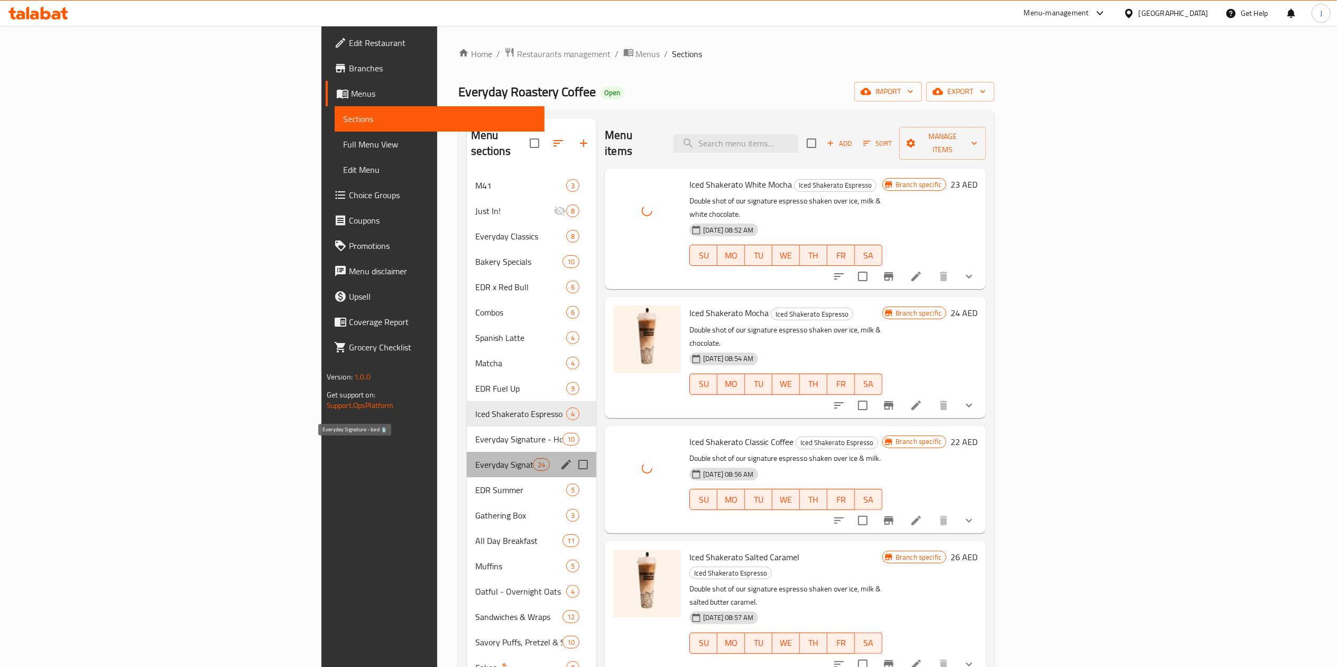
click at [475, 458] on span "Everyday Signature - Iced 🥤" at bounding box center [504, 464] width 58 height 13
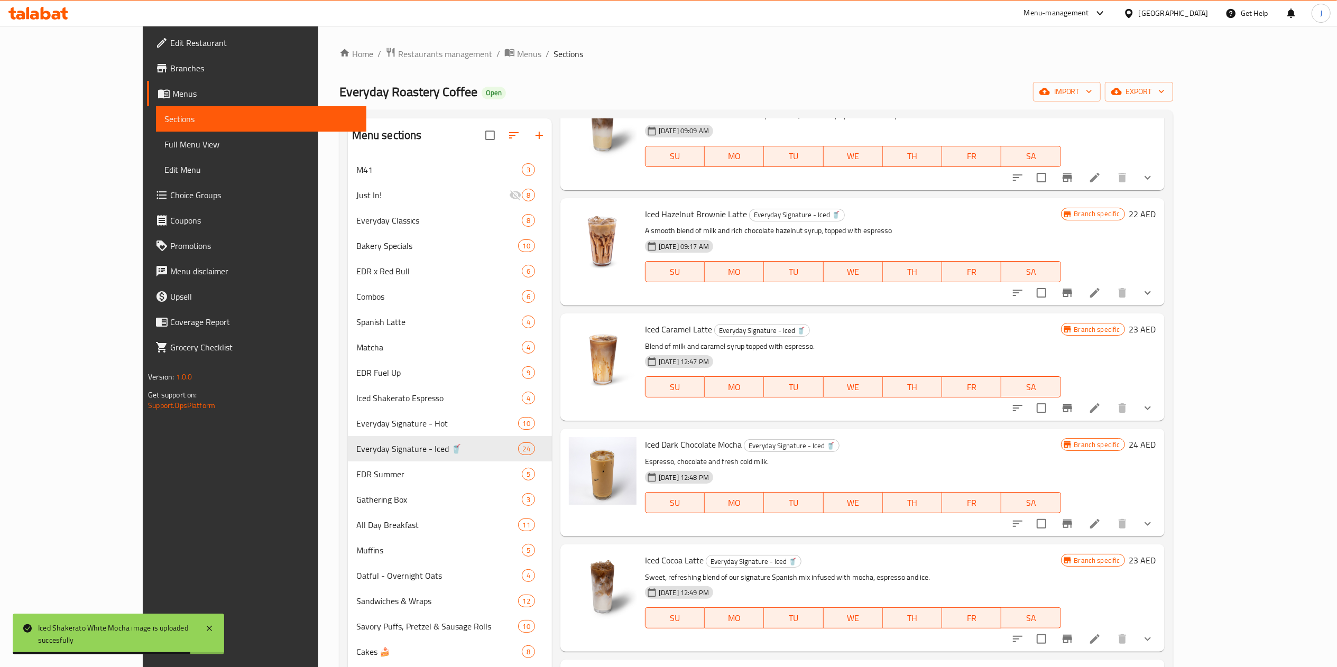
scroll to position [1057, 0]
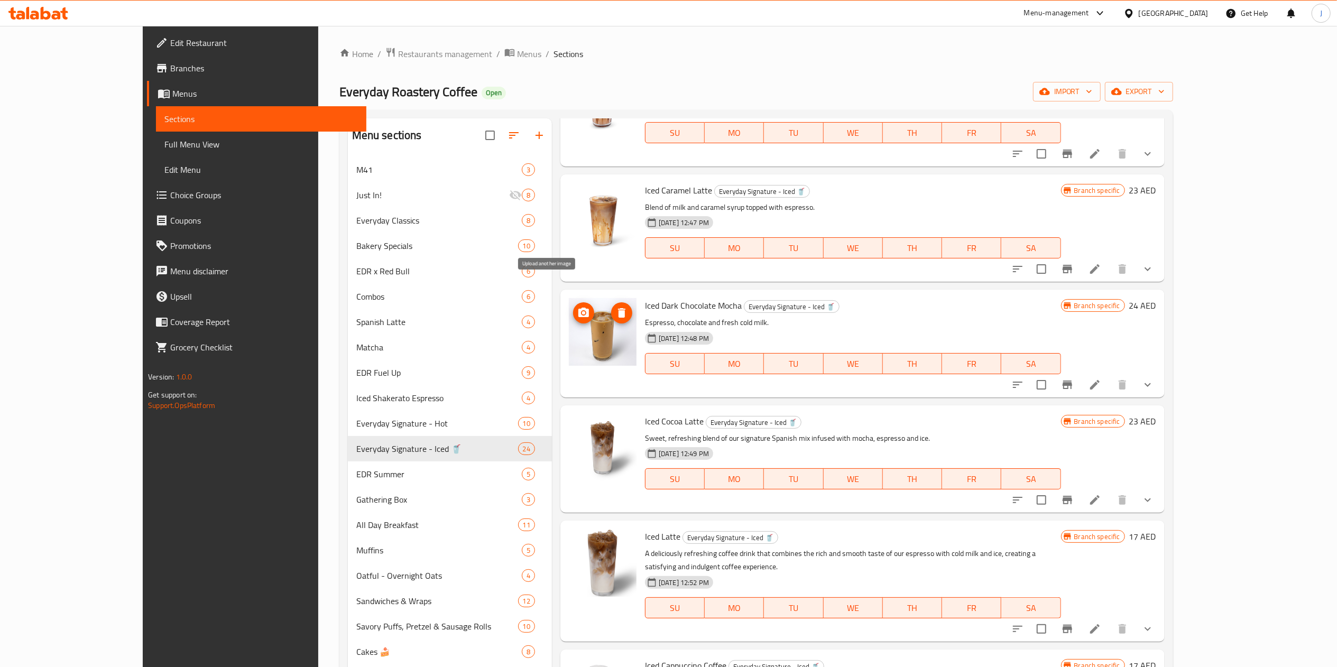
click at [578, 308] on icon "upload picture" at bounding box center [583, 313] width 11 height 10
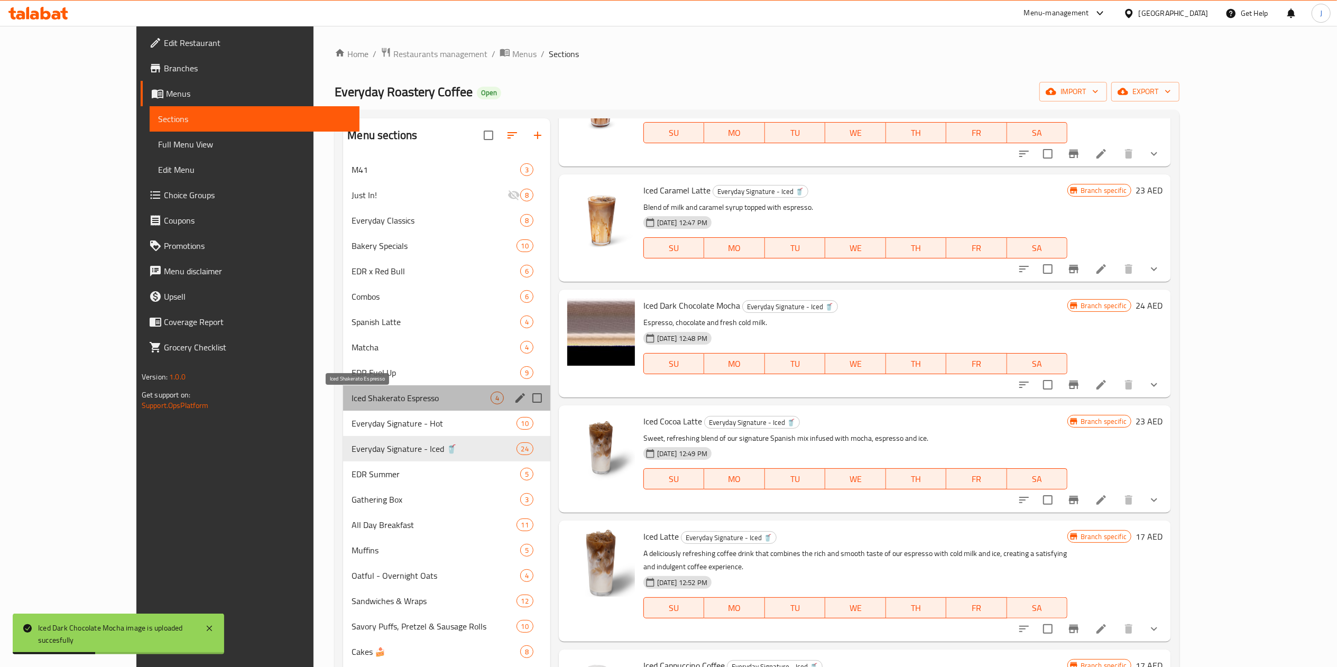
click at [358, 395] on span "Iced Shakerato Espresso" at bounding box center [420, 398] width 138 height 13
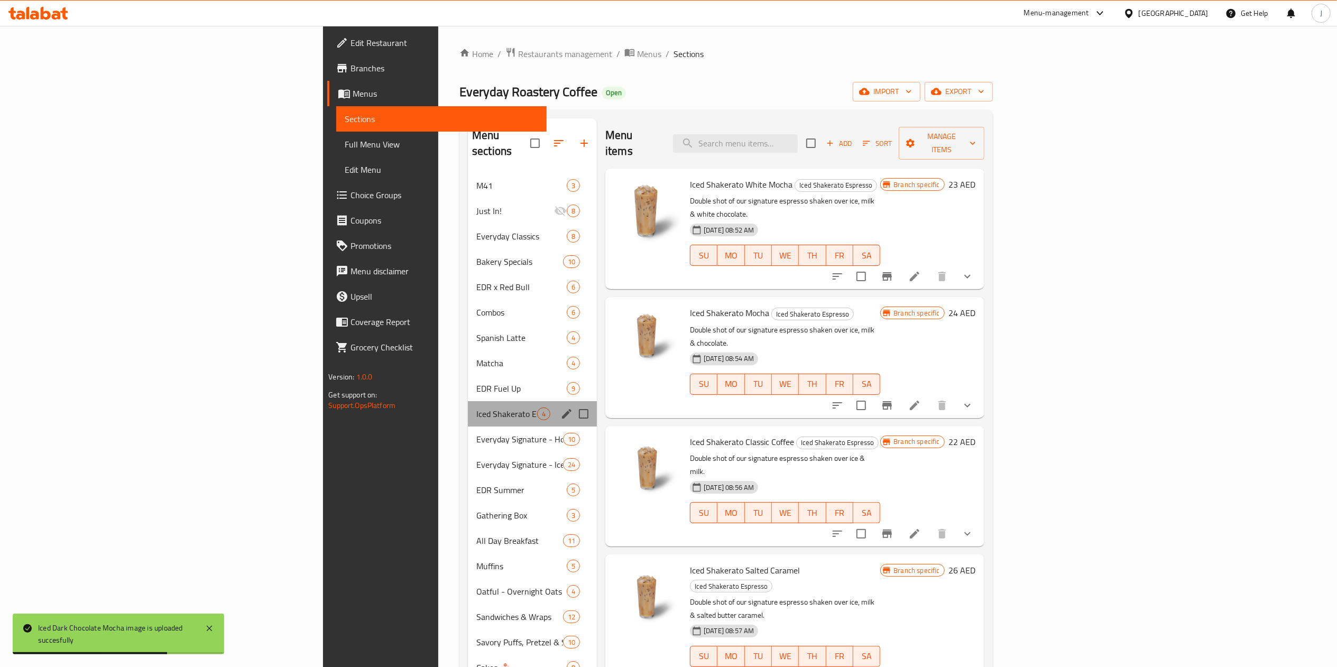
click at [468, 401] on div "Iced Shakerato Espresso 4" at bounding box center [532, 413] width 129 height 25
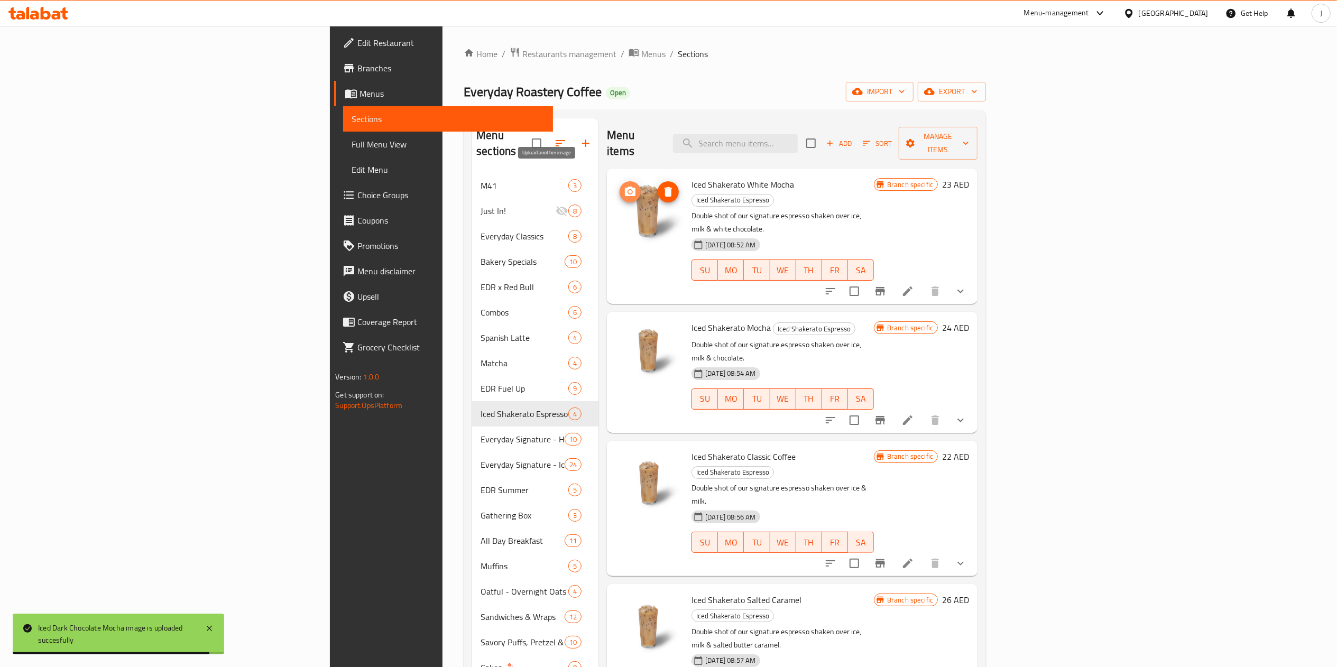
click at [619, 186] on span "upload picture" at bounding box center [629, 192] width 21 height 13
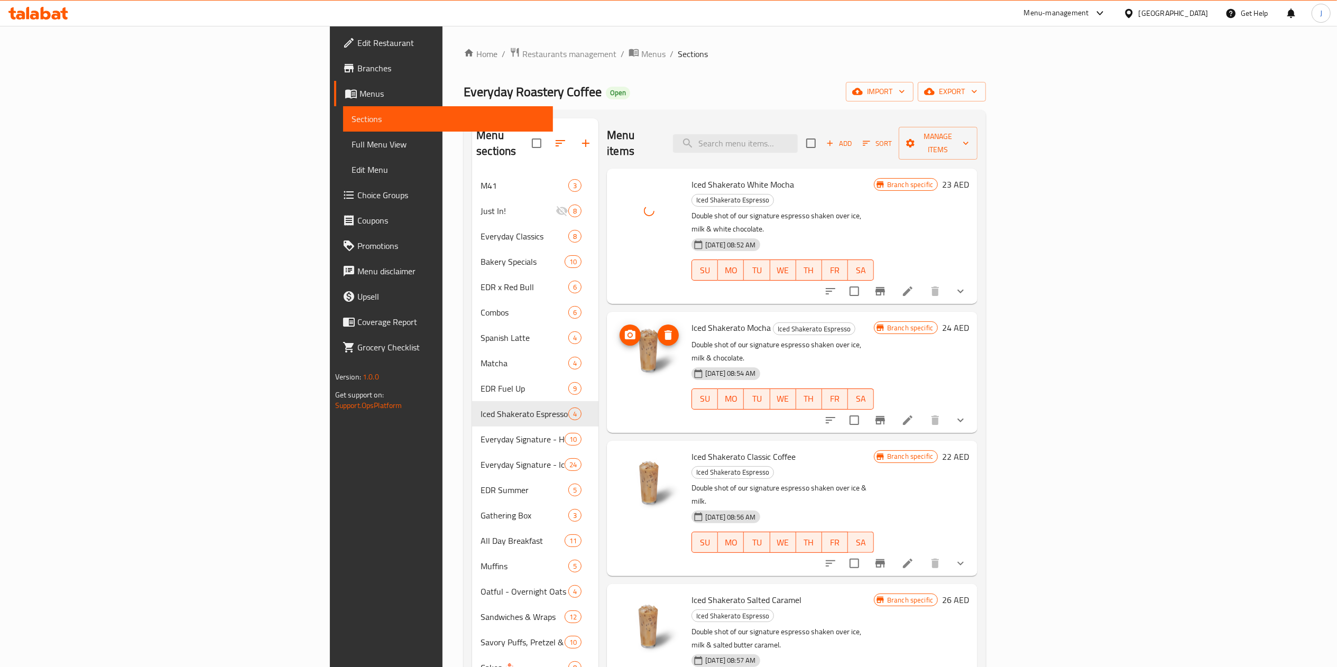
click at [615, 320] on img at bounding box center [649, 354] width 68 height 68
click at [625, 330] on icon "upload picture" at bounding box center [630, 335] width 11 height 10
click at [619, 458] on span "upload picture" at bounding box center [629, 464] width 21 height 13
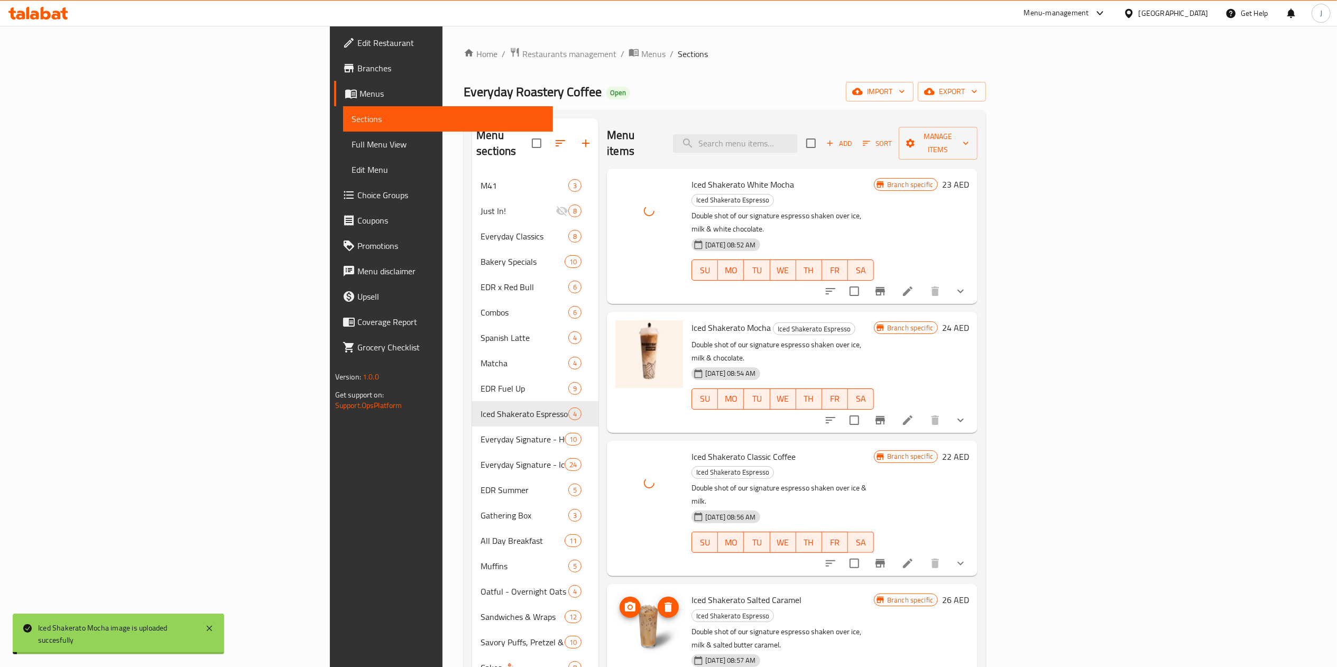
click at [619, 597] on button "upload picture" at bounding box center [629, 607] width 21 height 21
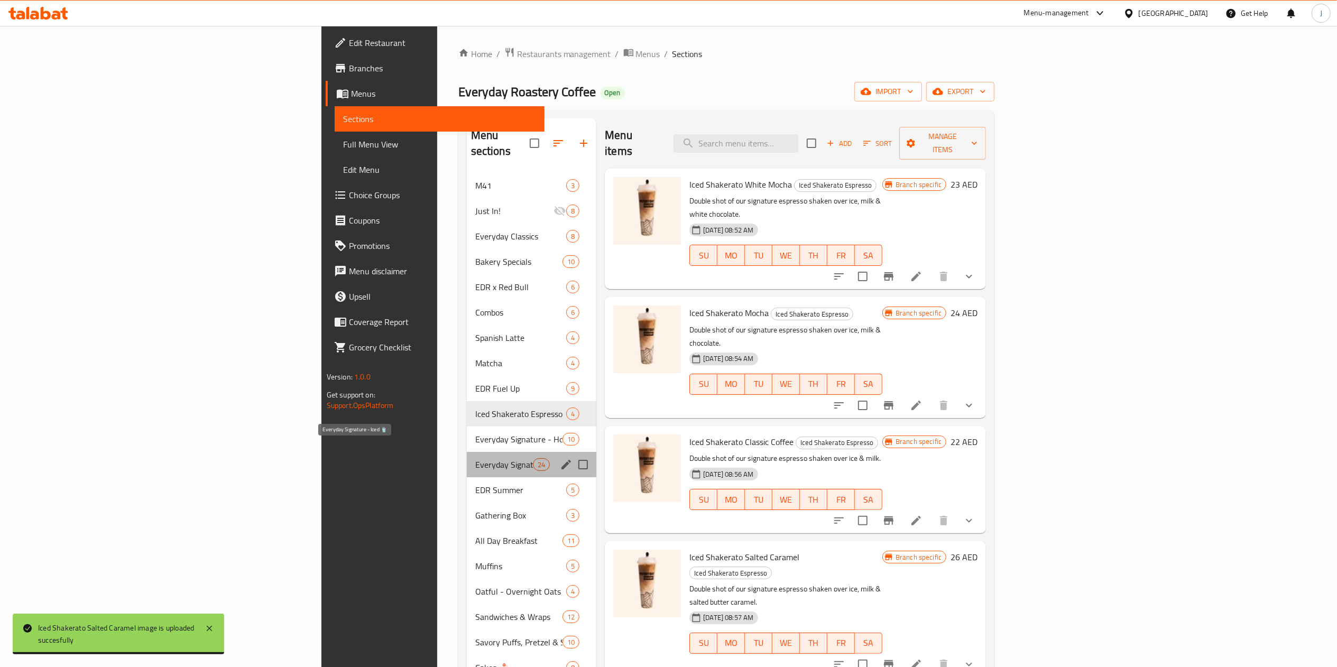
click at [475, 458] on span "Everyday Signature - Iced 🥤" at bounding box center [504, 464] width 58 height 13
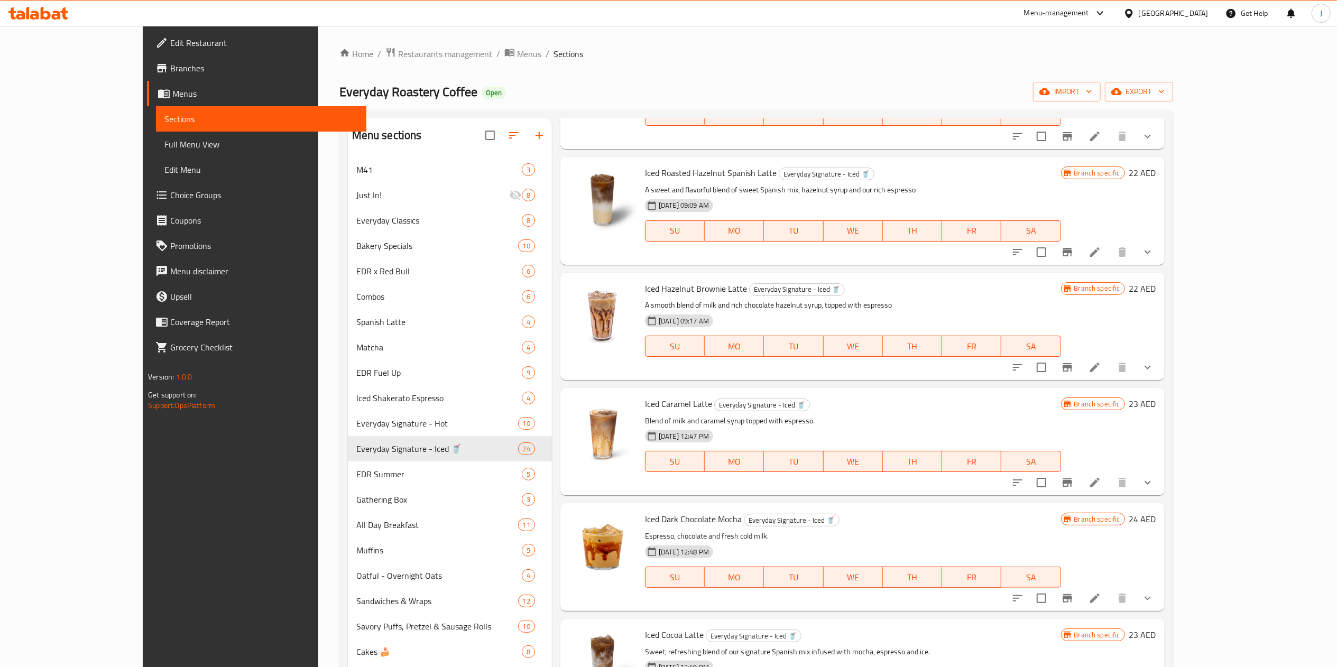
scroll to position [846, 0]
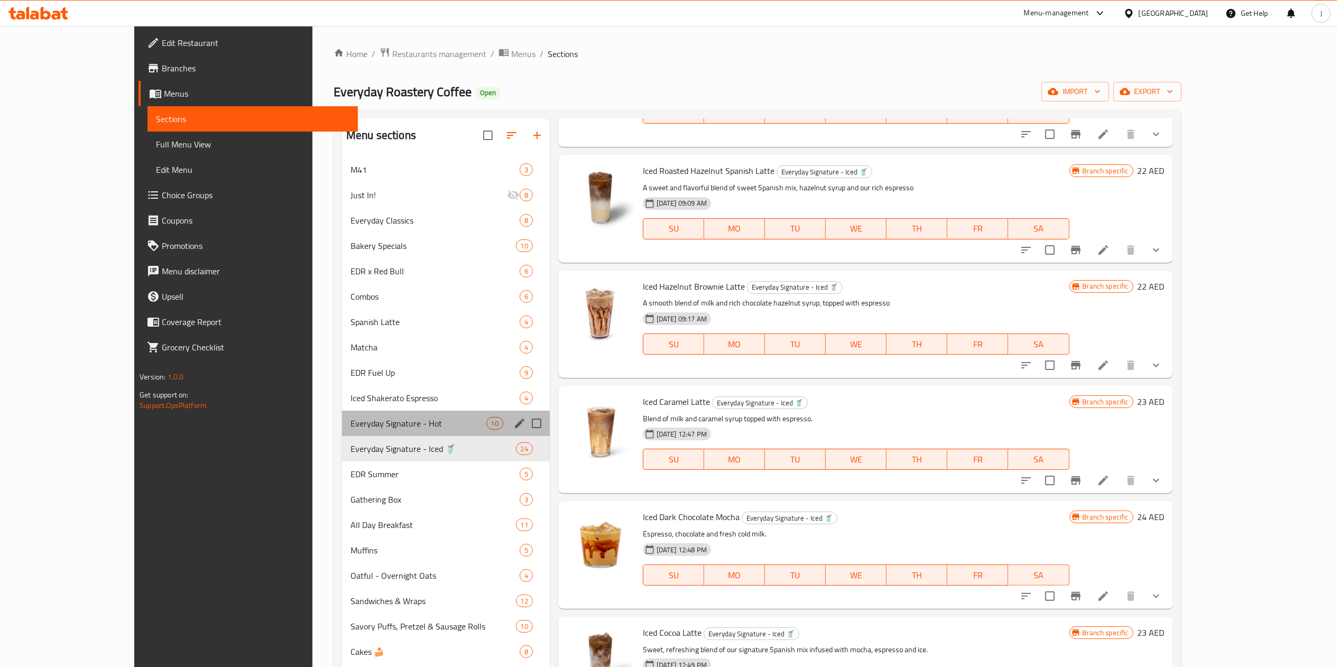
click at [342, 432] on div "Everyday Signature - Hot 10" at bounding box center [446, 423] width 208 height 25
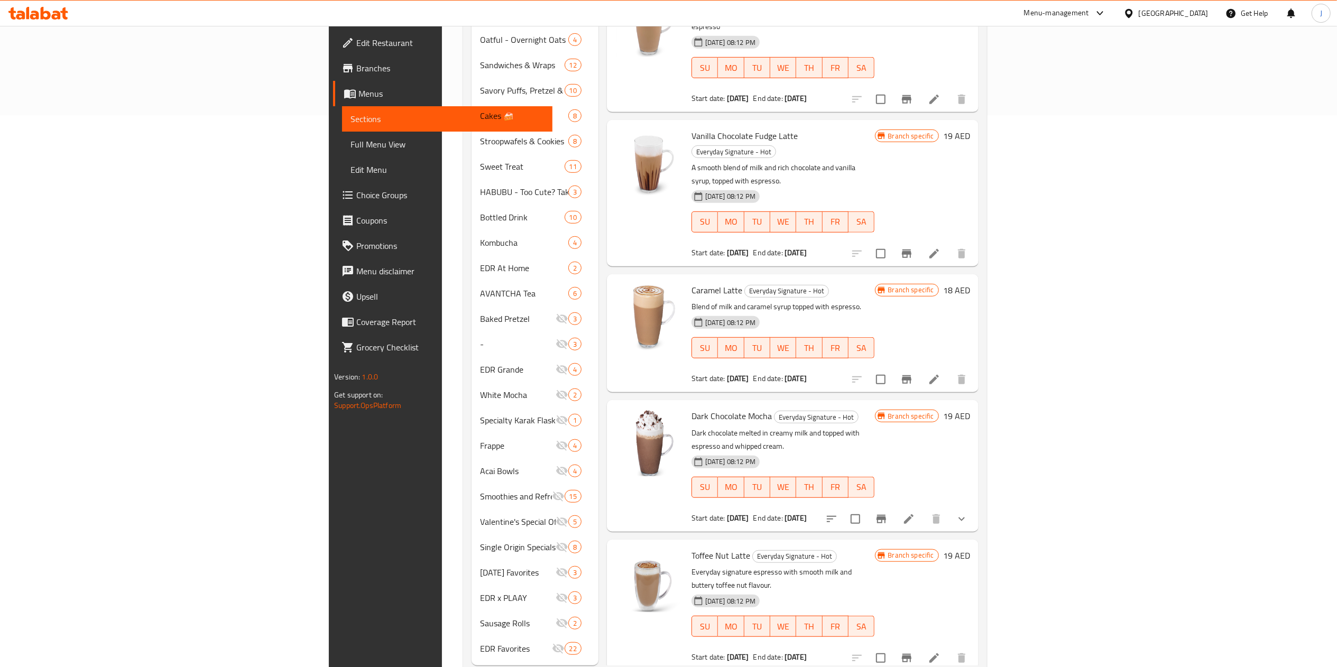
scroll to position [564, 0]
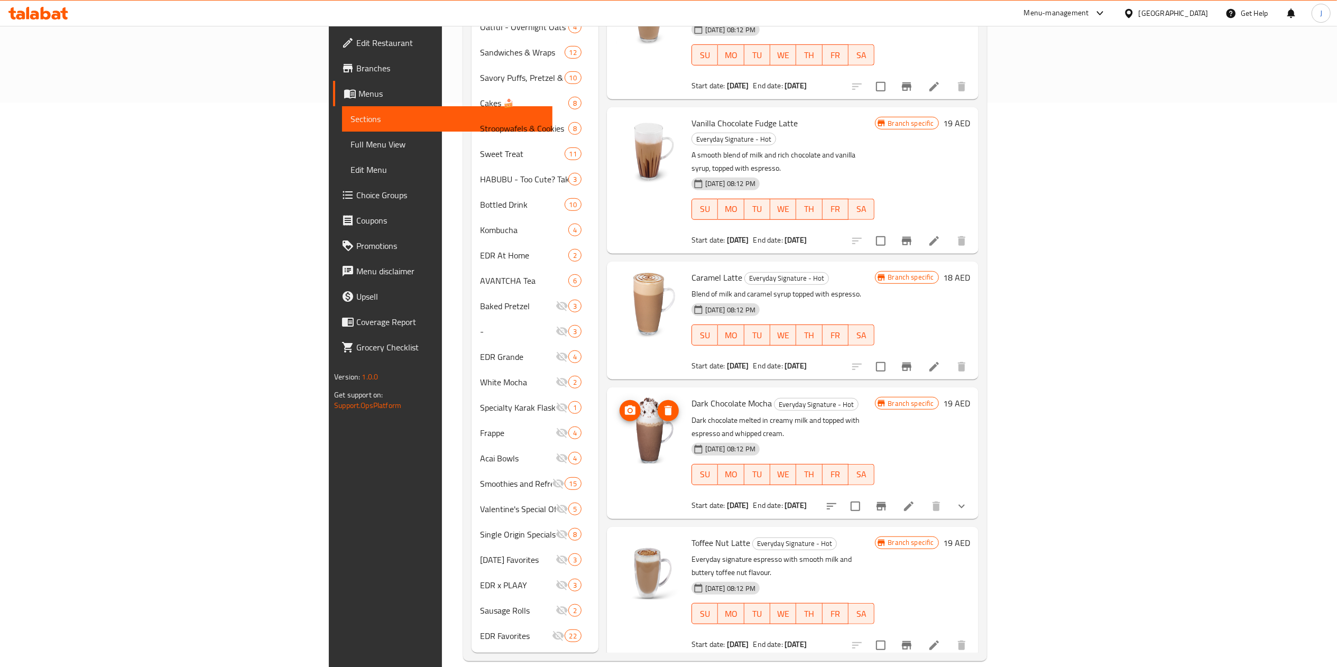
click at [625, 405] on icon "upload picture" at bounding box center [630, 410] width 11 height 10
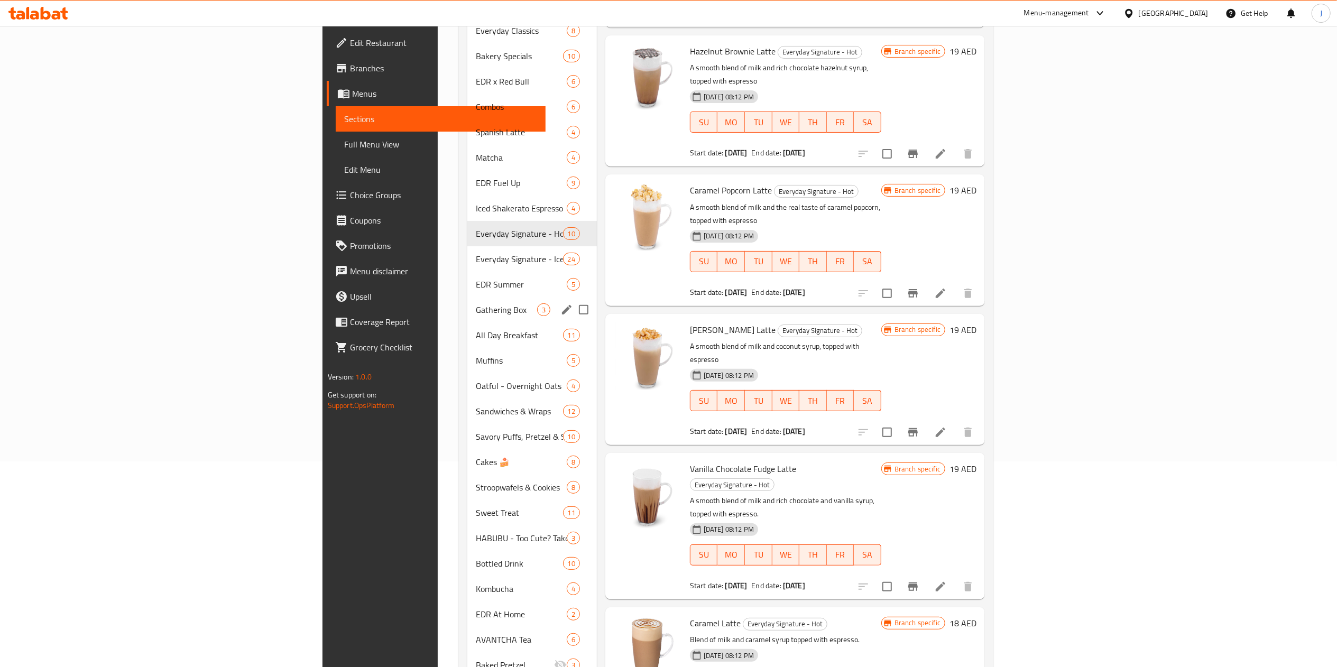
scroll to position [142, 0]
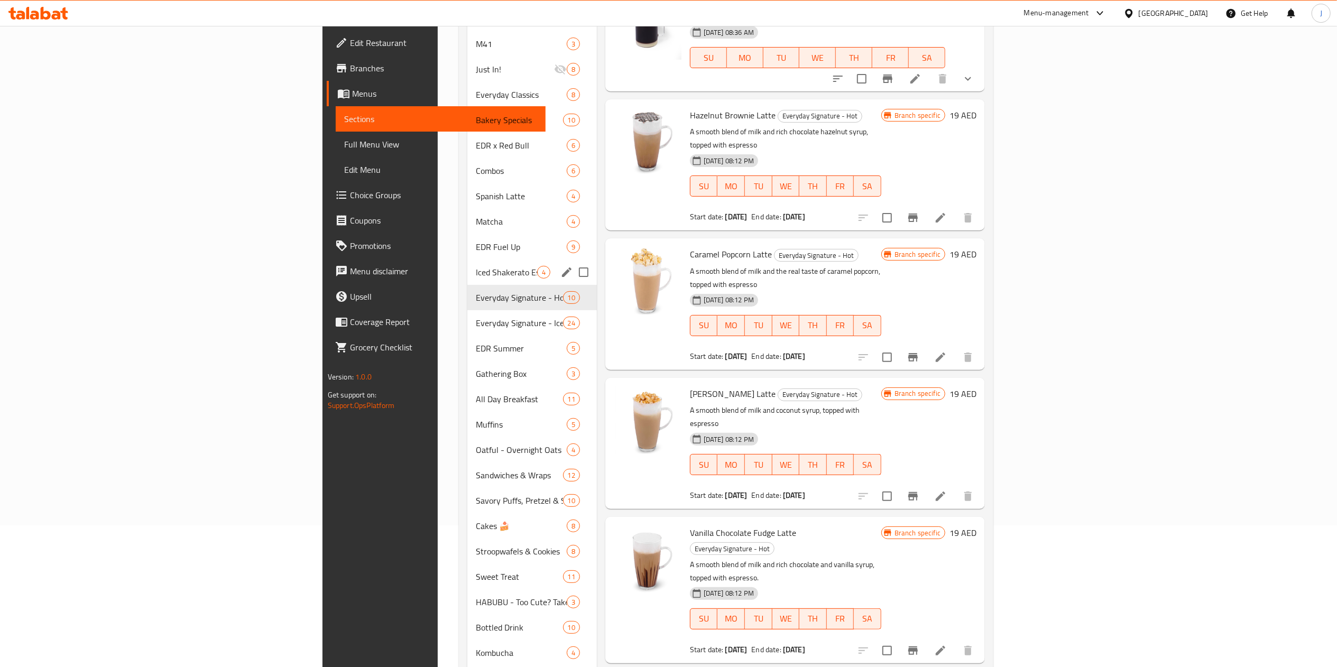
click at [476, 266] on span "Iced Shakerato Espresso" at bounding box center [506, 272] width 61 height 13
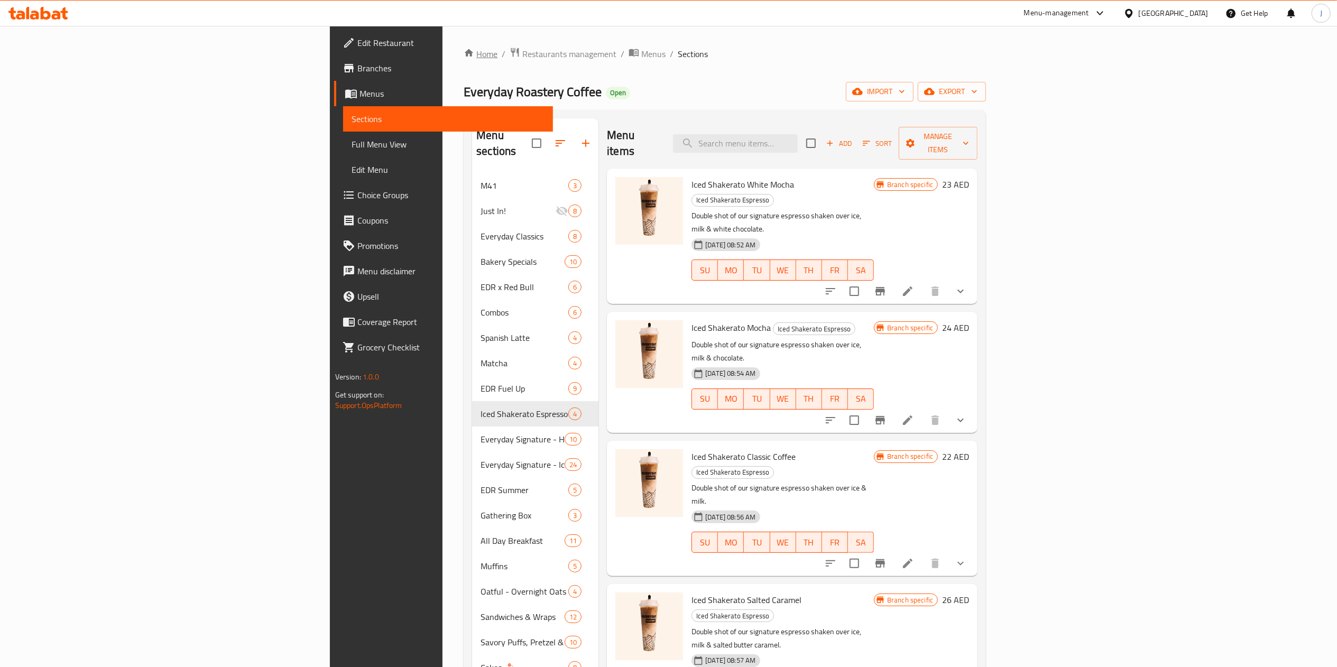
click at [464, 60] on link "Home" at bounding box center [481, 54] width 34 height 13
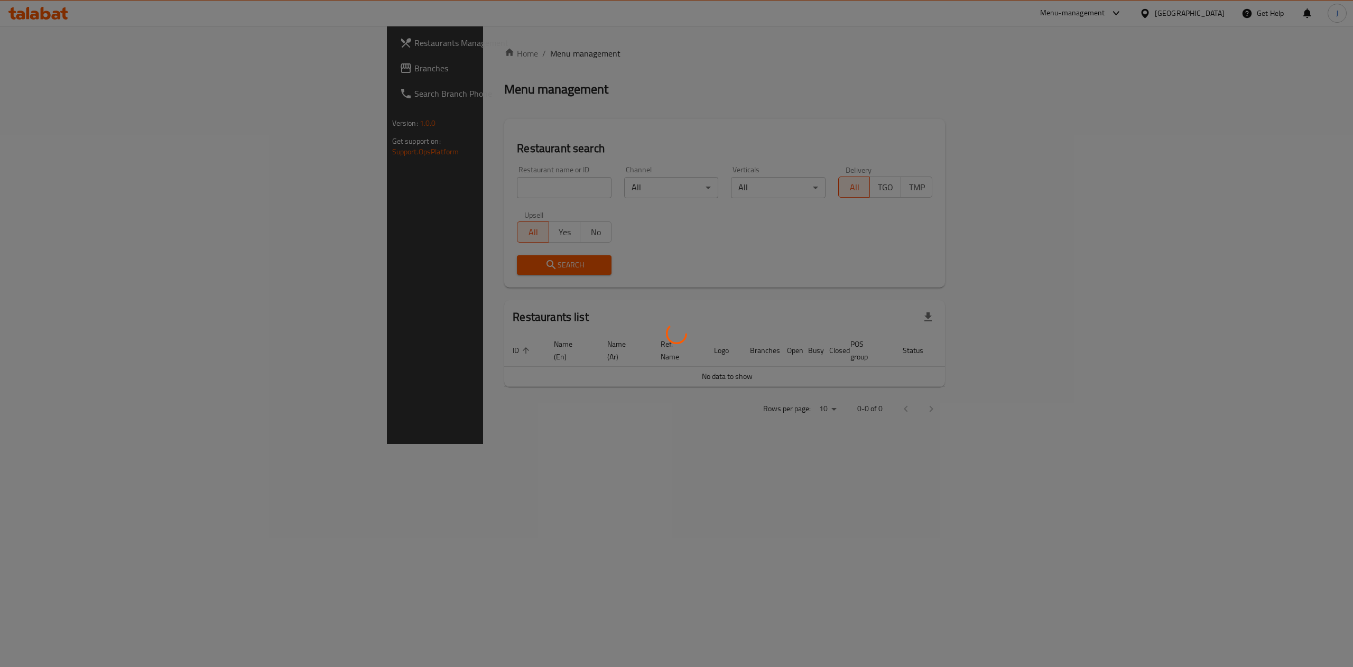
click at [304, 184] on div at bounding box center [676, 333] width 1353 height 667
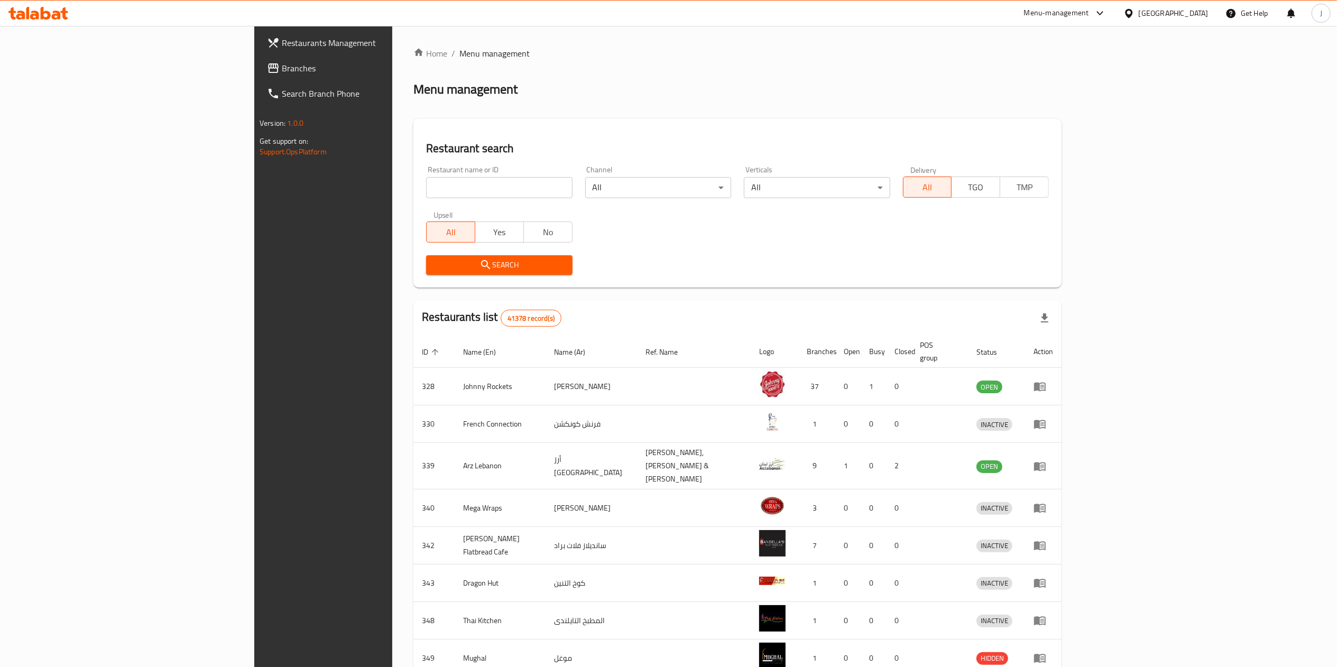
click at [426, 194] on input "search" at bounding box center [499, 187] width 146 height 21
type input "659775"
click at [434, 265] on span "Search" at bounding box center [498, 264] width 129 height 13
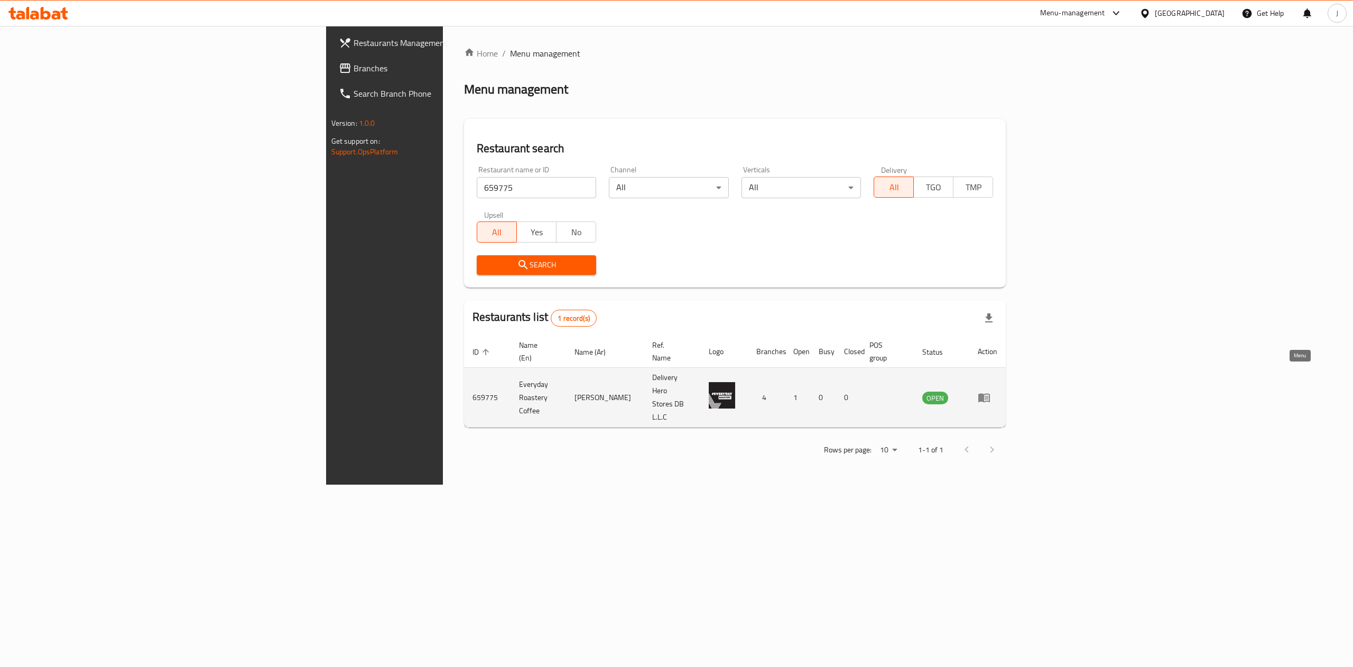
click at [990, 394] on icon "enhanced table" at bounding box center [984, 398] width 12 height 9
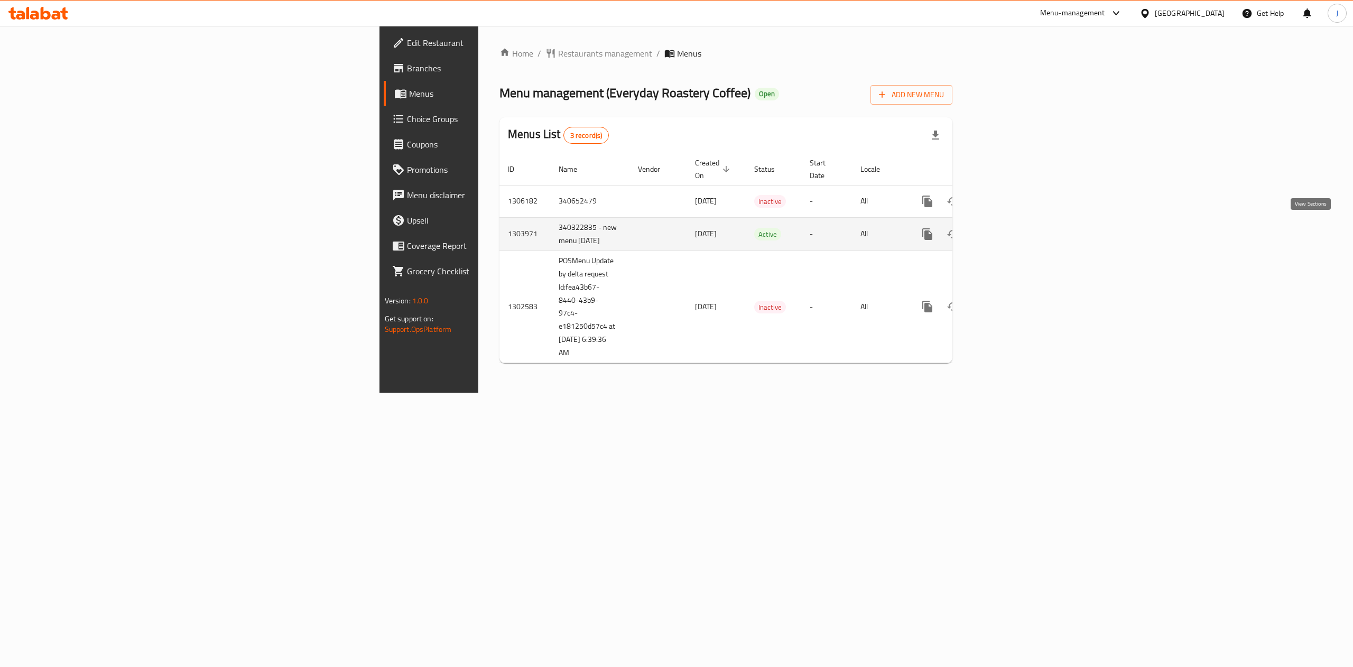
click at [1010, 236] on icon "enhanced table" at bounding box center [1003, 234] width 13 height 13
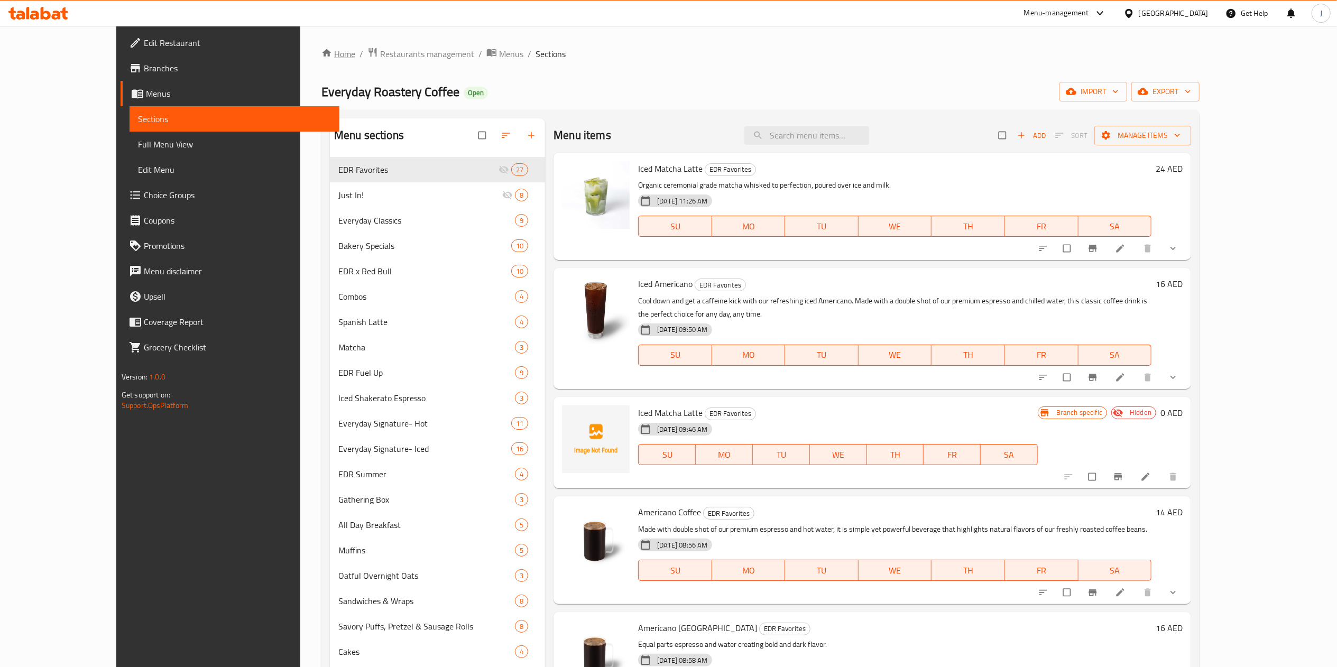
click at [321, 52] on link "Home" at bounding box center [338, 54] width 34 height 13
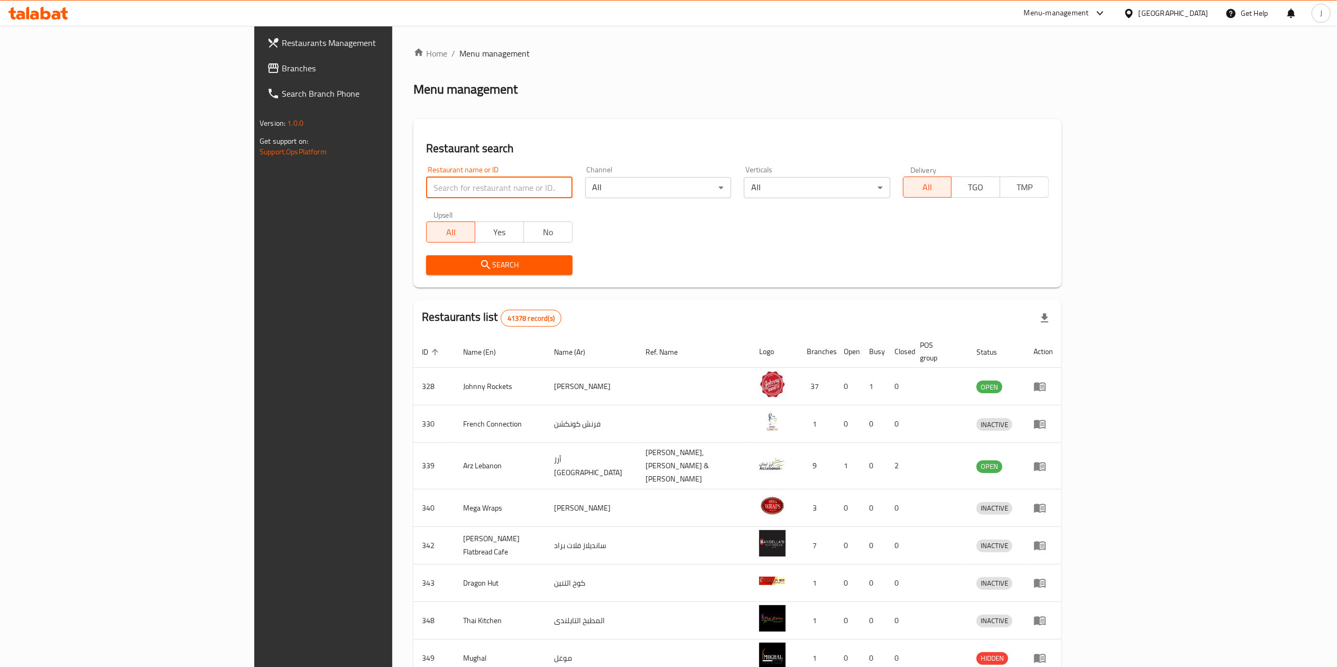
click at [426, 192] on input "search" at bounding box center [499, 187] width 146 height 21
type input "659775"
click at [479, 262] on icon "submit" at bounding box center [485, 264] width 13 height 13
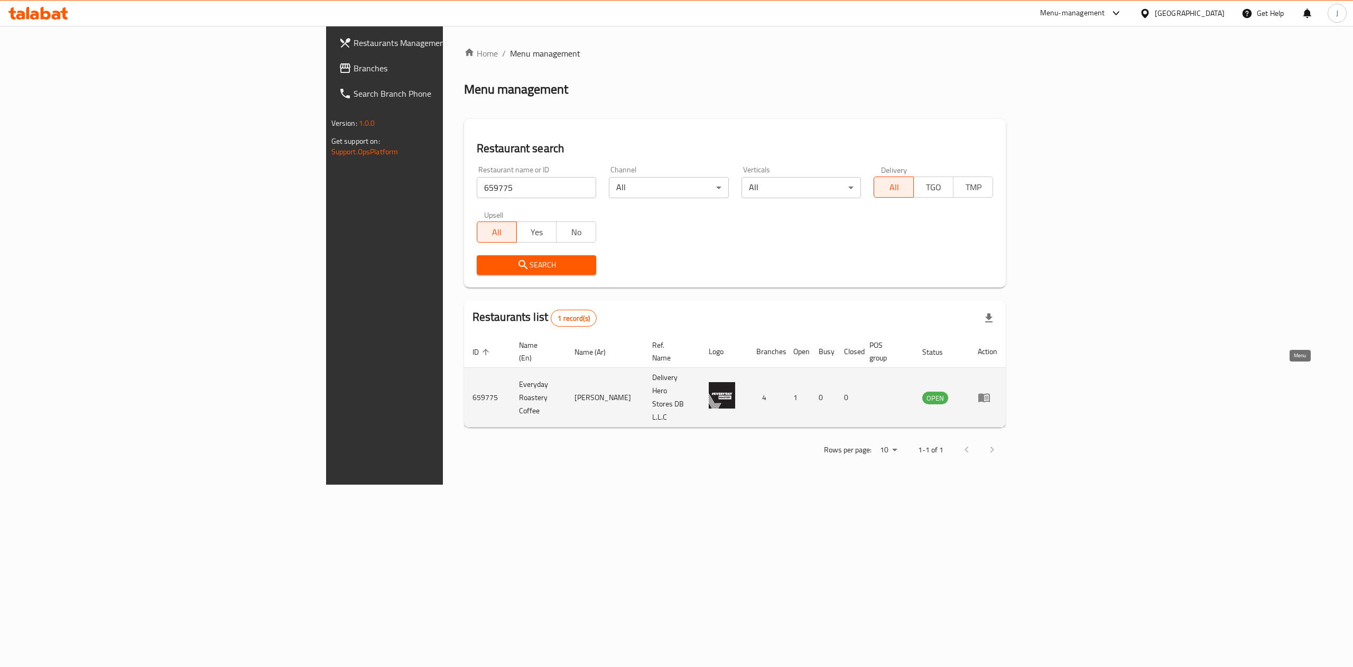
click at [990, 394] on icon "enhanced table" at bounding box center [984, 398] width 12 height 9
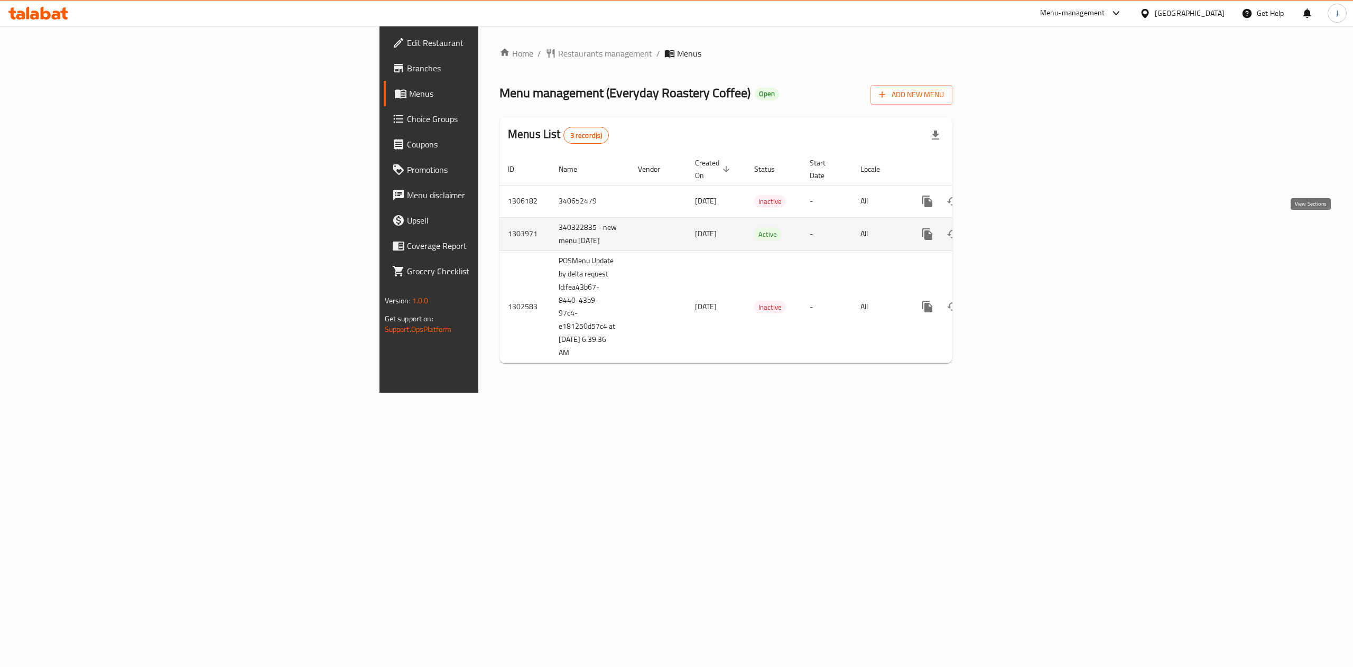
click at [1010, 233] on icon "enhanced table" at bounding box center [1003, 234] width 13 height 13
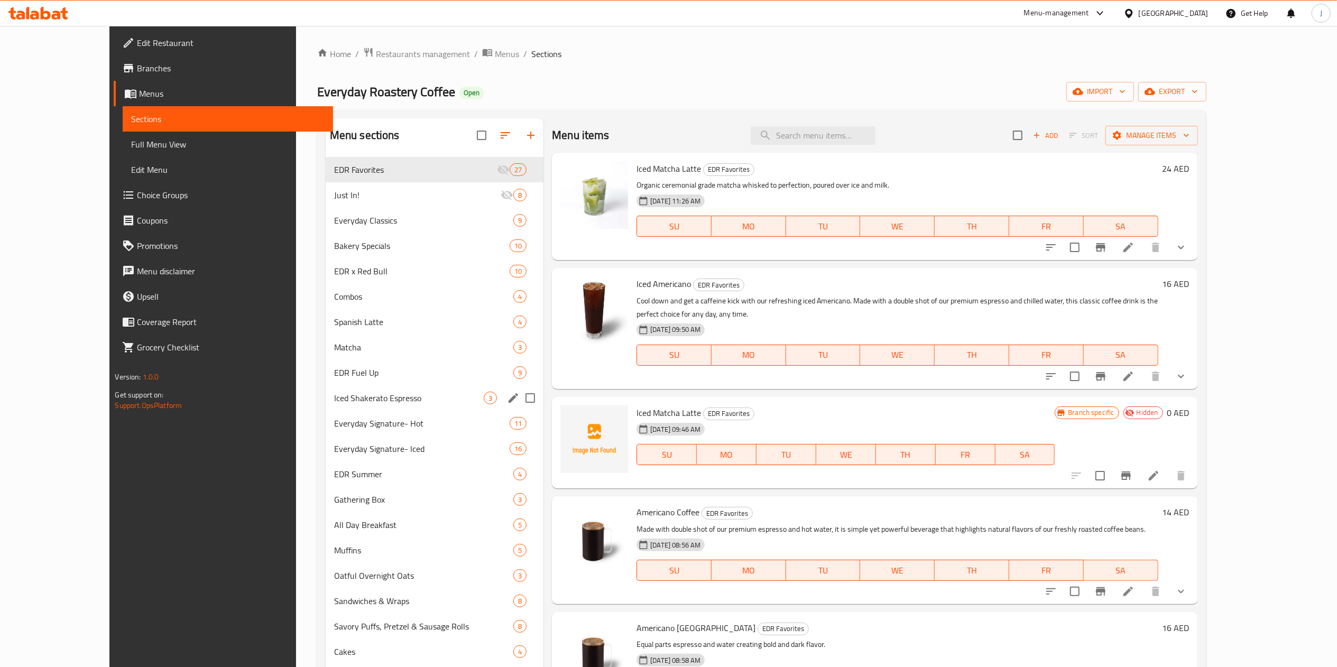
click at [326, 388] on div "Iced Shakerato Espresso 3" at bounding box center [435, 397] width 218 height 25
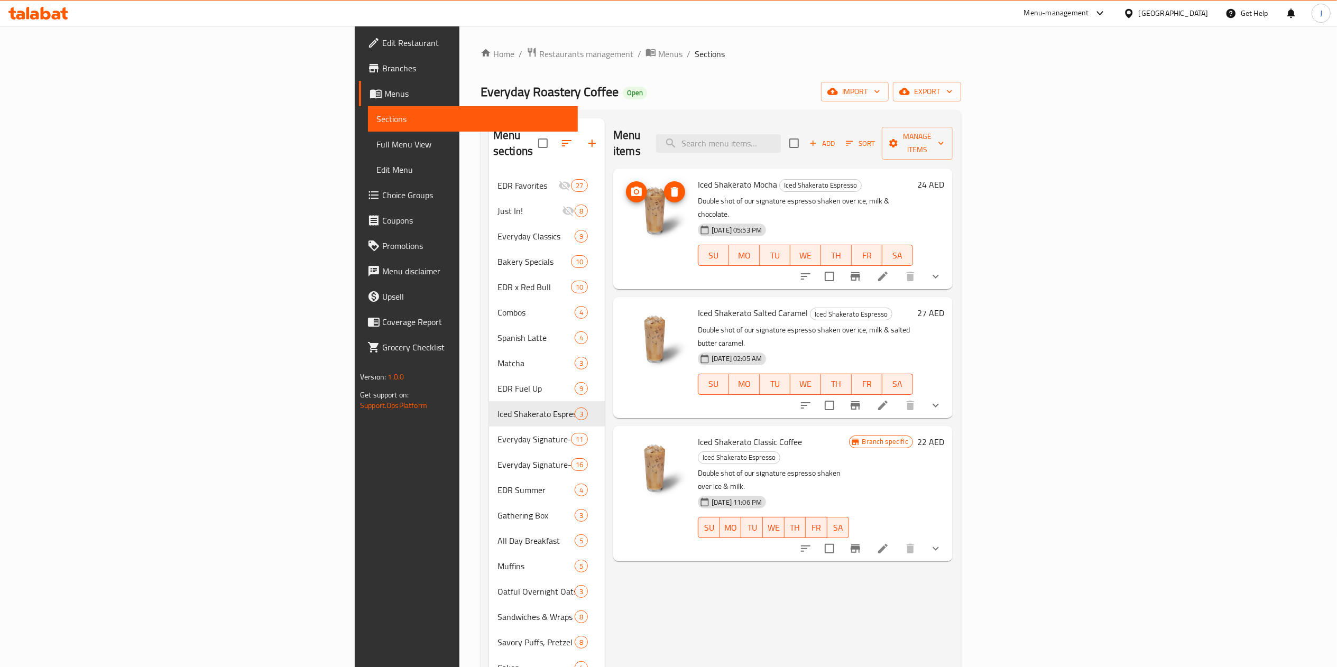
click at [631, 187] on icon "upload picture" at bounding box center [636, 192] width 11 height 10
click at [630, 314] on icon "upload picture" at bounding box center [636, 320] width 13 height 13
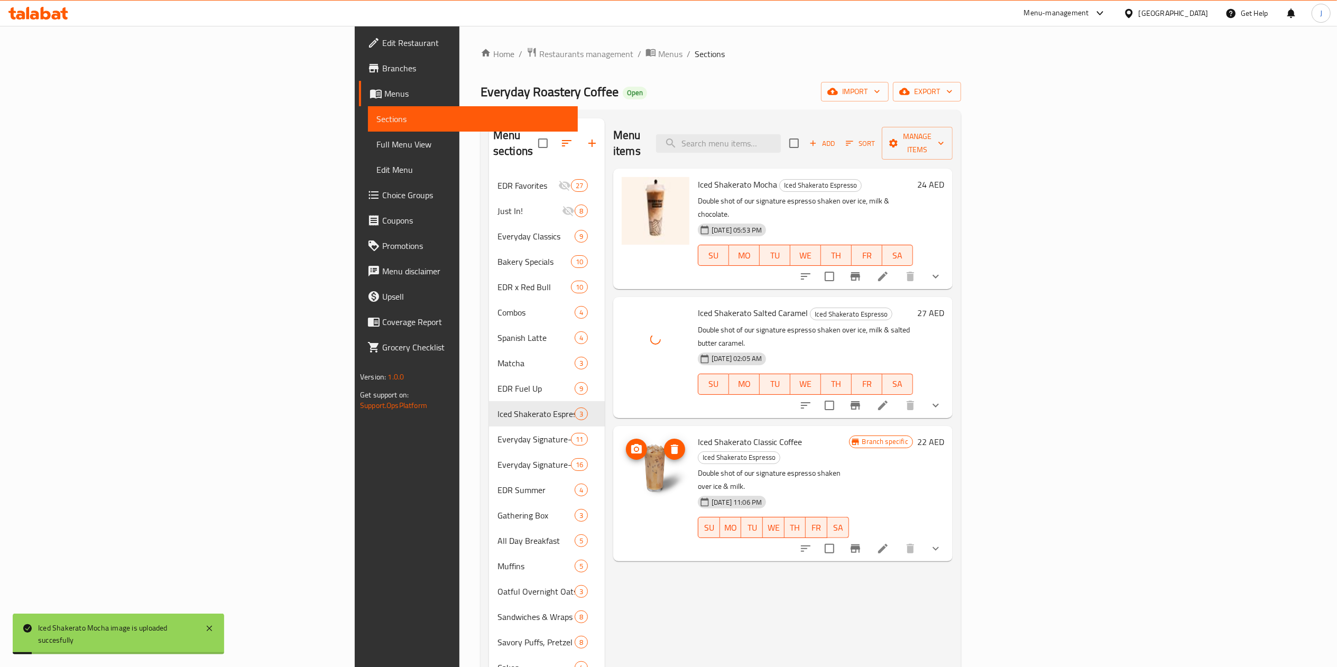
click at [630, 443] on icon "upload picture" at bounding box center [636, 449] width 13 height 13
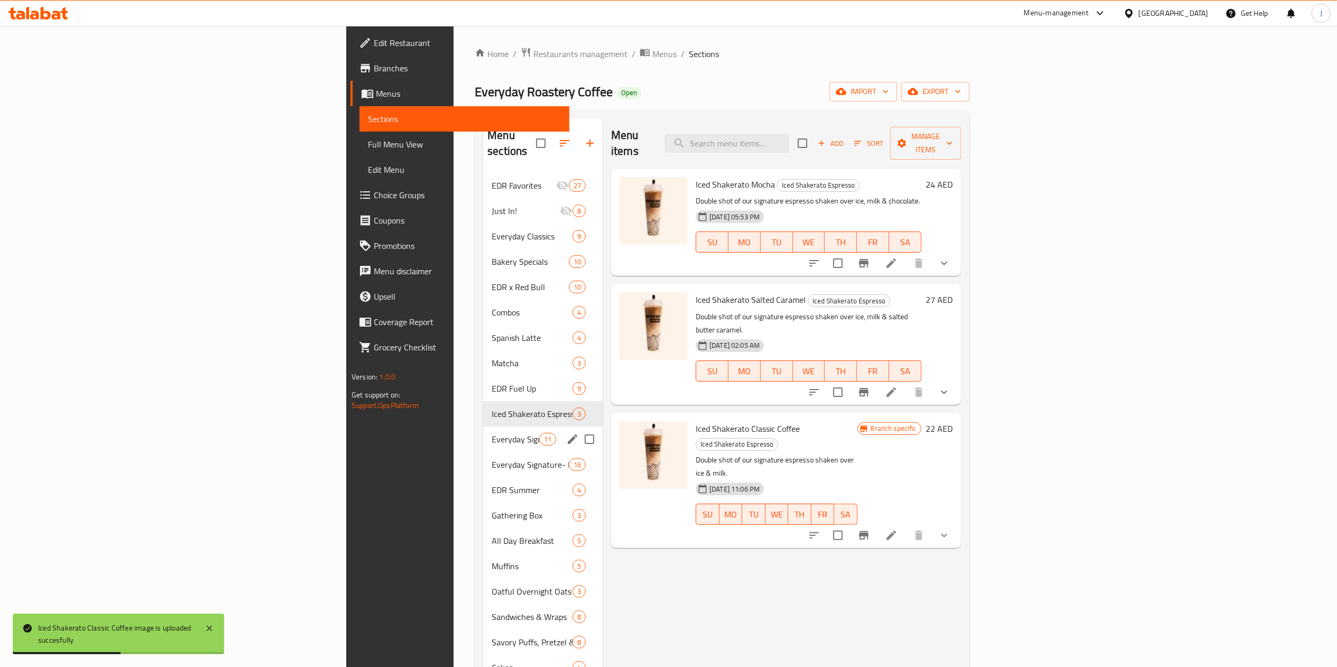
click at [483, 431] on div "Everyday Signature- Hot 11" at bounding box center [542, 439] width 119 height 25
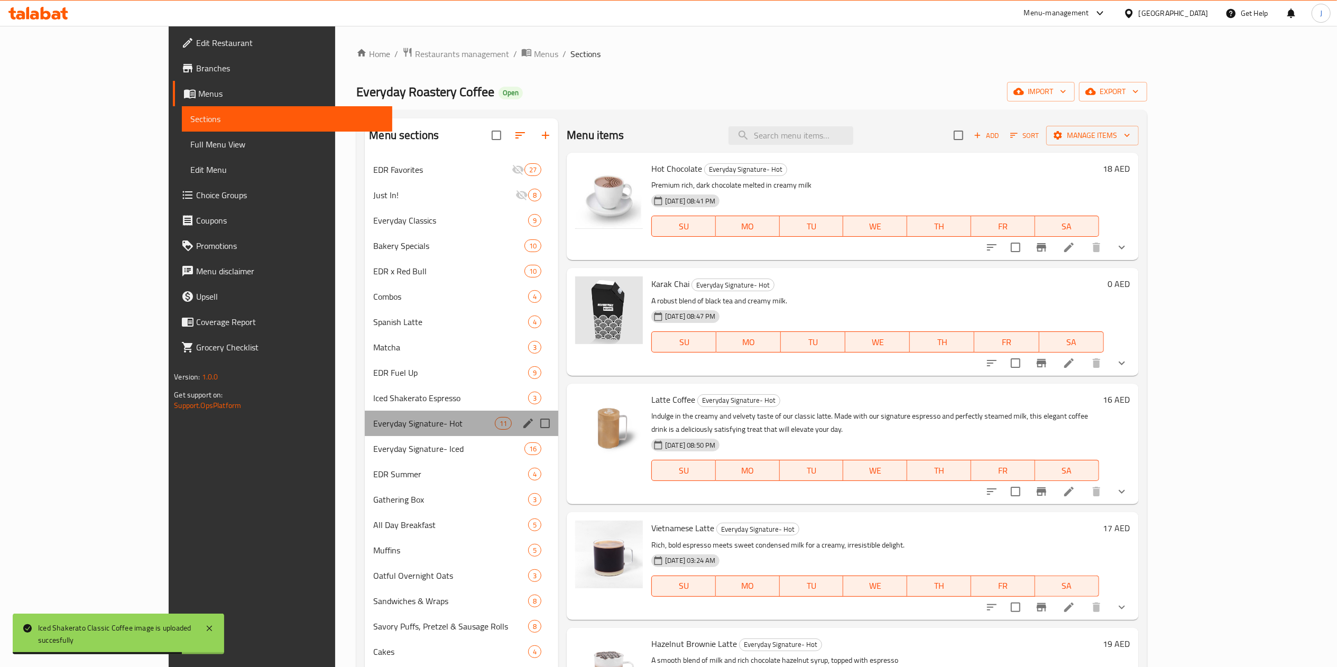
click at [365, 436] on div "Everyday Signature- Hot 11" at bounding box center [461, 423] width 193 height 25
click at [365, 437] on div "Everyday Signature- Iced 16" at bounding box center [461, 448] width 193 height 25
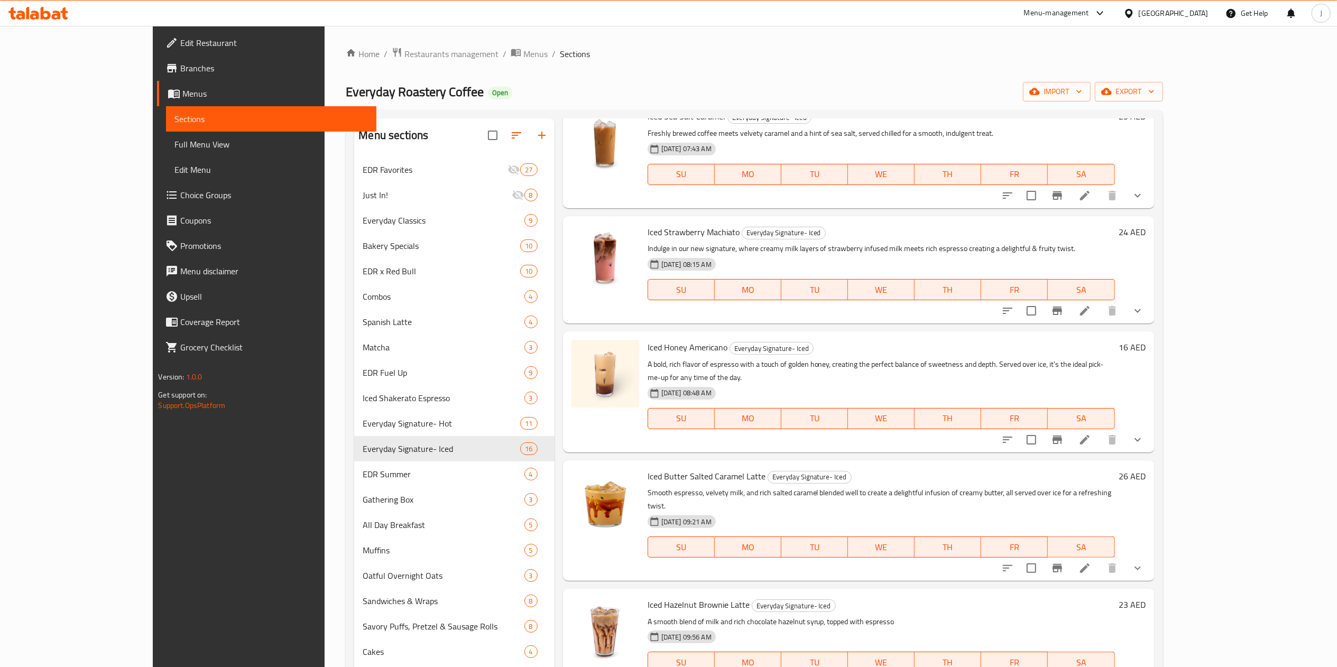
scroll to position [951, 0]
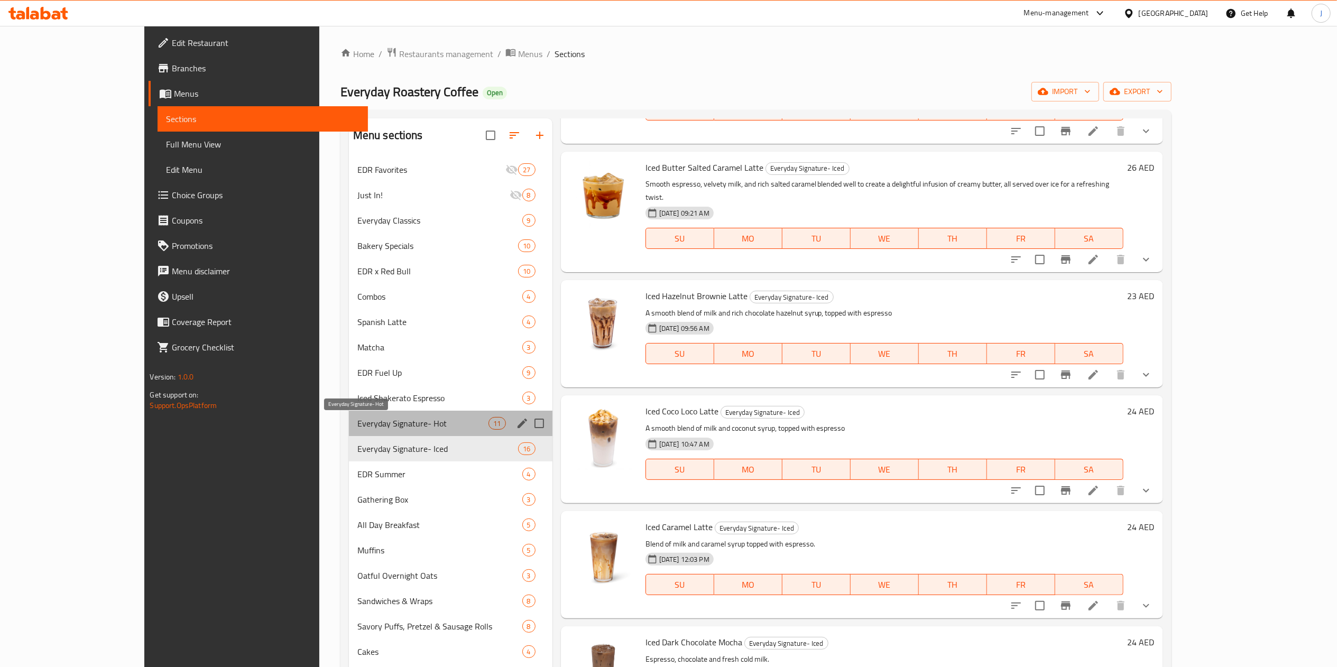
click at [357, 422] on span "Everyday Signature- Hot" at bounding box center [423, 423] width 132 height 13
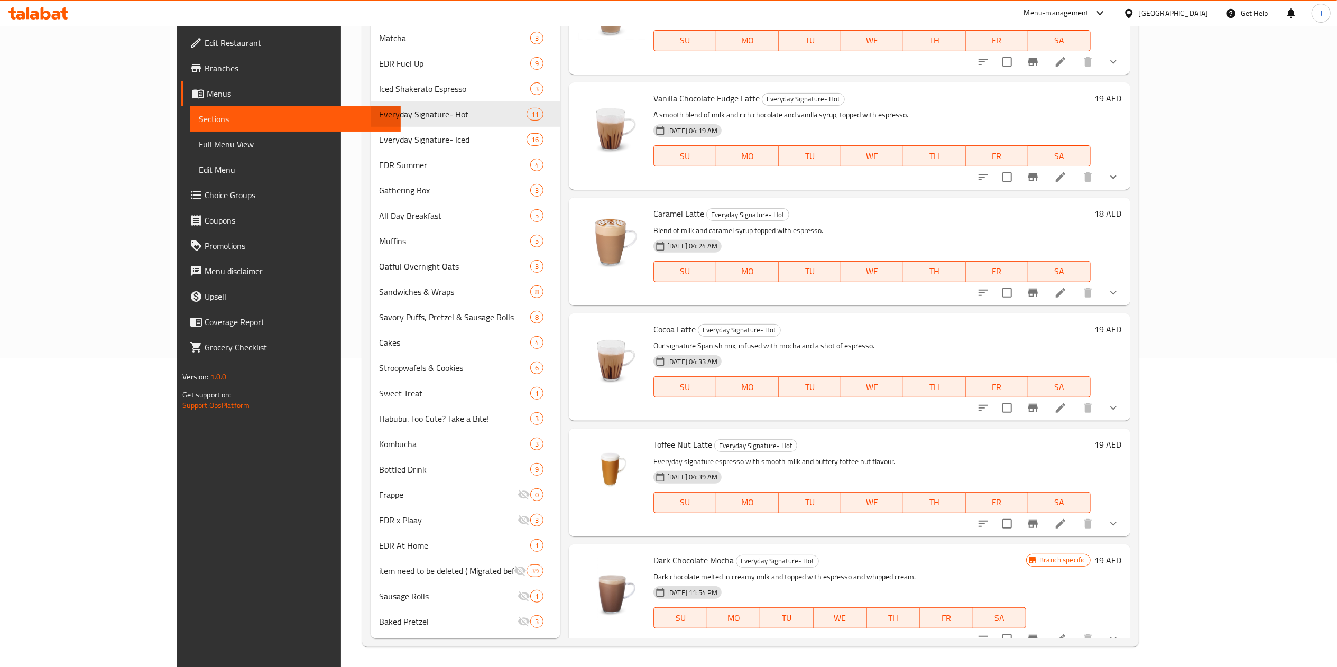
scroll to position [311, 0]
